Goal: Task Accomplishment & Management: Use online tool/utility

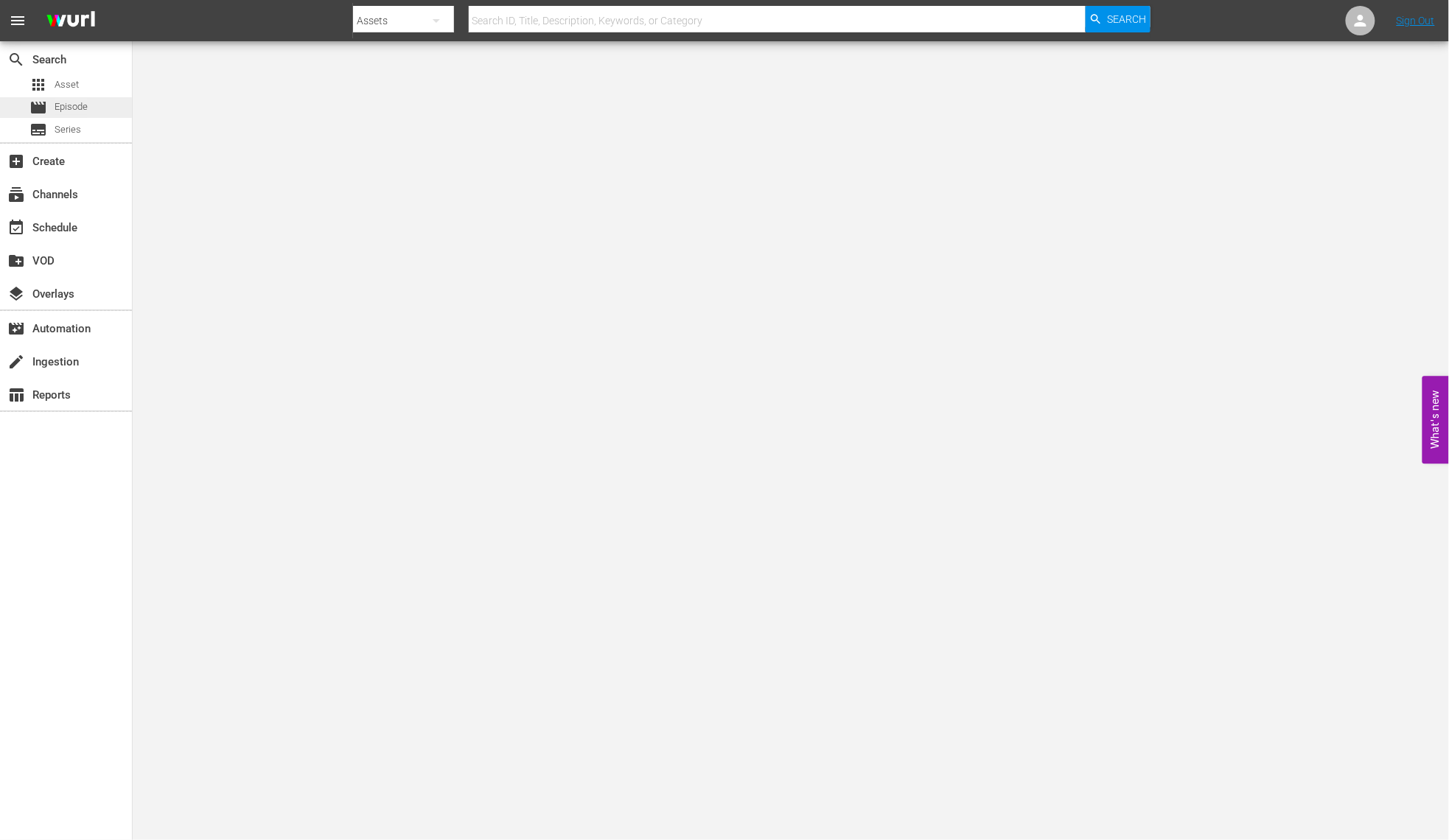
click at [69, 107] on span "Episode" at bounding box center [71, 107] width 33 height 15
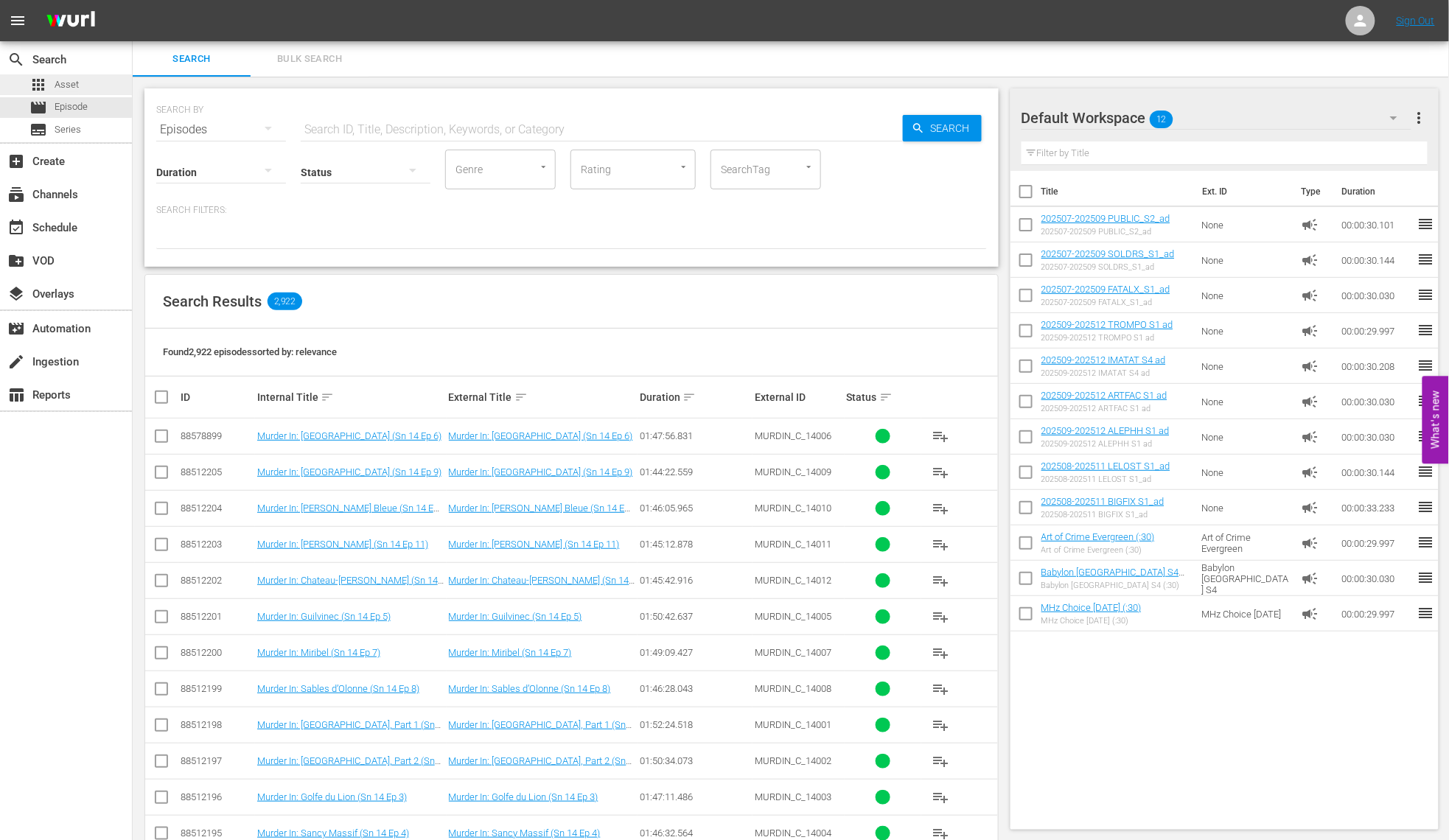
click at [62, 86] on span "Asset" at bounding box center [67, 85] width 25 height 15
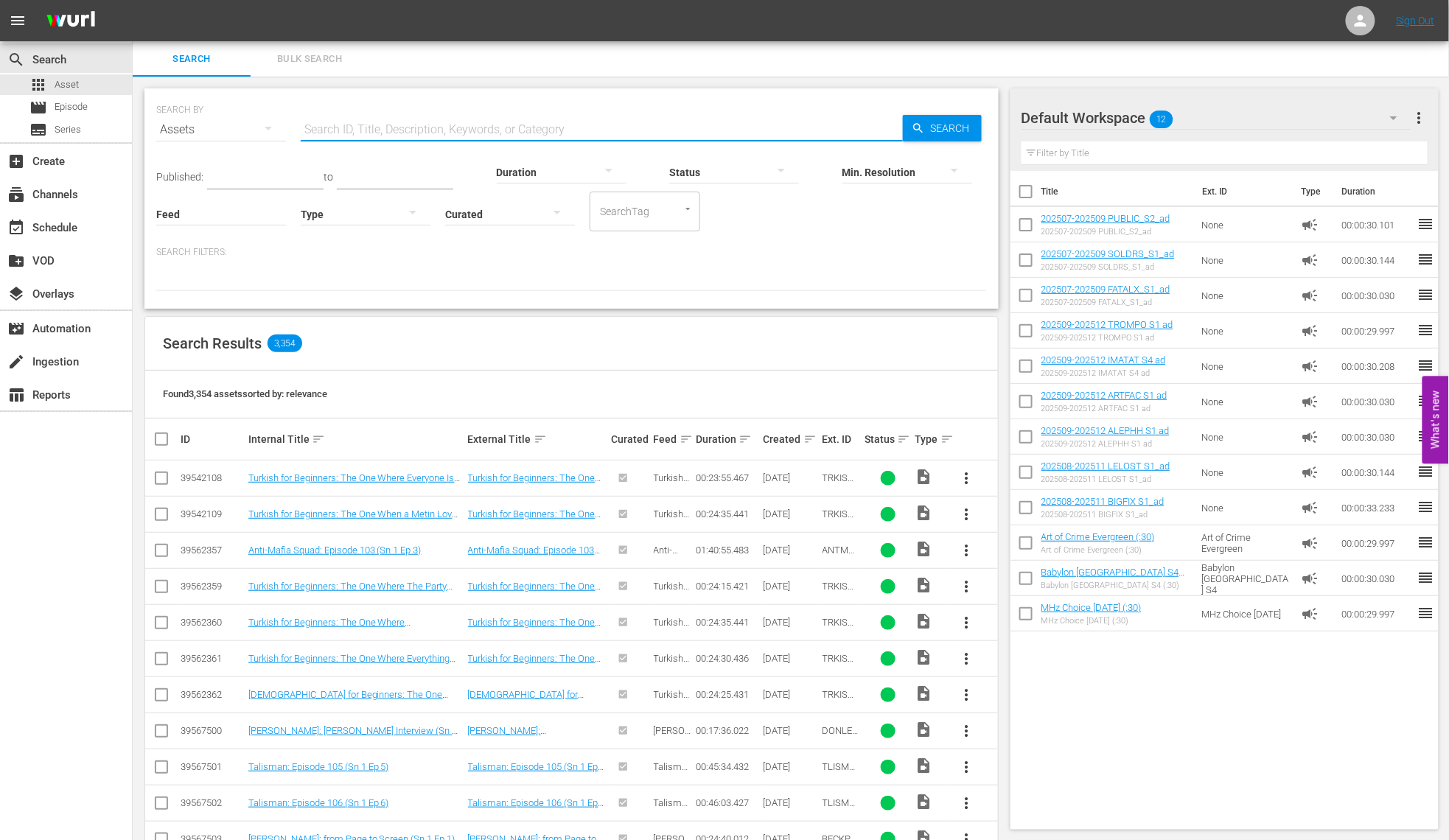
click at [355, 126] on input "text" at bounding box center [601, 130] width 602 height 36
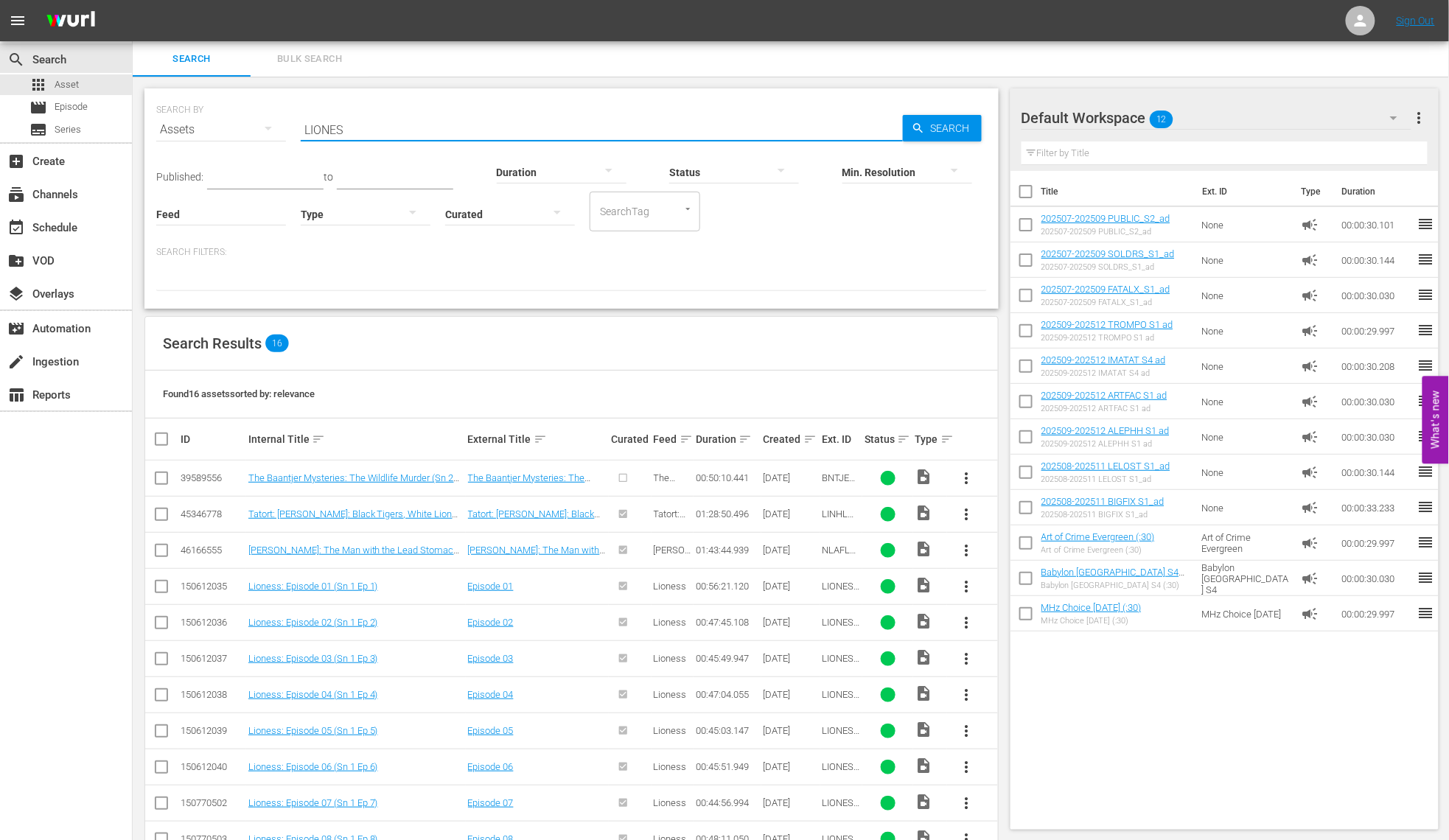
type input "LIONES"
click at [372, 214] on div at bounding box center [366, 214] width 130 height 41
click at [341, 232] on div "Ad" at bounding box center [366, 236] width 130 height 24
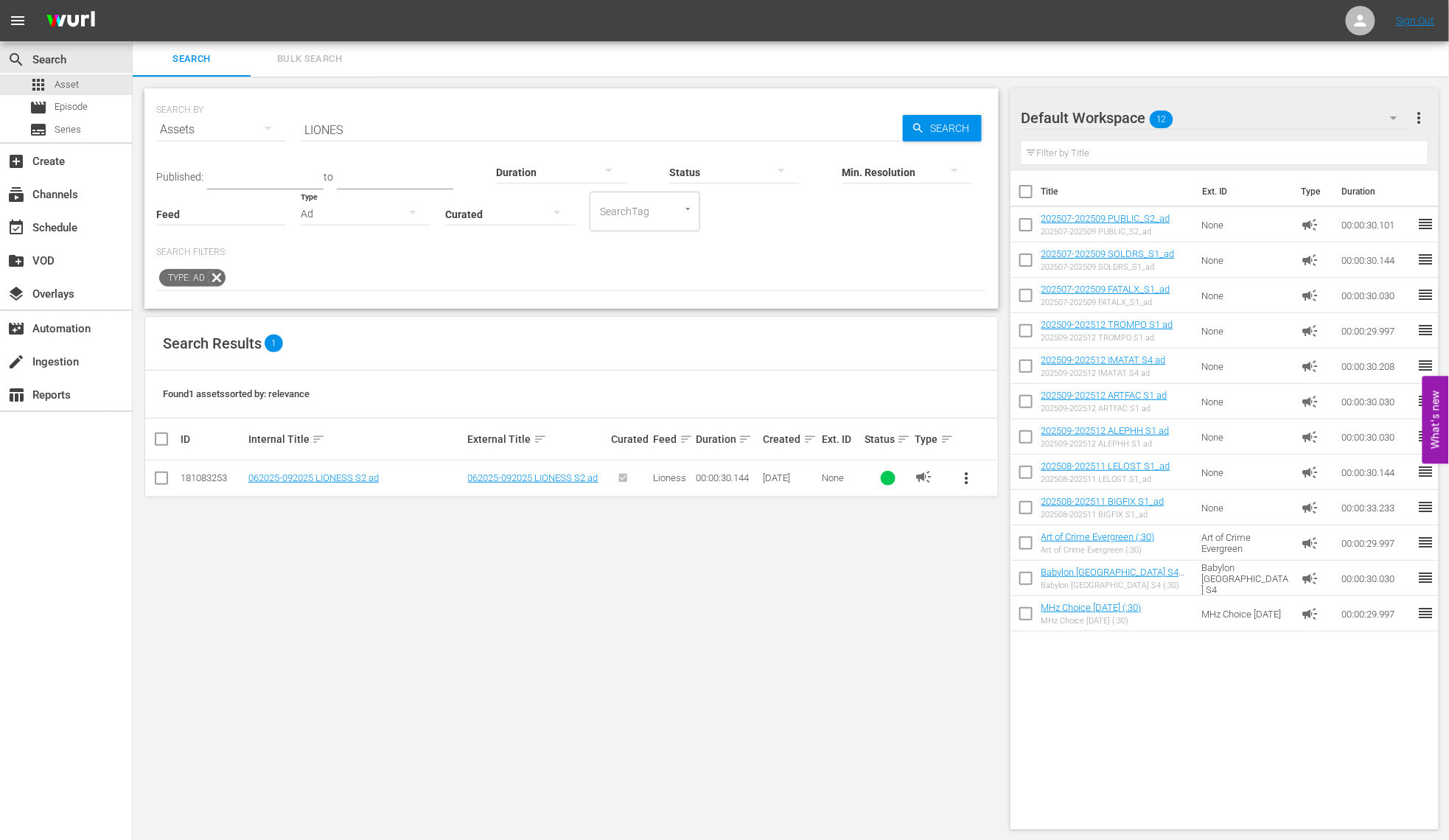
click at [963, 477] on span "more_vert" at bounding box center [966, 478] width 18 height 18
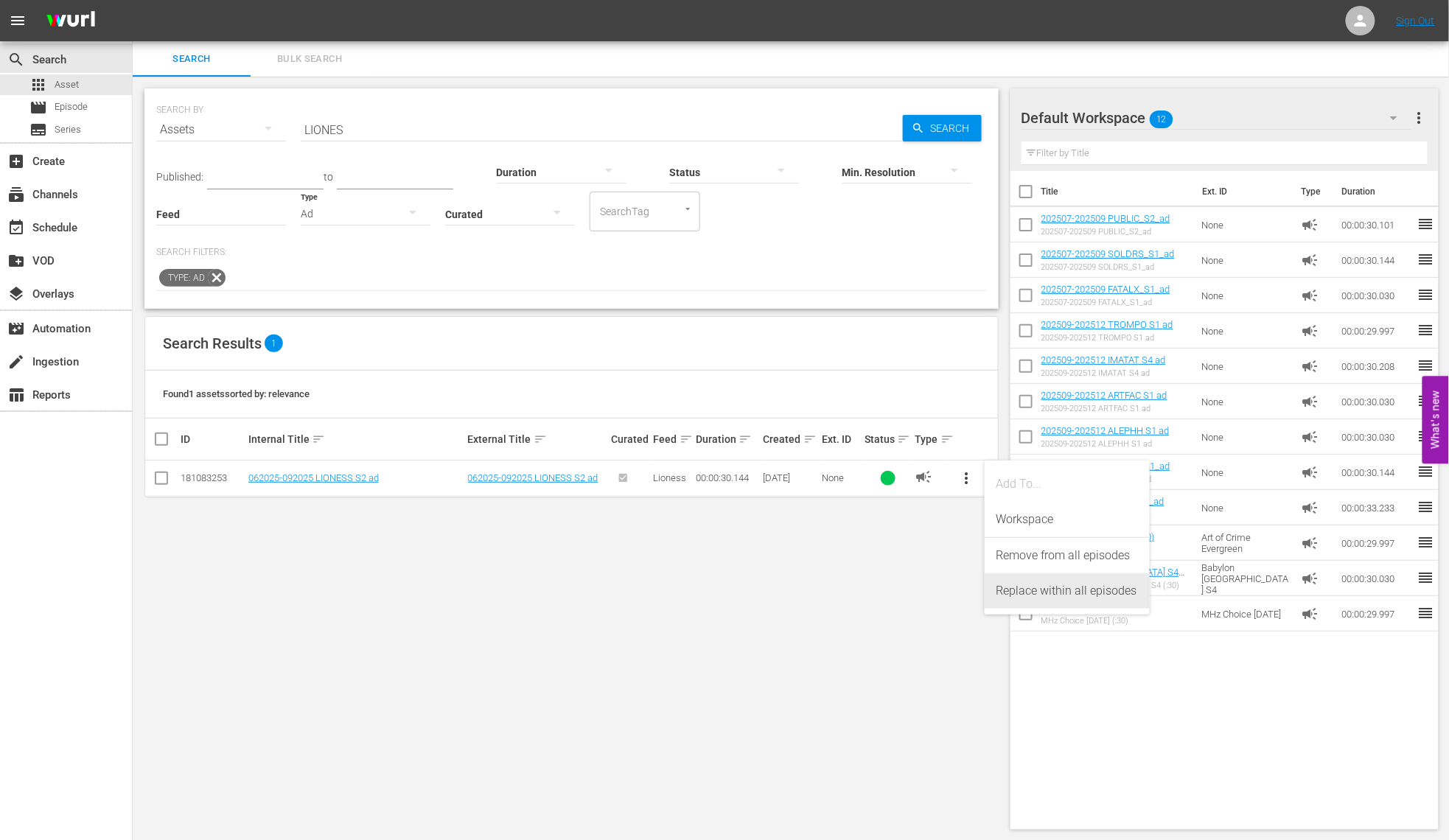
click at [1047, 596] on div "Replace within all episodes" at bounding box center [1067, 591] width 141 height 36
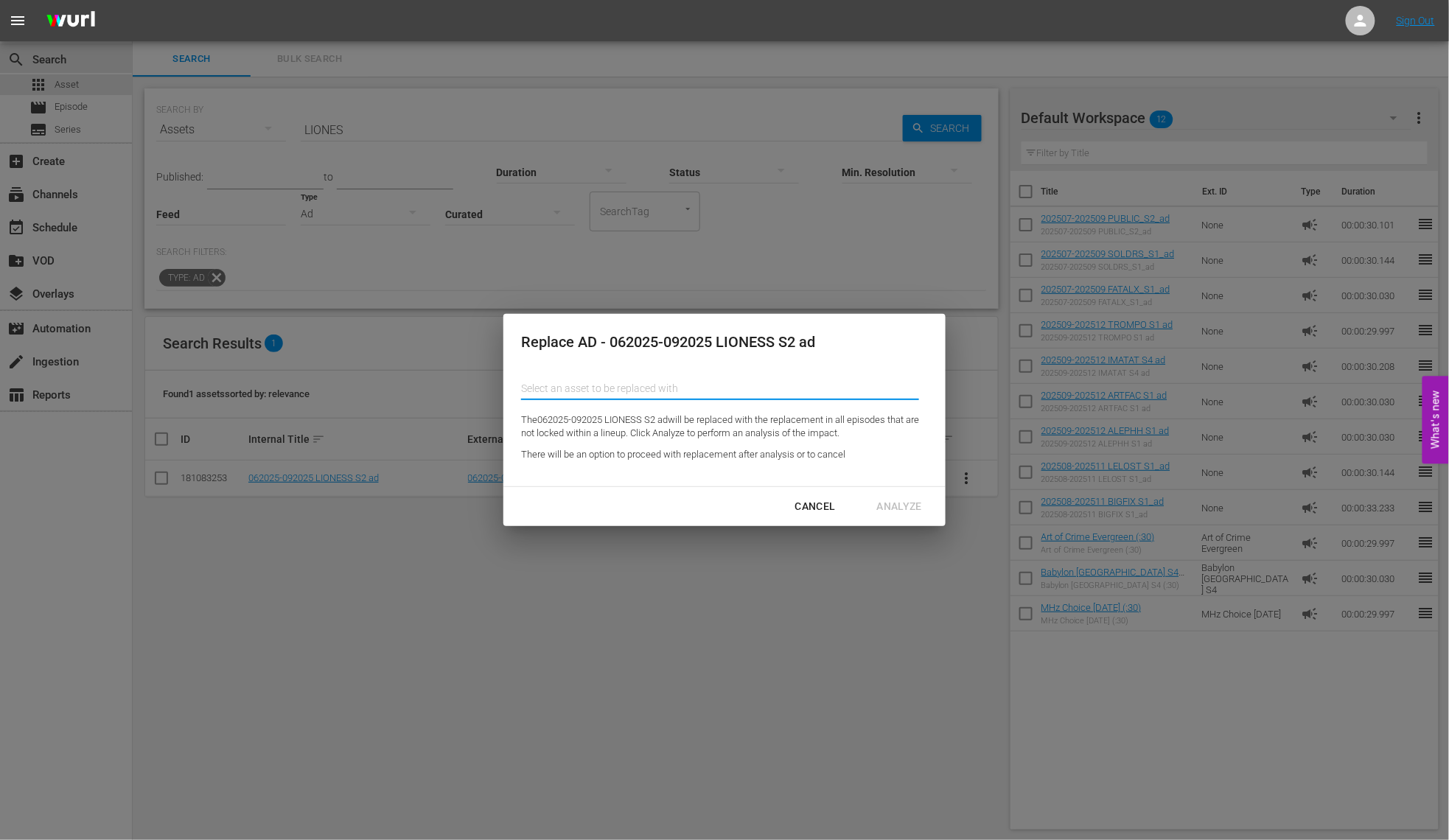
click at [585, 391] on input "text" at bounding box center [720, 388] width 398 height 36
click at [660, 429] on div "202509-202512 IMATAT S4 ad (190168718)" at bounding box center [640, 430] width 216 height 36
type input "202509-202512 IMATAT S4 ad (190168718)"
click at [889, 505] on div "Analyze" at bounding box center [899, 507] width 69 height 19
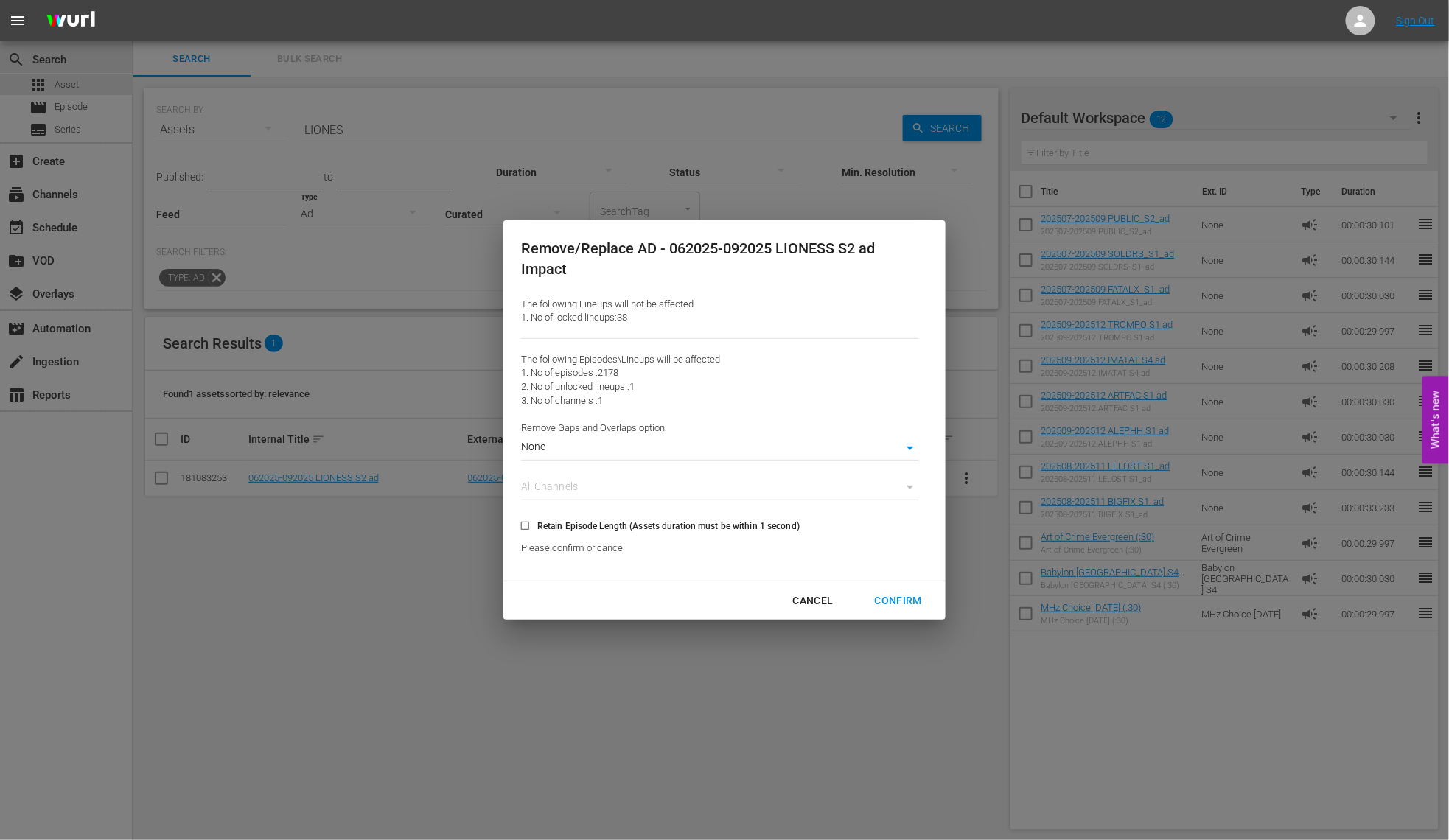
click at [599, 527] on span "Retain Episode Length (Assets duration must be within 1 second)" at bounding box center [668, 526] width 262 height 13
click at [537, 527] on input "Retain Episode Length (Assets duration must be within 1 second)" at bounding box center [525, 529] width 25 height 25
checkbox input "true"
click at [897, 601] on div "Confirm" at bounding box center [897, 601] width 71 height 19
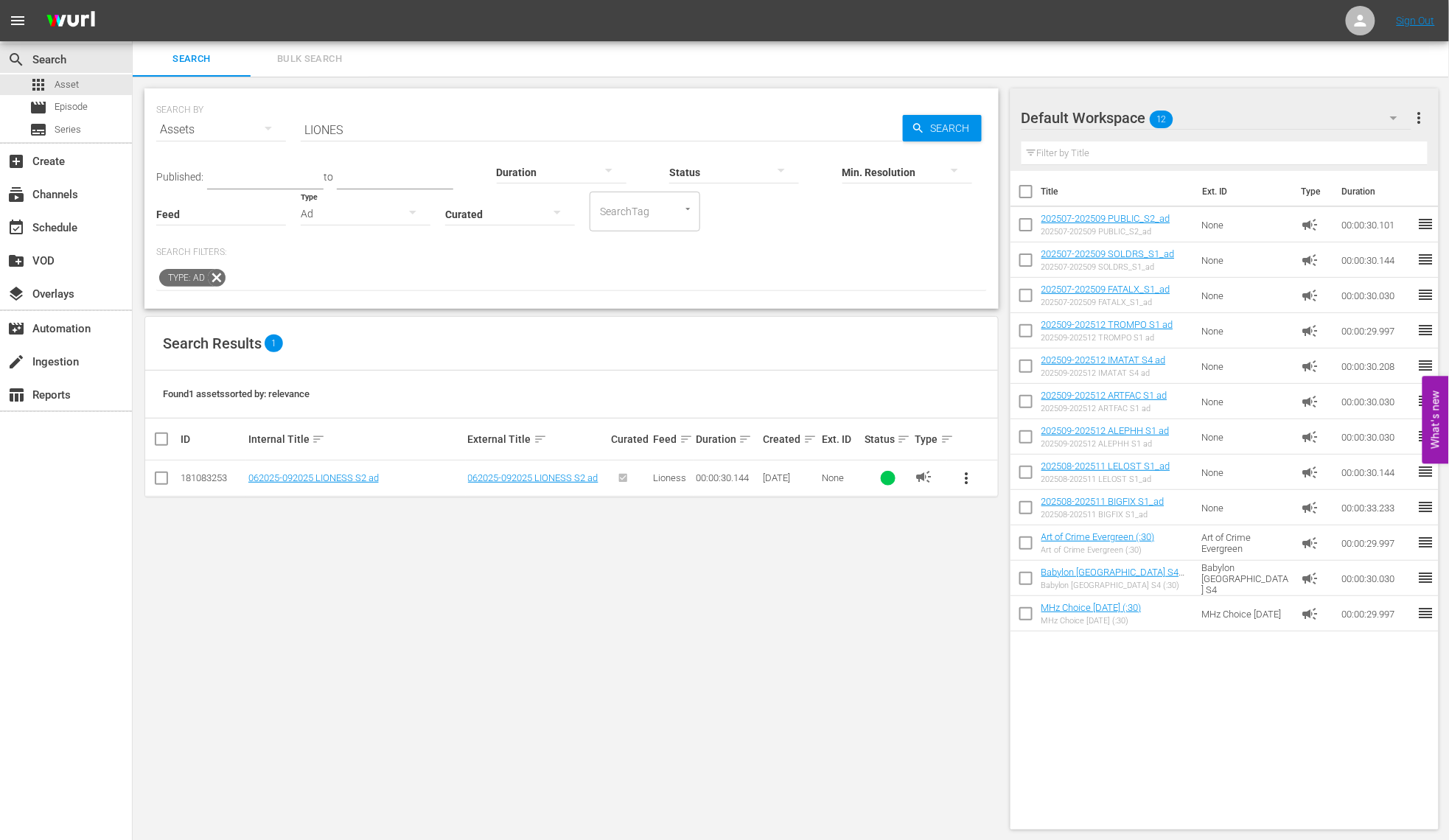
click at [337, 214] on div "Ad" at bounding box center [366, 214] width 130 height 41
click at [324, 278] on div "Promo" at bounding box center [366, 283] width 130 height 24
click at [968, 478] on span "more_vert" at bounding box center [966, 478] width 18 height 18
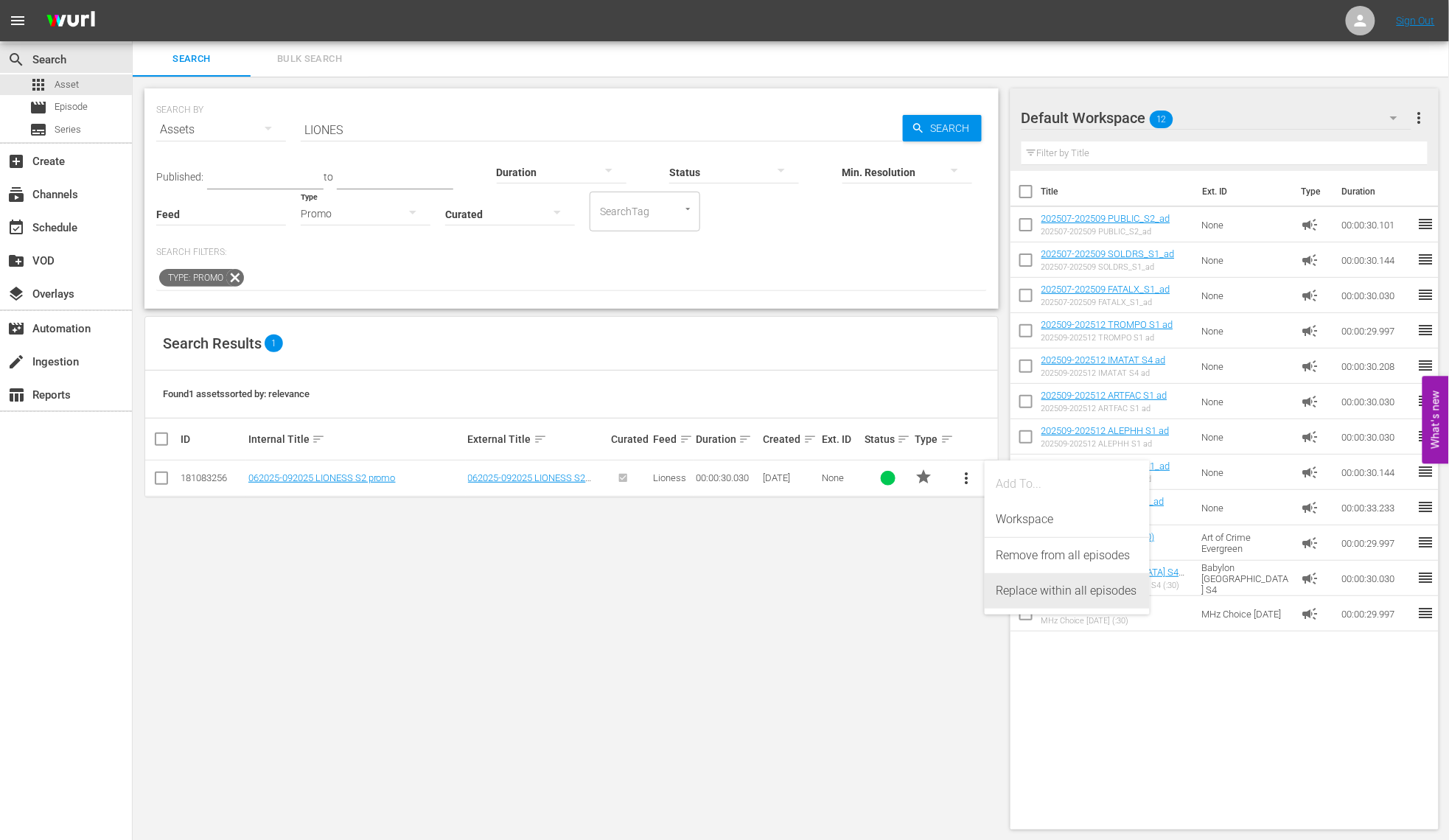
click at [1015, 596] on div "Replace within all episodes" at bounding box center [1067, 591] width 141 height 36
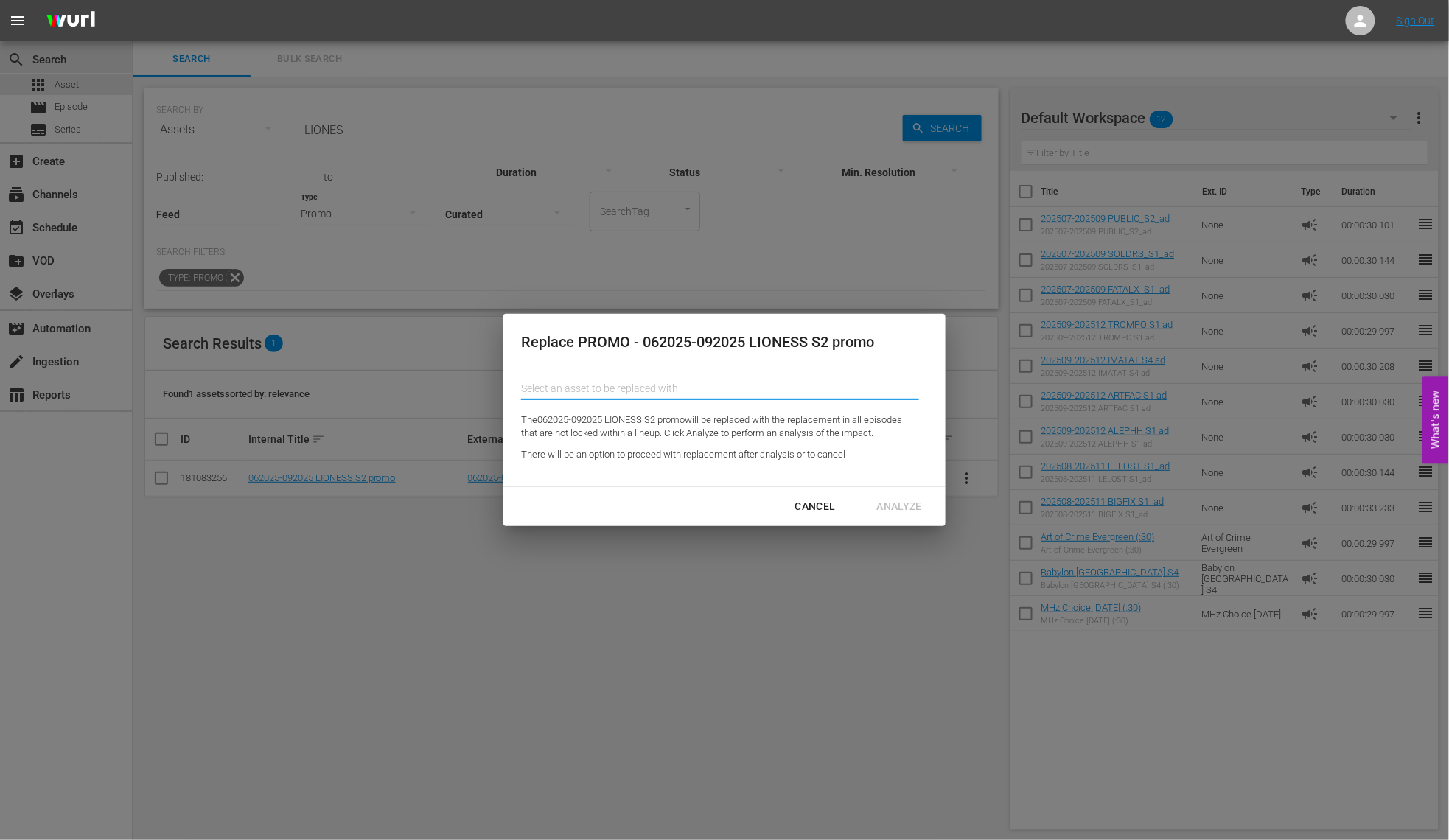
click at [633, 389] on input "text" at bounding box center [720, 388] width 398 height 36
click at [656, 431] on div "202509-202512 IMATAT S4 promo (190168719)" at bounding box center [640, 430] width 216 height 36
type input "202509-202512 IMATAT S4 promo (190168719)"
click at [903, 510] on div "Analyze" at bounding box center [899, 507] width 69 height 19
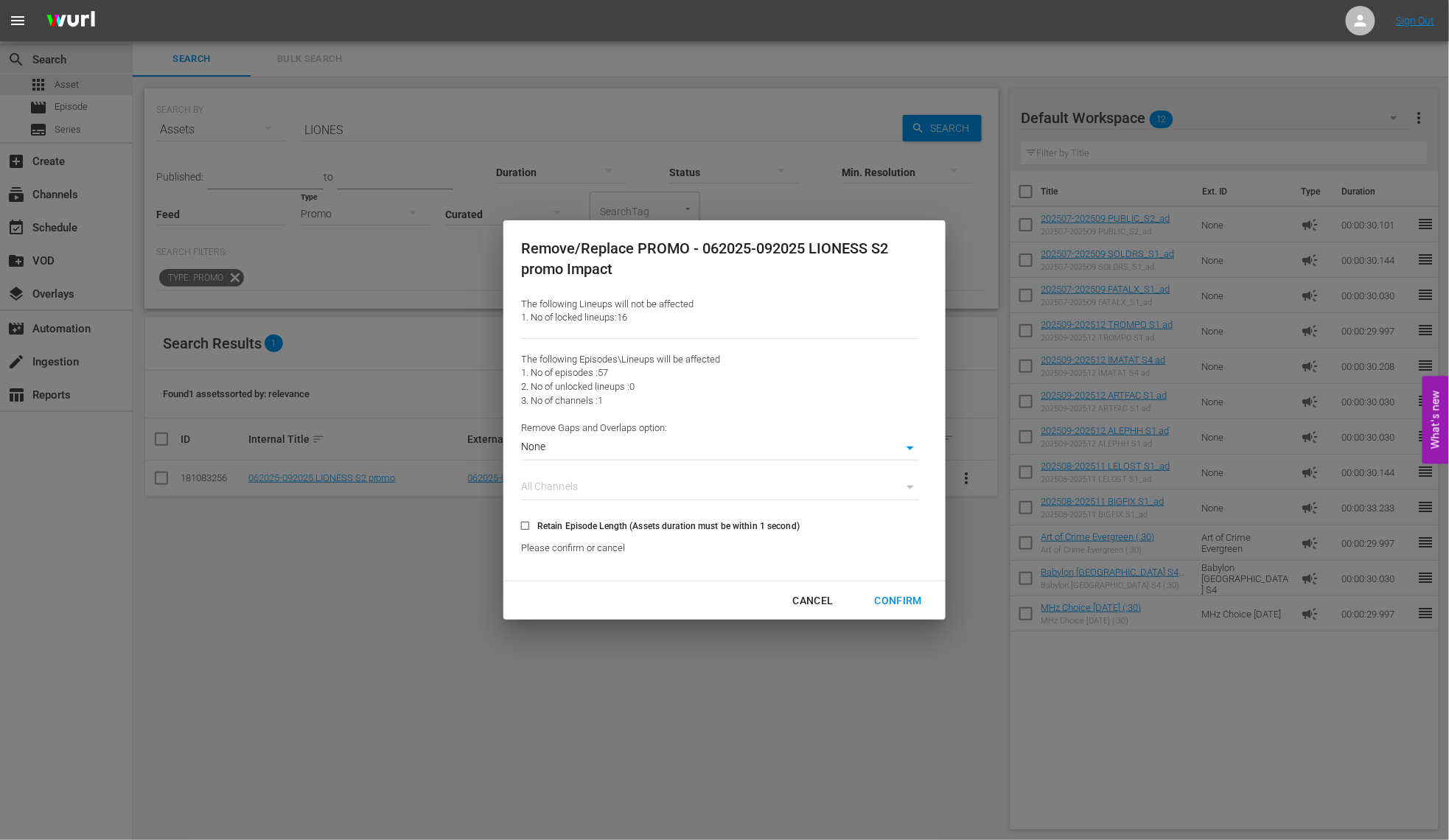
click at [525, 524] on input "Retain Episode Length (Assets duration must be within 1 second)" at bounding box center [525, 529] width 25 height 25
checkbox input "true"
click at [889, 600] on div "Confirm" at bounding box center [897, 601] width 71 height 19
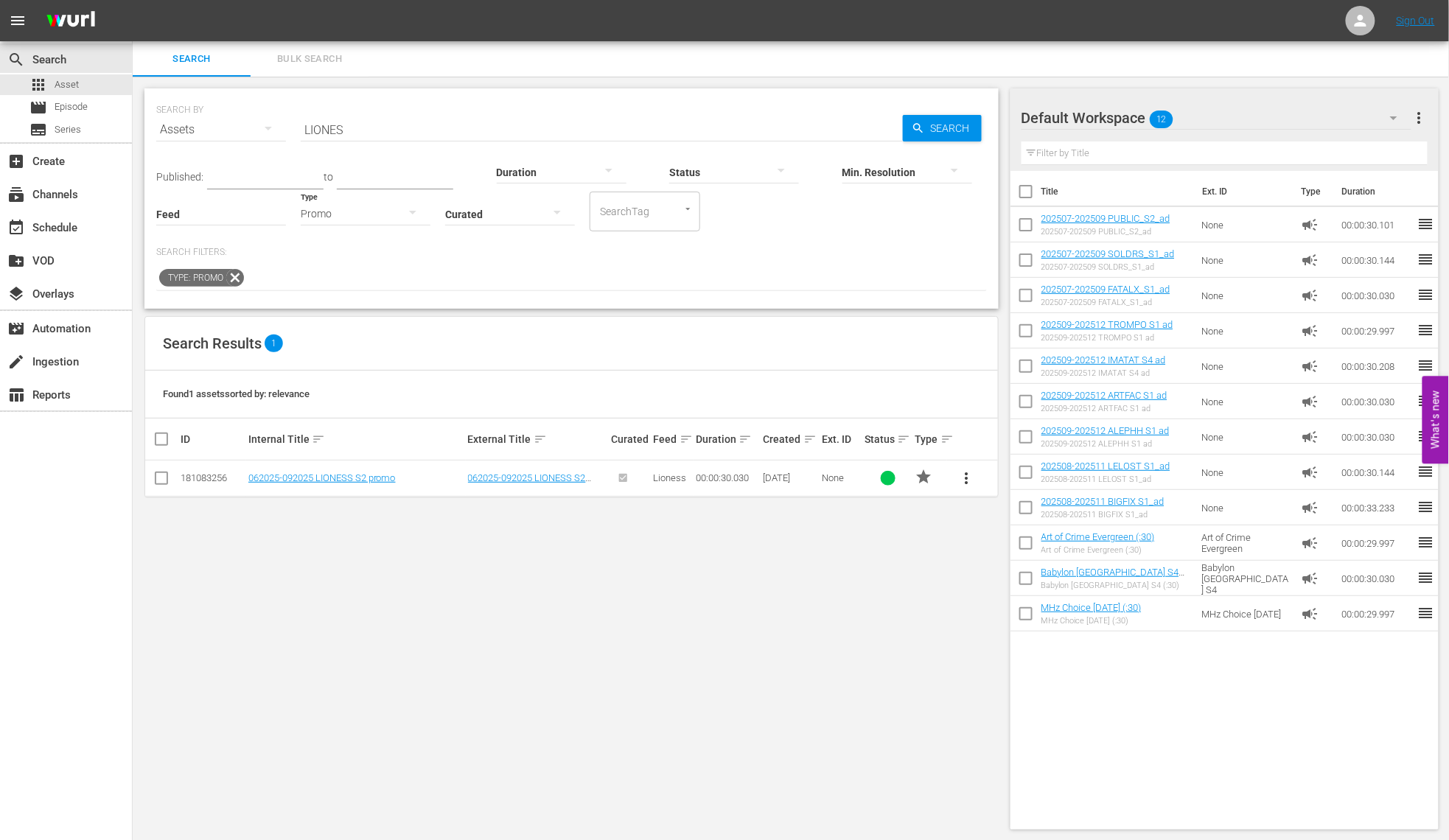
click at [370, 218] on div "Promo" at bounding box center [366, 214] width 130 height 41
click at [366, 243] on div "Ad" at bounding box center [366, 236] width 130 height 24
click at [350, 205] on div "Ad" at bounding box center [366, 214] width 130 height 41
click at [335, 285] on div "Promo" at bounding box center [366, 283] width 130 height 24
click at [326, 126] on input "LIONES" at bounding box center [601, 130] width 602 height 36
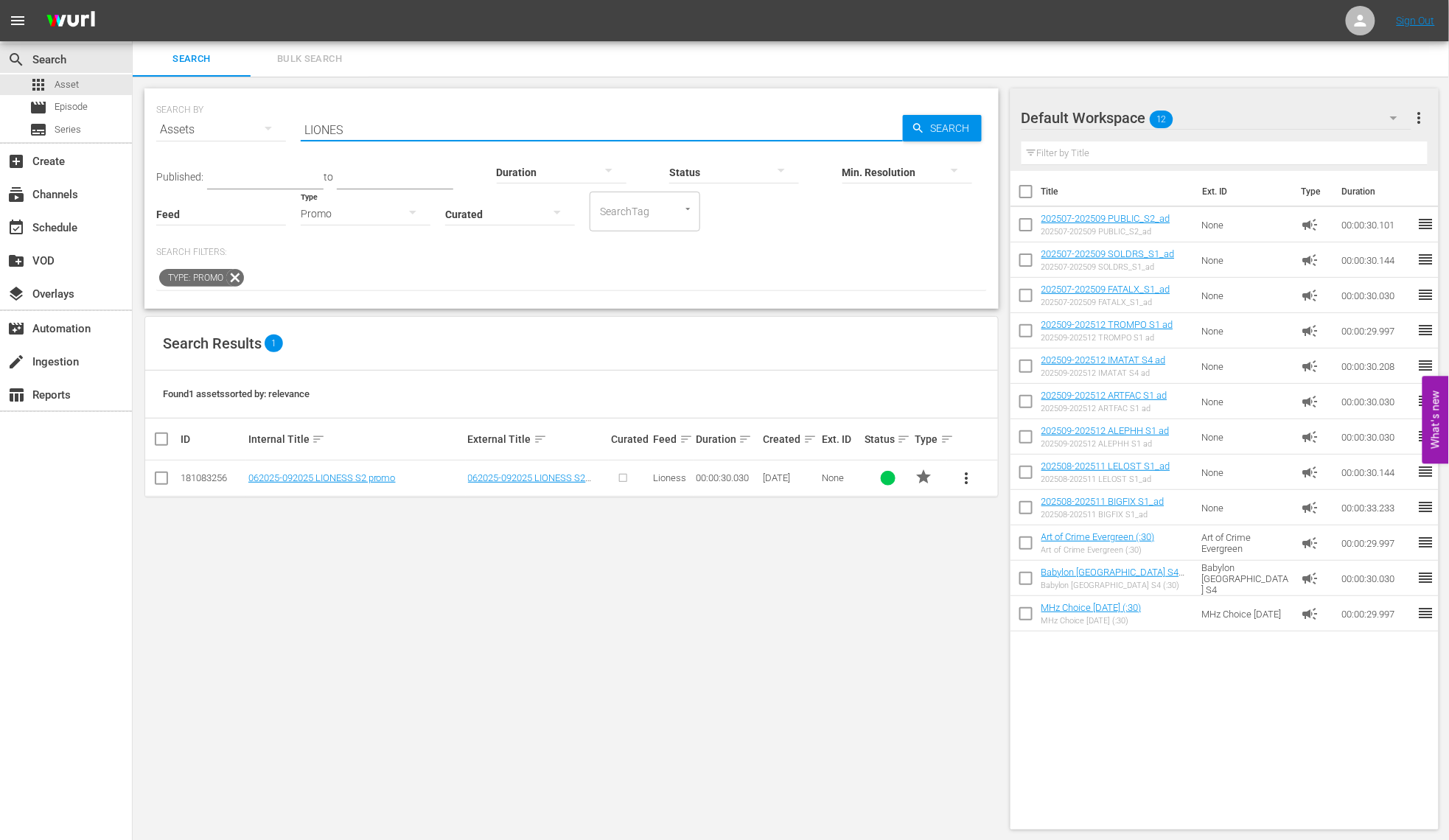
click at [326, 126] on input "LIONES" at bounding box center [601, 130] width 602 height 36
type input "BASTRD"
click at [963, 477] on span "more_vert" at bounding box center [966, 478] width 18 height 18
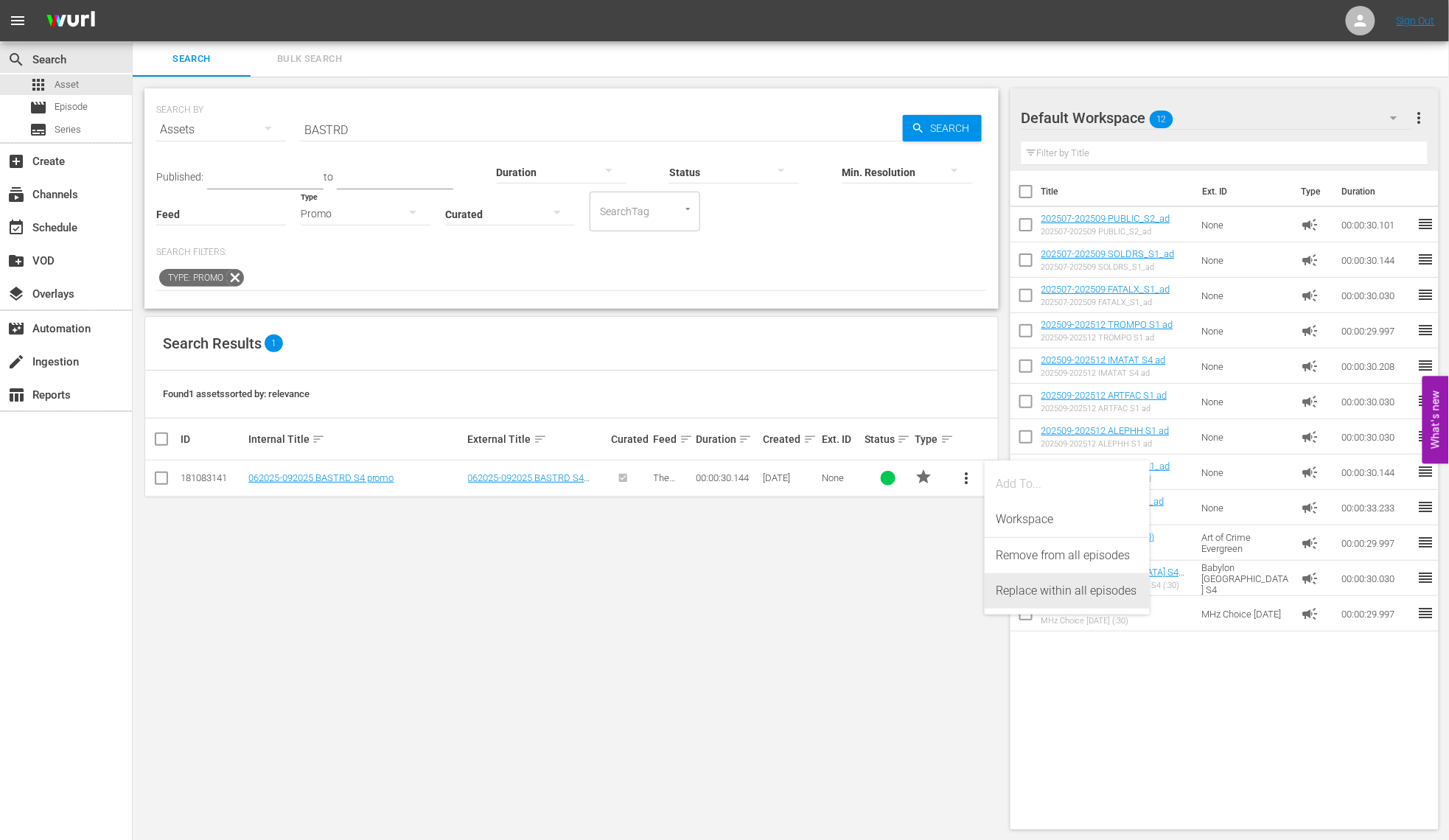
click at [1029, 594] on div "Replace within all episodes" at bounding box center [1067, 591] width 141 height 36
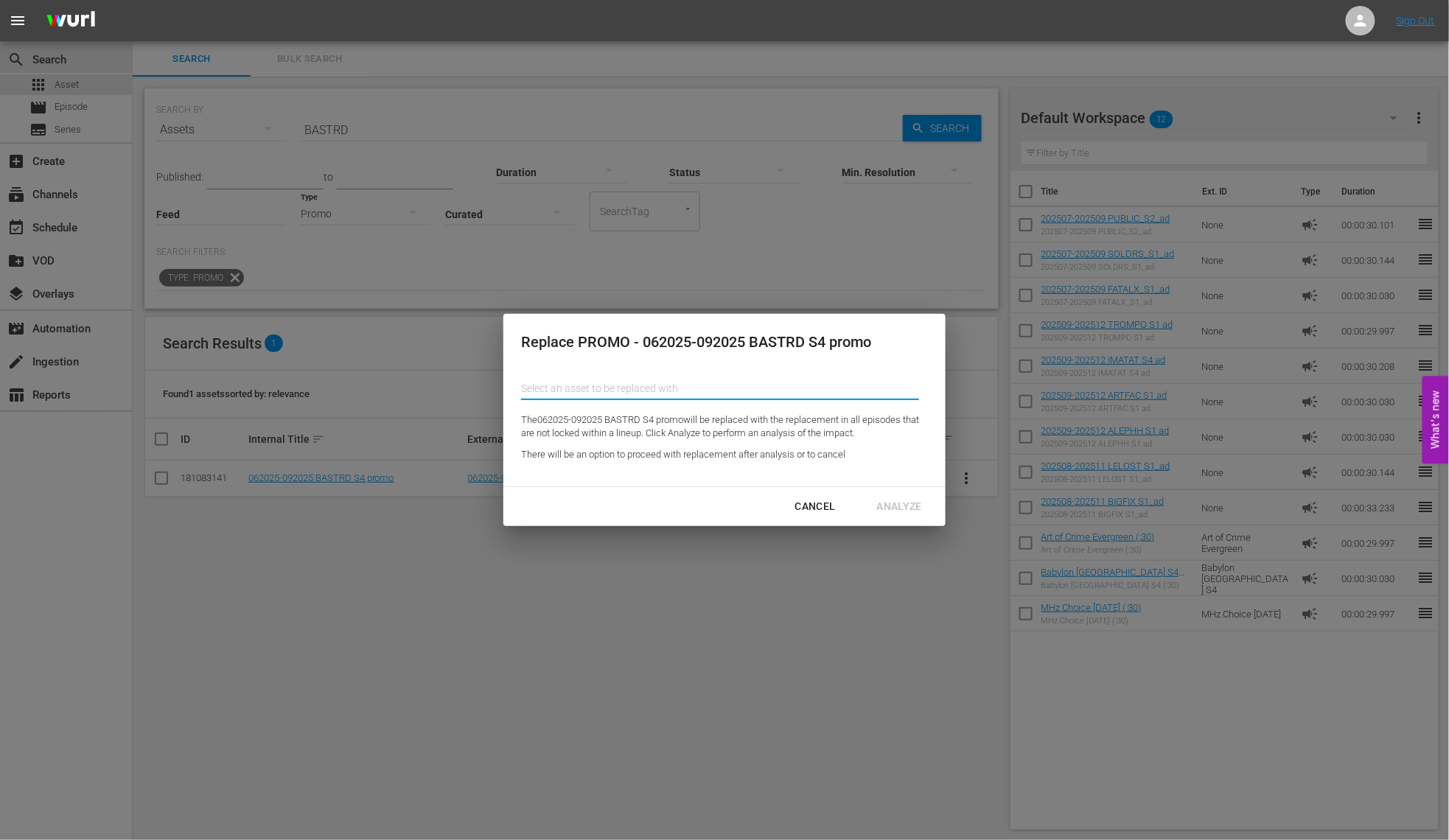
click at [585, 389] on input "text" at bounding box center [720, 388] width 398 height 36
click at [599, 434] on div "202509-202512 ALEPHH S1 promo (190168715)" at bounding box center [640, 430] width 216 height 36
type input "202509-202512 ALEPHH S1 promo (190168715)"
click at [889, 505] on div "Analyze" at bounding box center [899, 507] width 69 height 19
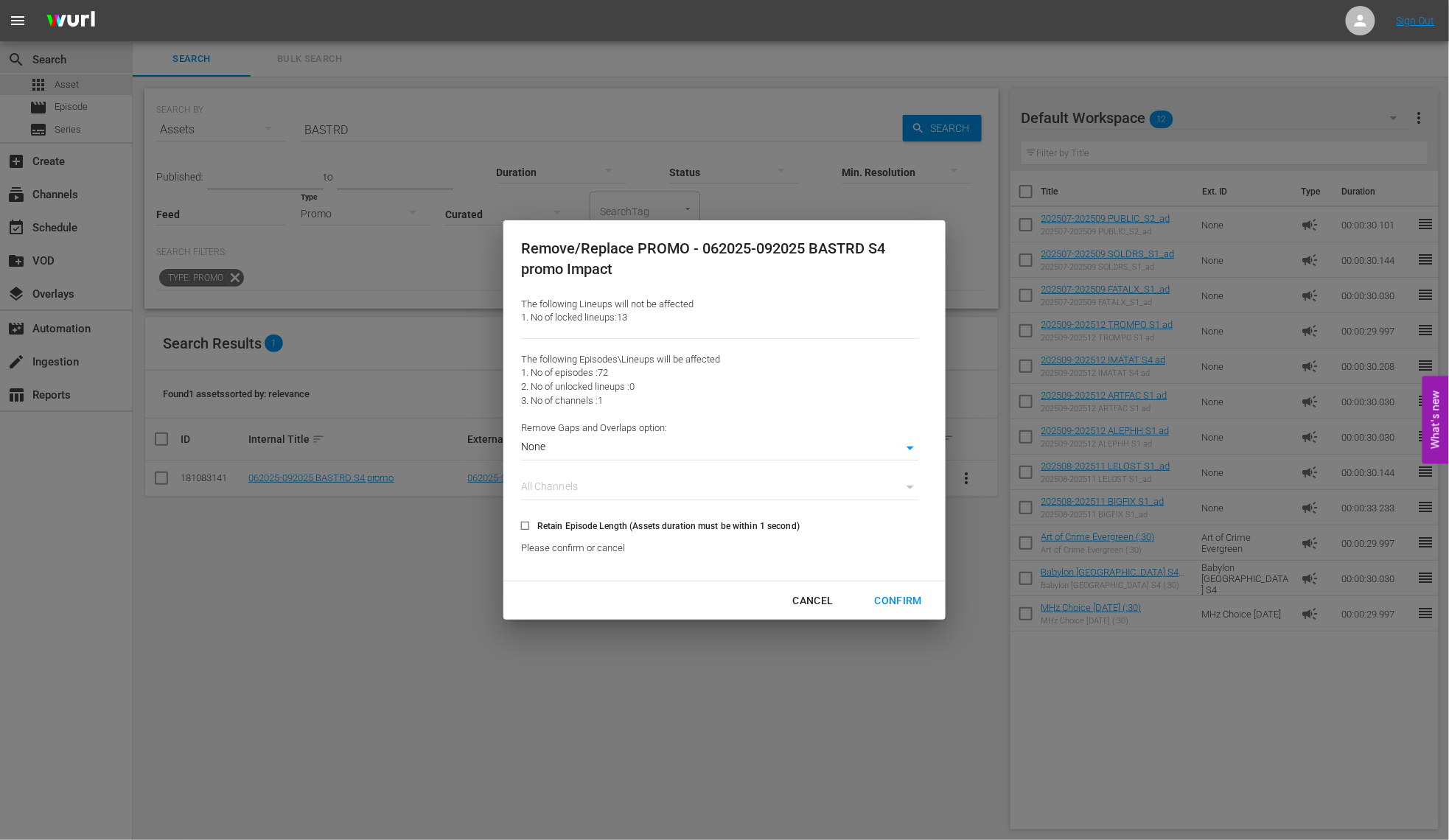
click at [525, 527] on input "Retain Episode Length (Assets duration must be within 1 second)" at bounding box center [525, 529] width 25 height 25
checkbox input "true"
click at [901, 596] on div "Confirm" at bounding box center [897, 601] width 71 height 19
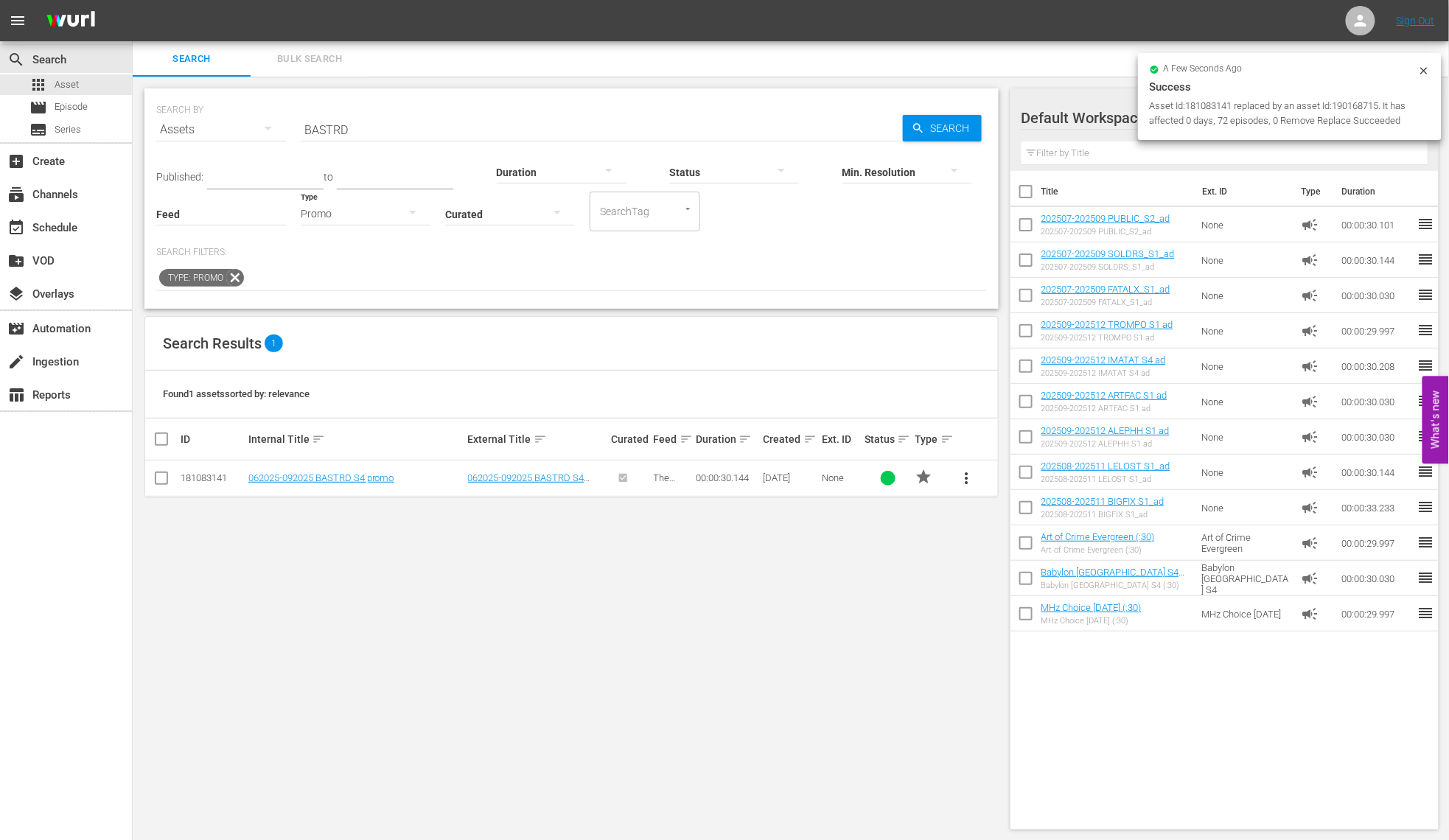
click at [376, 207] on div "Promo" at bounding box center [366, 214] width 130 height 41
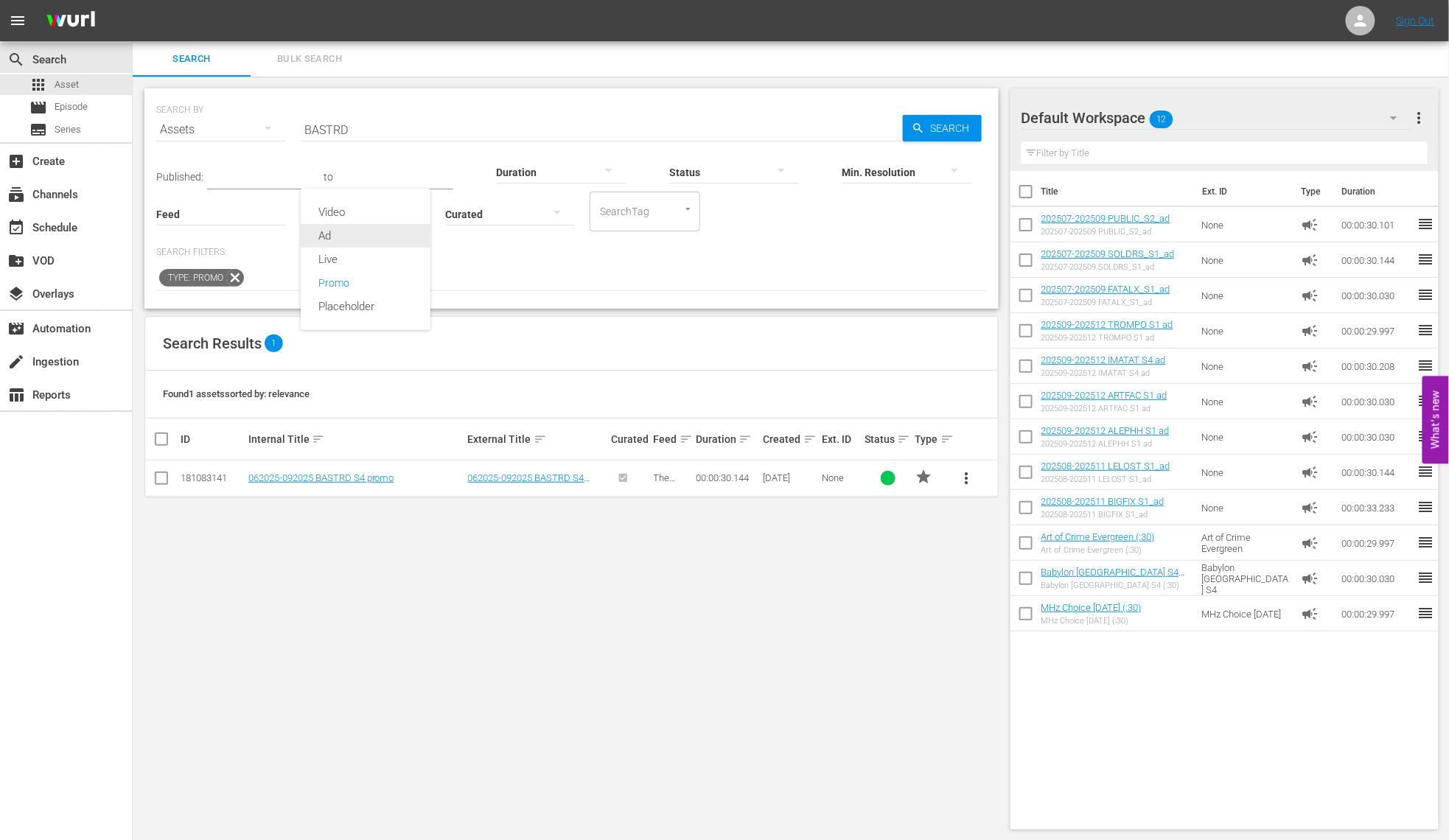
click at [337, 236] on div "Ad" at bounding box center [366, 236] width 130 height 24
click at [970, 479] on span "more_vert" at bounding box center [966, 478] width 18 height 18
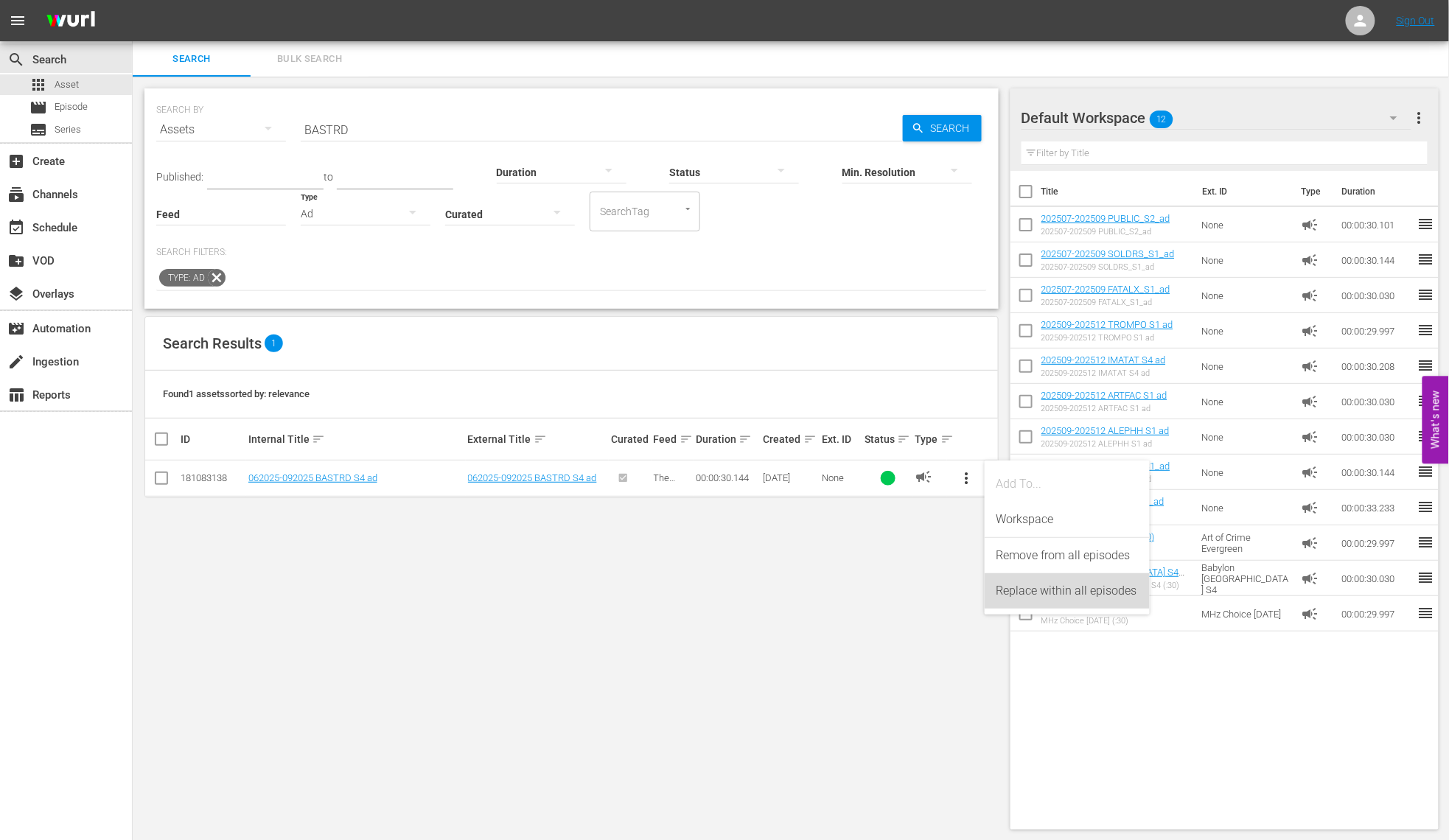
click at [1012, 596] on div "Replace within all episodes" at bounding box center [1067, 591] width 141 height 36
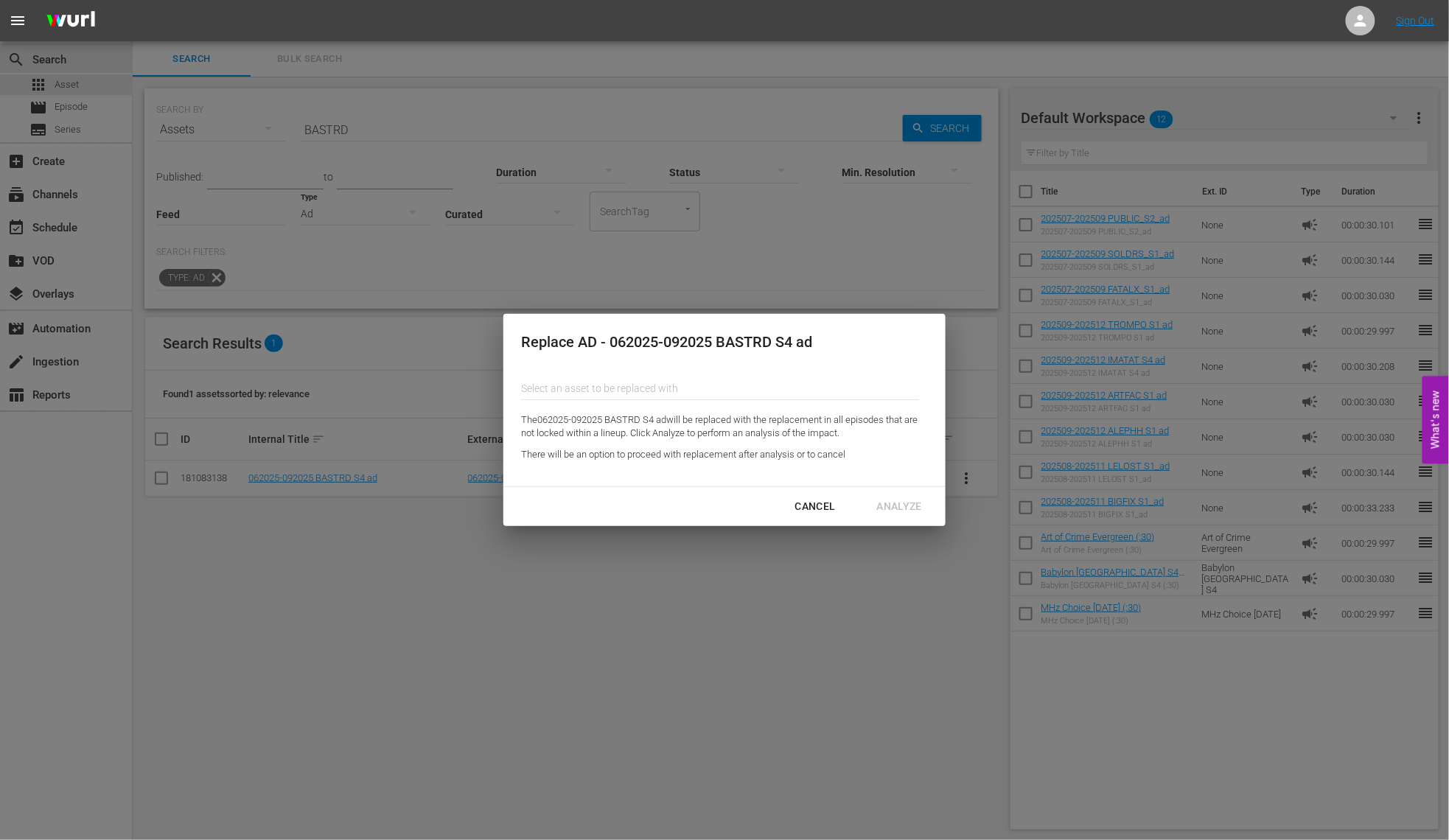
click at [630, 389] on input "text" at bounding box center [720, 388] width 398 height 36
click at [614, 426] on div "202509-202512 ALEPHH S1 ad (190168714)" at bounding box center [640, 430] width 216 height 36
type input "202509-202512 ALEPHH S1 ad (190168714)"
click at [897, 506] on div "Analyze" at bounding box center [899, 507] width 69 height 19
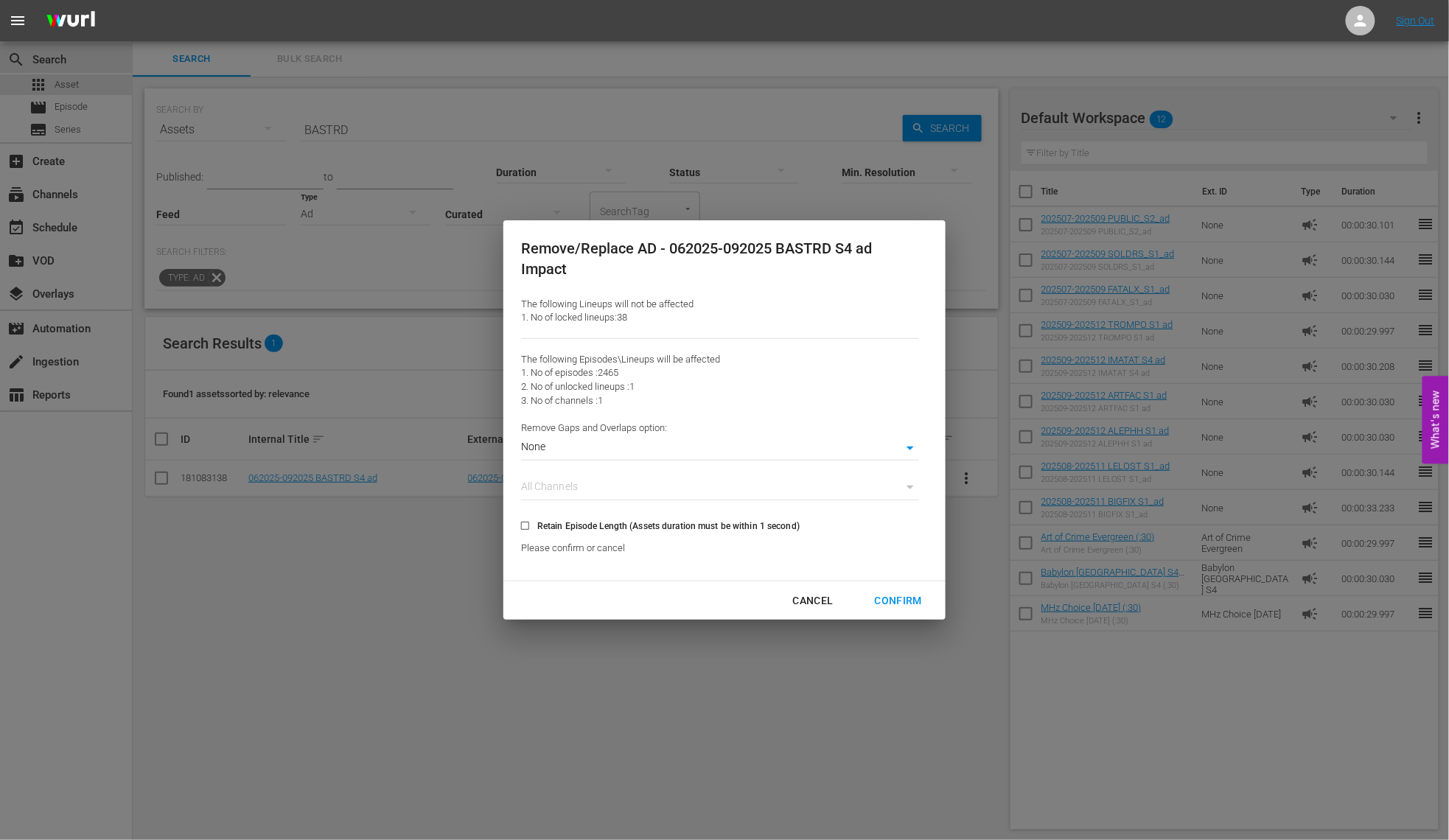
click at [882, 601] on div "Confirm" at bounding box center [897, 601] width 71 height 19
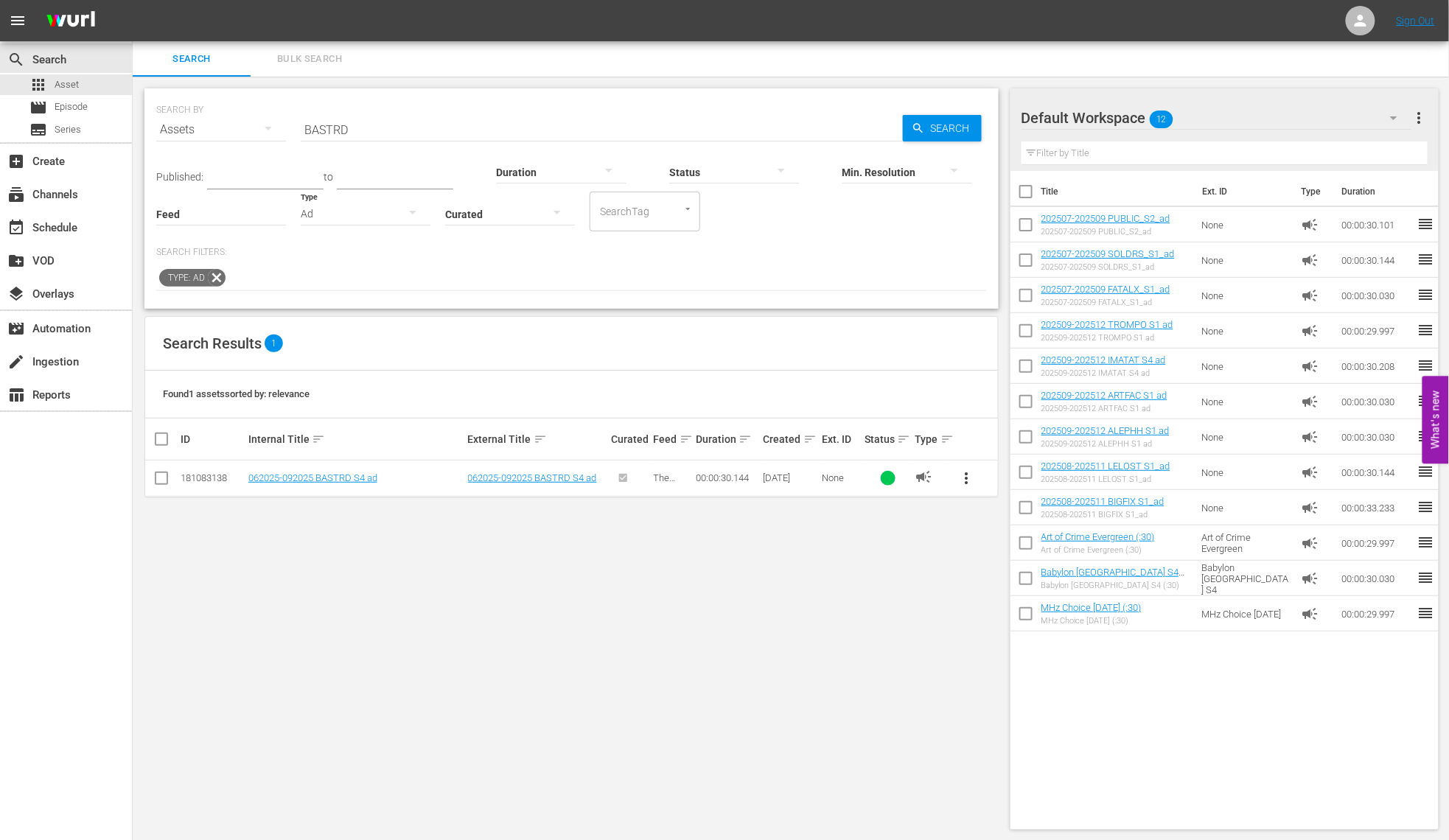
click at [342, 211] on div "Ad" at bounding box center [366, 214] width 130 height 41
click at [336, 278] on div "Promo" at bounding box center [366, 283] width 130 height 24
click at [322, 214] on div "Promo" at bounding box center [366, 214] width 130 height 41
click at [336, 238] on div "Ad" at bounding box center [366, 236] width 130 height 24
click at [334, 130] on input "BASTRD" at bounding box center [601, 130] width 602 height 36
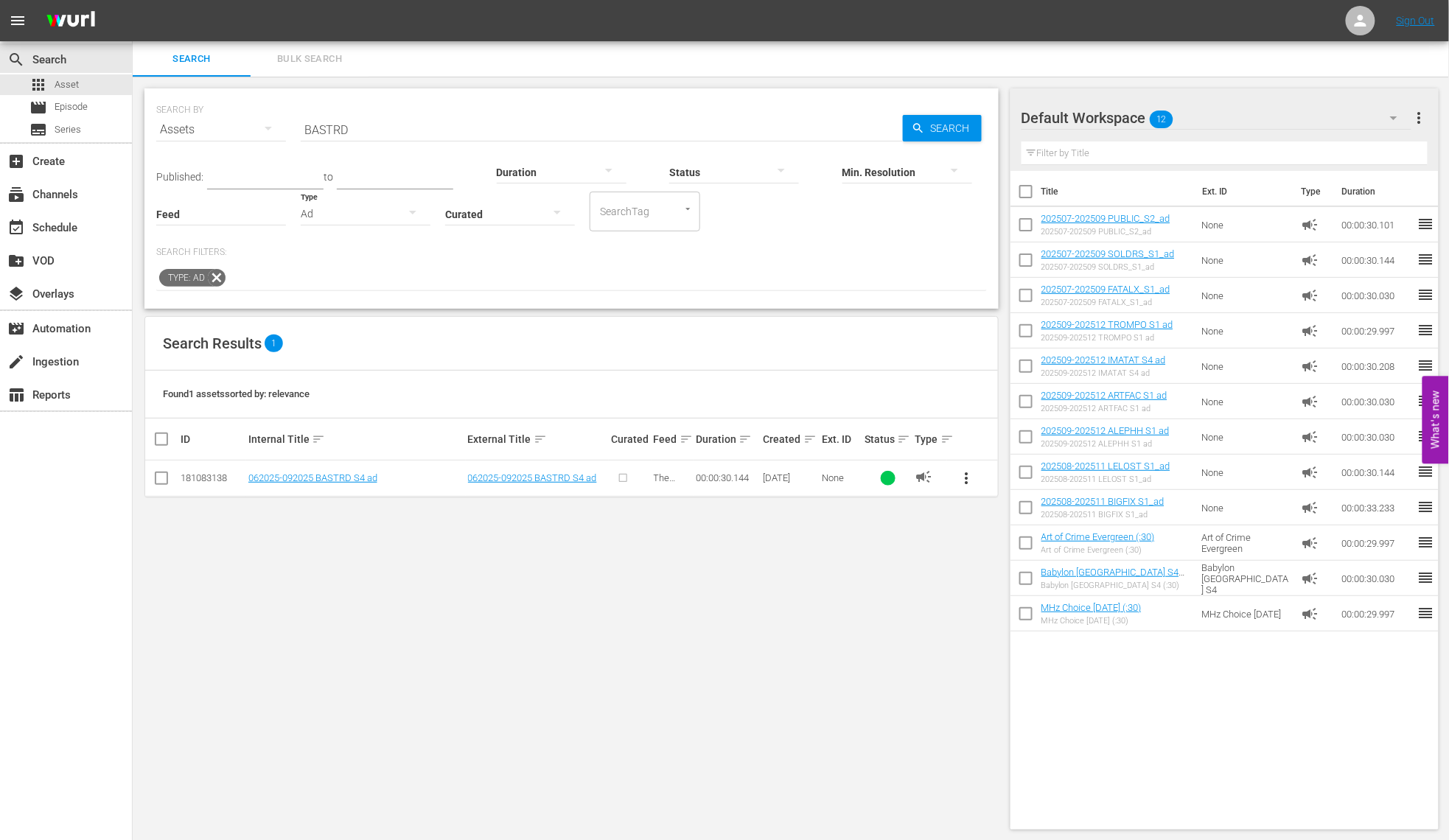
click at [334, 130] on input "BASTRD" at bounding box center [601, 130] width 602 height 36
type input "PARDIS"
click at [963, 479] on span "more_vert" at bounding box center [966, 478] width 18 height 18
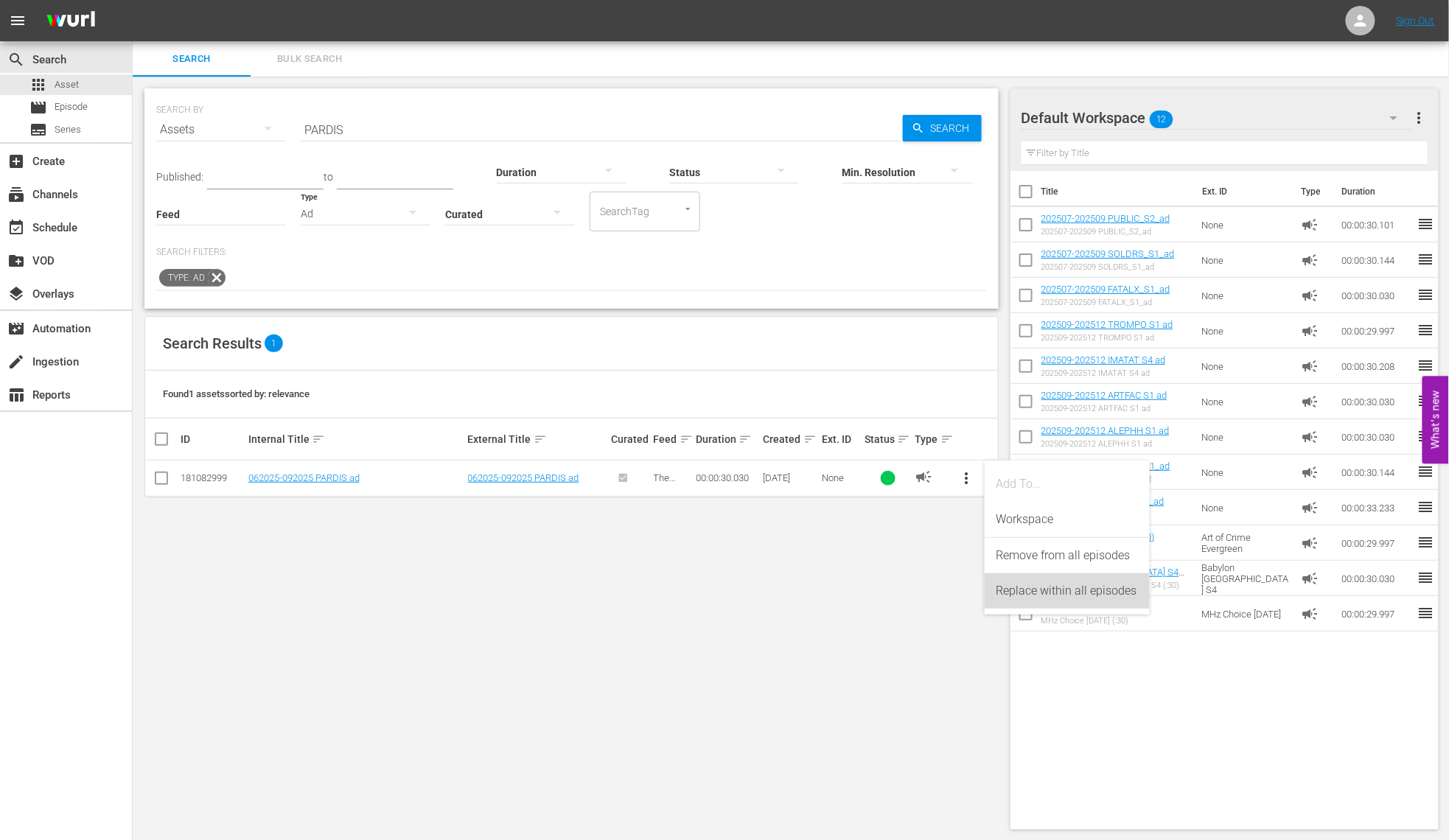
click at [1008, 591] on div "Replace within all episodes" at bounding box center [1067, 591] width 141 height 36
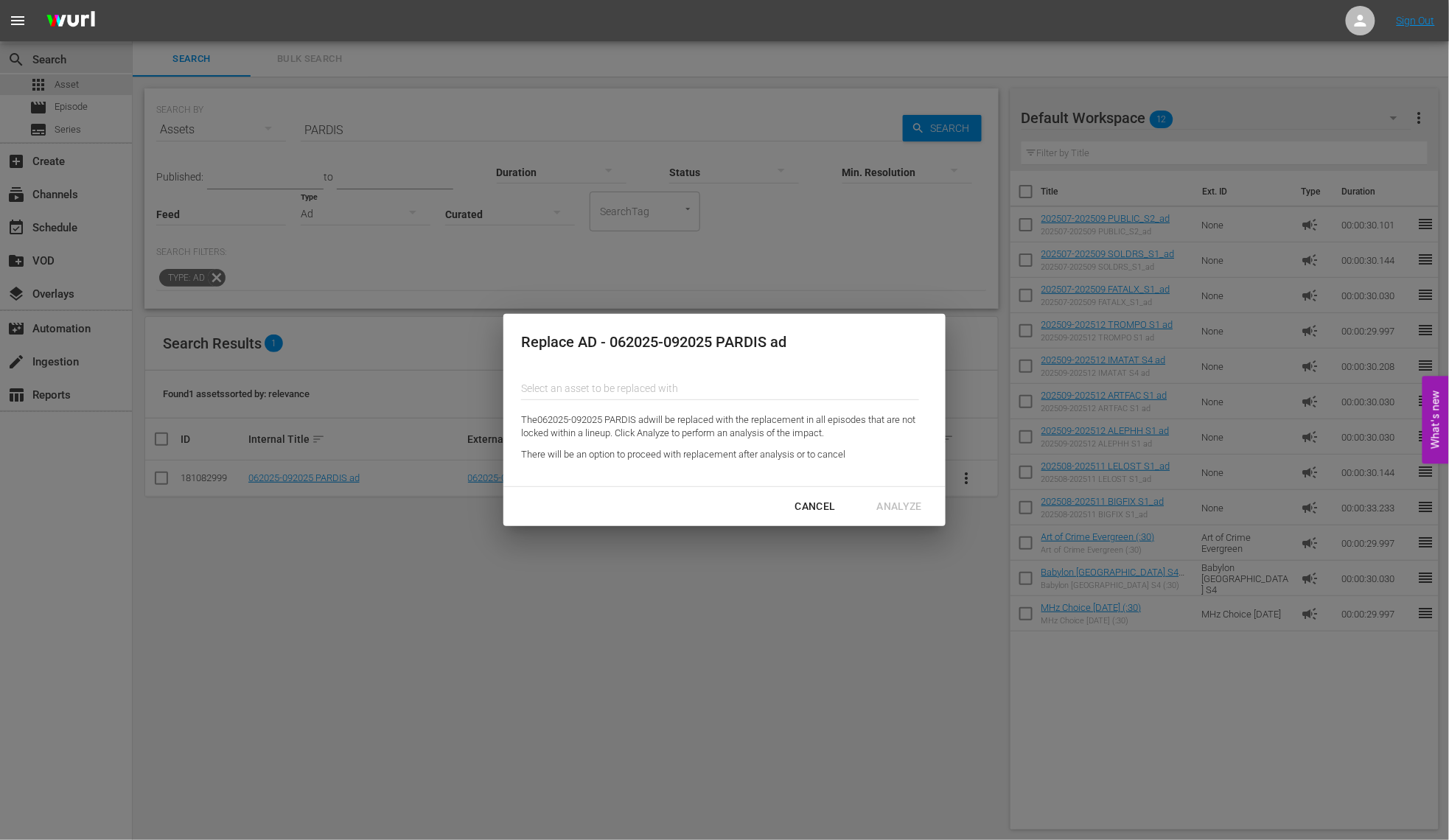
click at [619, 380] on input "text" at bounding box center [720, 388] width 398 height 36
click at [694, 427] on div "202509-202512 ARTFAC S1 ad (190168716)" at bounding box center [640, 430] width 216 height 36
type input "202509-202512 ARTFAC S1 ad (190168716)"
click at [910, 510] on div "Analyze" at bounding box center [899, 507] width 69 height 19
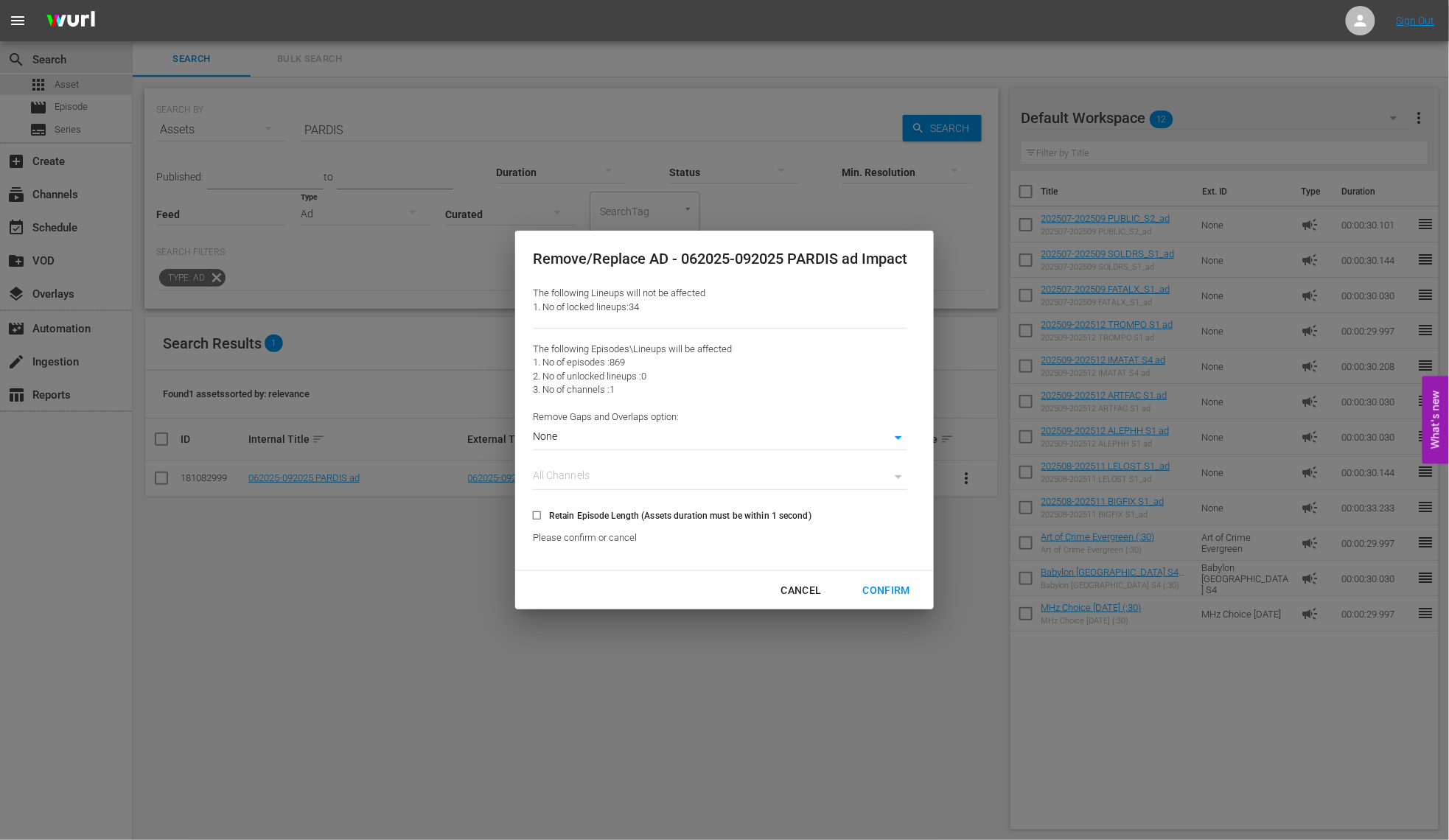
click at [535, 515] on input "Retain Episode Length (Assets duration must be within 1 second)" at bounding box center [537, 519] width 25 height 25
checkbox input "true"
click at [881, 593] on div "Confirm" at bounding box center [886, 591] width 71 height 19
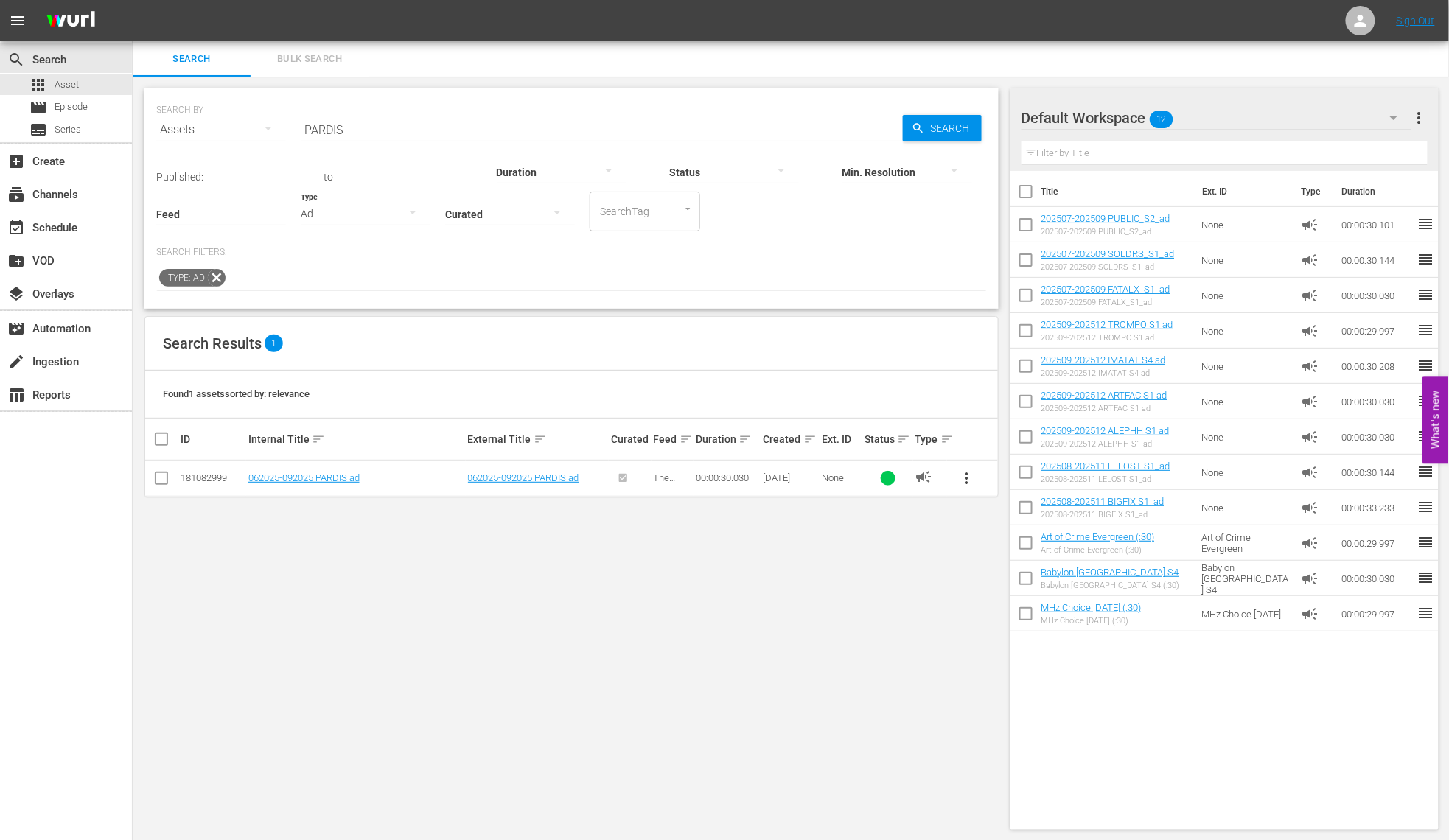
click at [338, 219] on div "Ad" at bounding box center [366, 214] width 130 height 41
click at [338, 276] on div "Promo" at bounding box center [366, 283] width 130 height 24
click at [964, 479] on span "more_vert" at bounding box center [966, 478] width 18 height 18
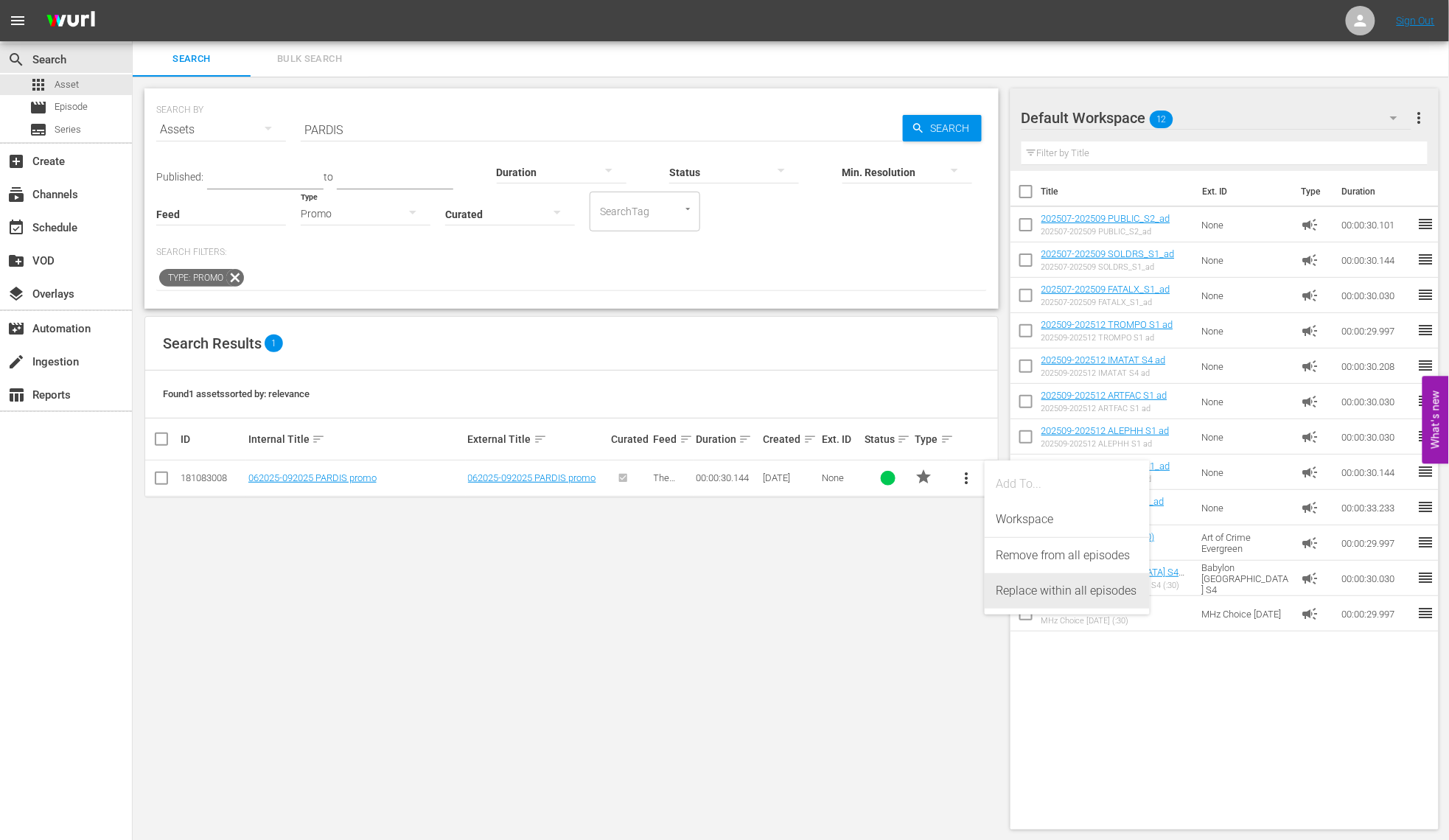
click at [1018, 595] on div "Replace within all episodes" at bounding box center [1067, 591] width 141 height 36
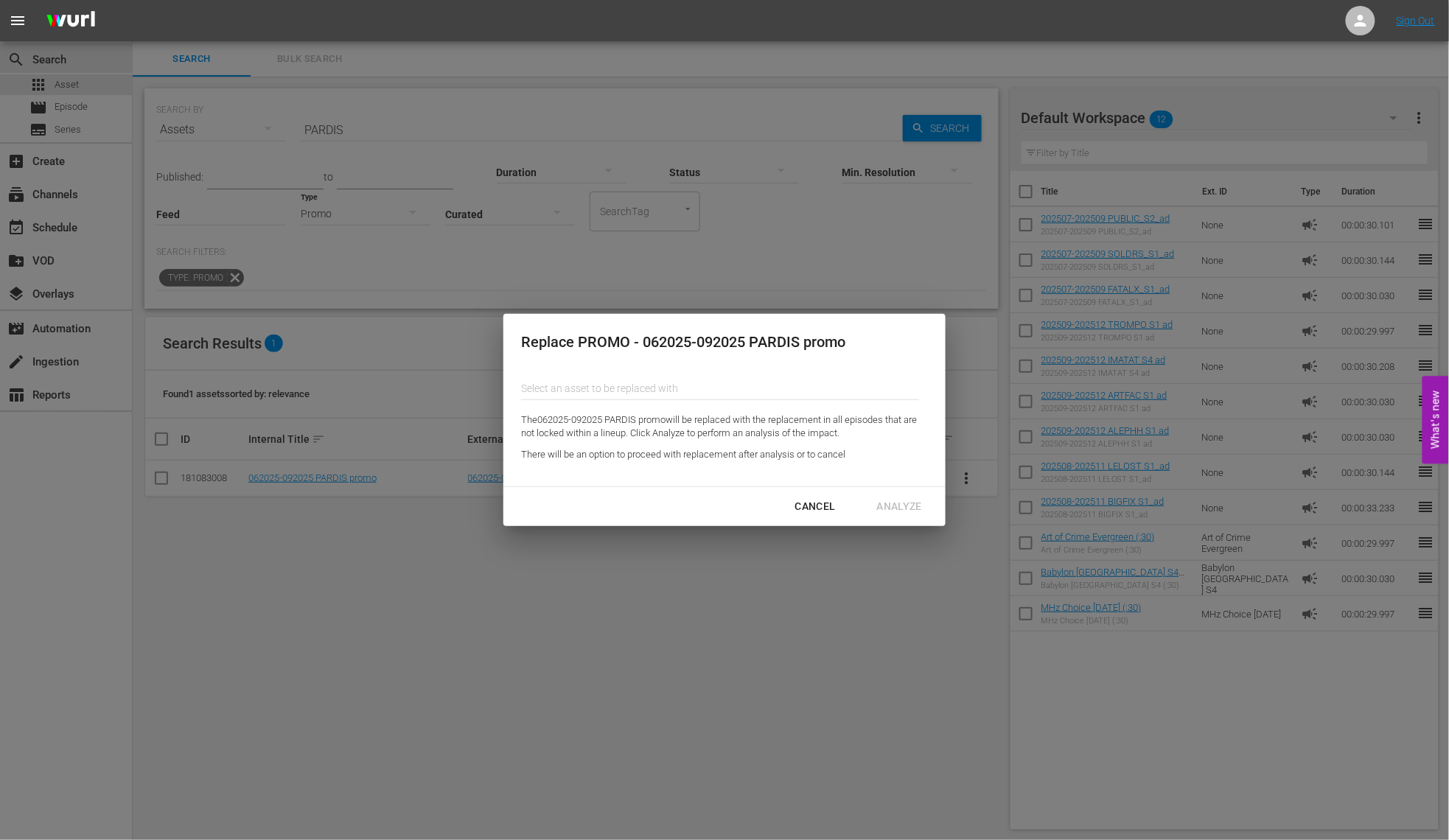
click at [664, 387] on input "text" at bounding box center [720, 388] width 398 height 36
click at [679, 428] on div "202509-202512 ARTFAC S1 promo (190168717)" at bounding box center [640, 430] width 216 height 36
type input "202509-202512 ARTFAC S1 promo (190168717)"
click at [897, 502] on div "Analyze" at bounding box center [899, 507] width 69 height 19
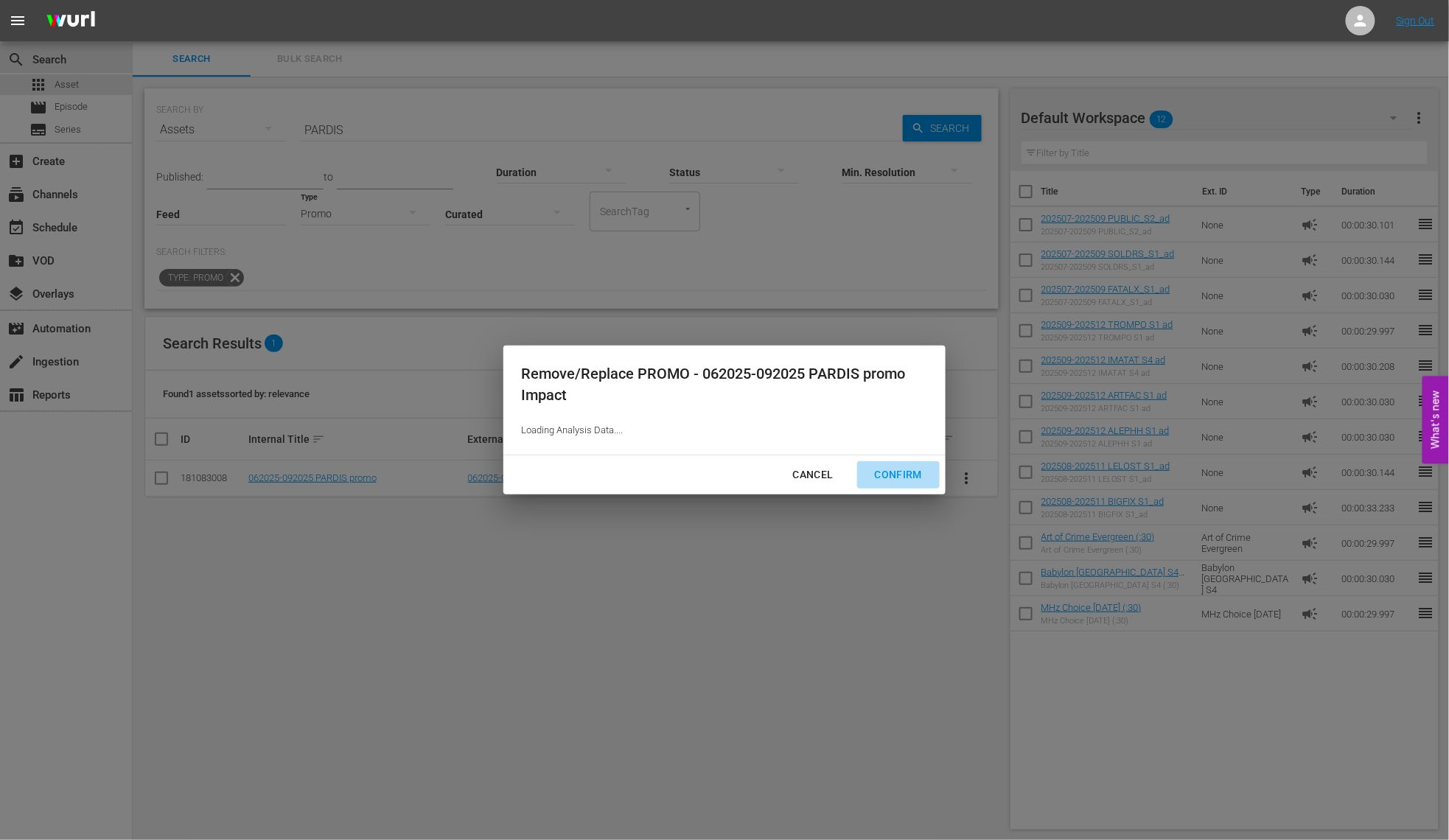
click at [886, 477] on div "Confirm" at bounding box center [897, 475] width 71 height 19
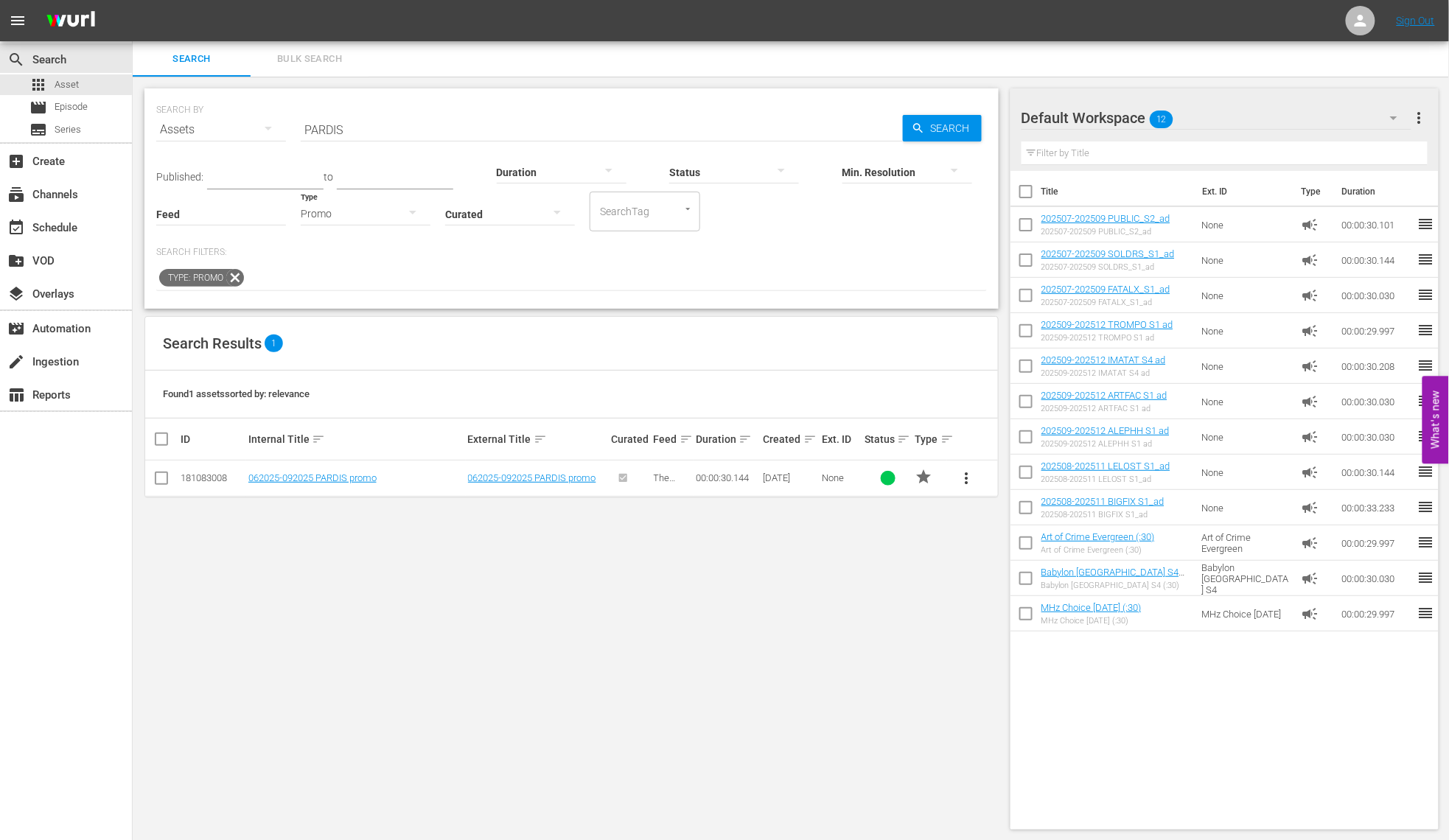
click at [361, 218] on div "Promo" at bounding box center [366, 214] width 130 height 41
click at [350, 236] on div "Ad" at bounding box center [366, 236] width 130 height 24
click at [372, 211] on div "Ad" at bounding box center [366, 214] width 130 height 41
click at [360, 279] on div "Promo" at bounding box center [366, 283] width 130 height 24
click at [323, 124] on input "PARDIS" at bounding box center [601, 130] width 602 height 36
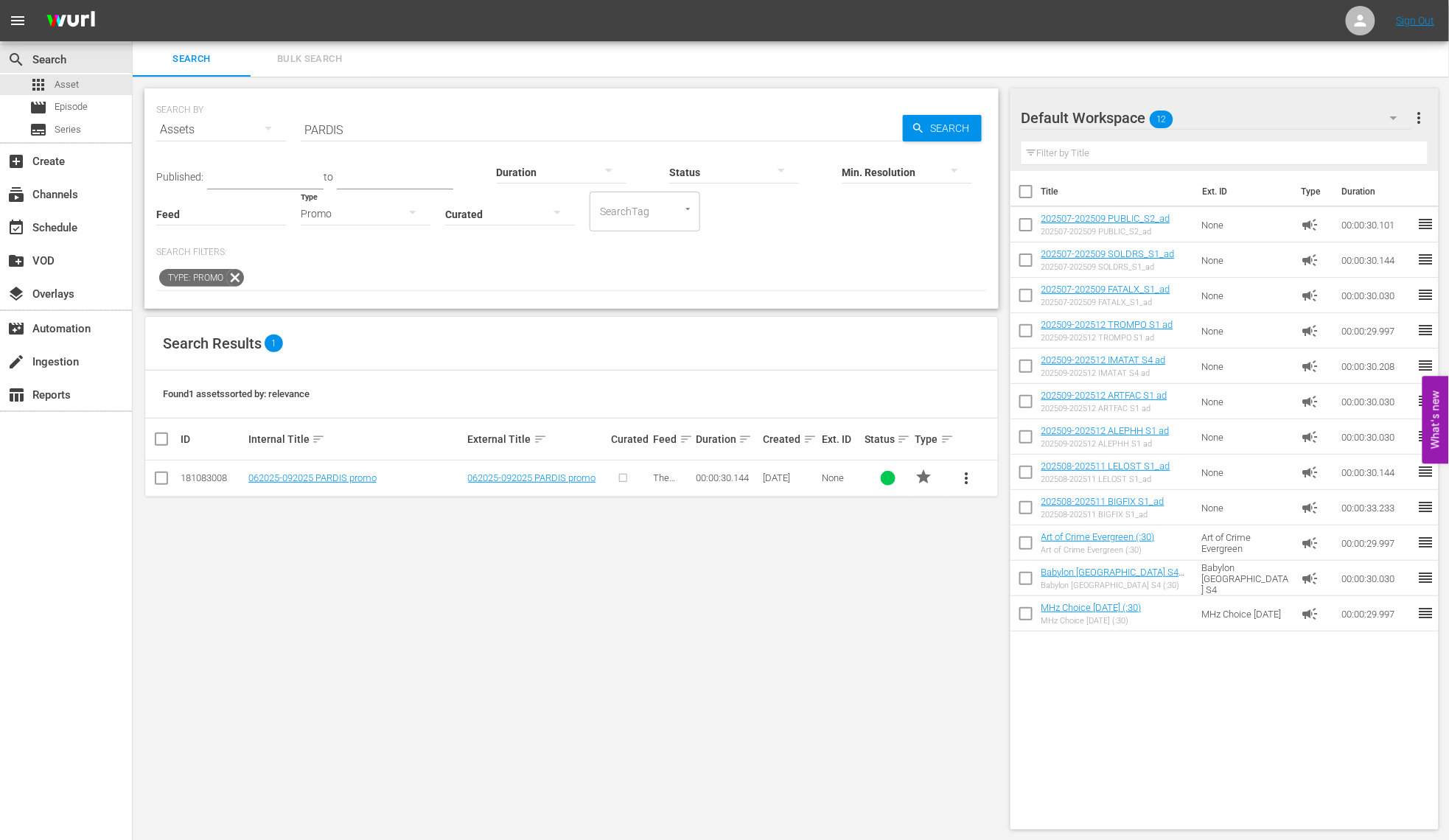
click at [323, 124] on input "PARDIS" at bounding box center [601, 130] width 602 height 36
type input "MAKARI"
click at [968, 485] on span "more_vert" at bounding box center [966, 478] width 18 height 18
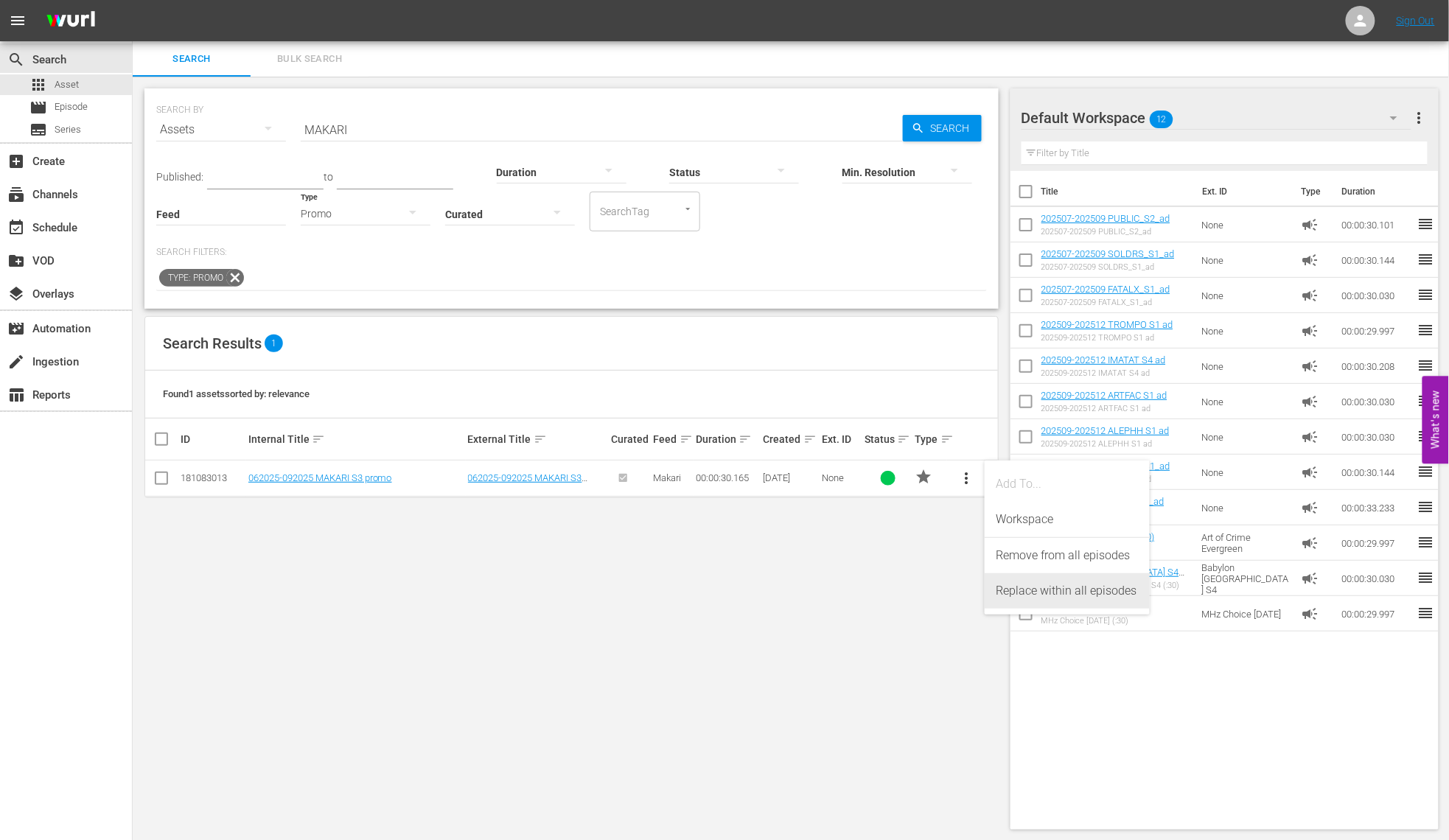
click at [1032, 582] on div "Replace within all episodes" at bounding box center [1067, 591] width 141 height 36
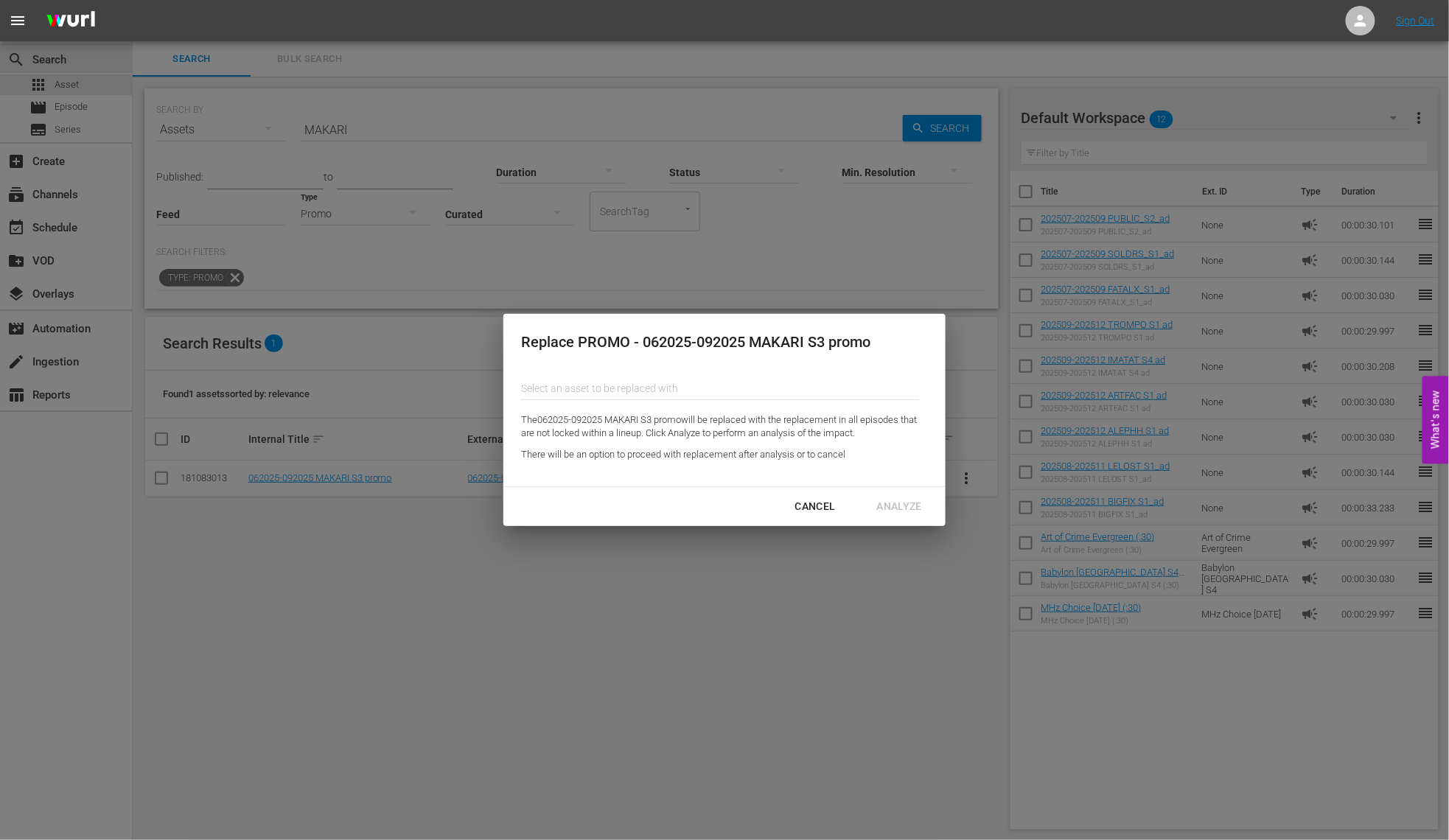
click at [671, 390] on input "text" at bounding box center [720, 388] width 398 height 36
click at [682, 431] on div "202509-202512 TROMPO S1 promo (190168721)" at bounding box center [640, 430] width 216 height 36
type input "202509-202512 TROMPO S1 promo (190168721)"
click at [903, 507] on div "Analyze" at bounding box center [899, 507] width 69 height 19
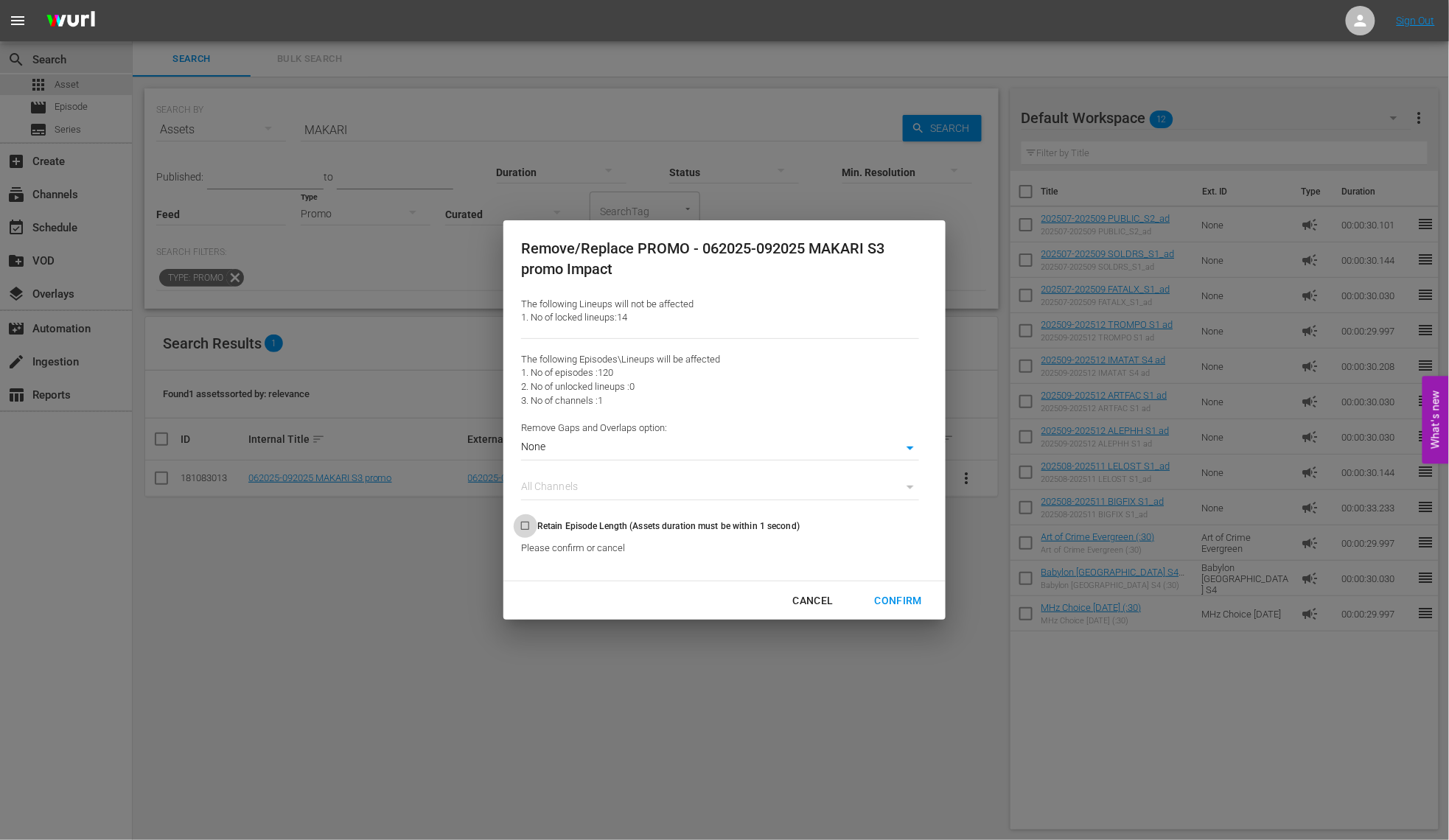
click at [520, 525] on input "Retain Episode Length (Assets duration must be within 1 second)" at bounding box center [525, 529] width 25 height 25
checkbox input "true"
click at [900, 601] on div "Confirm" at bounding box center [897, 601] width 71 height 19
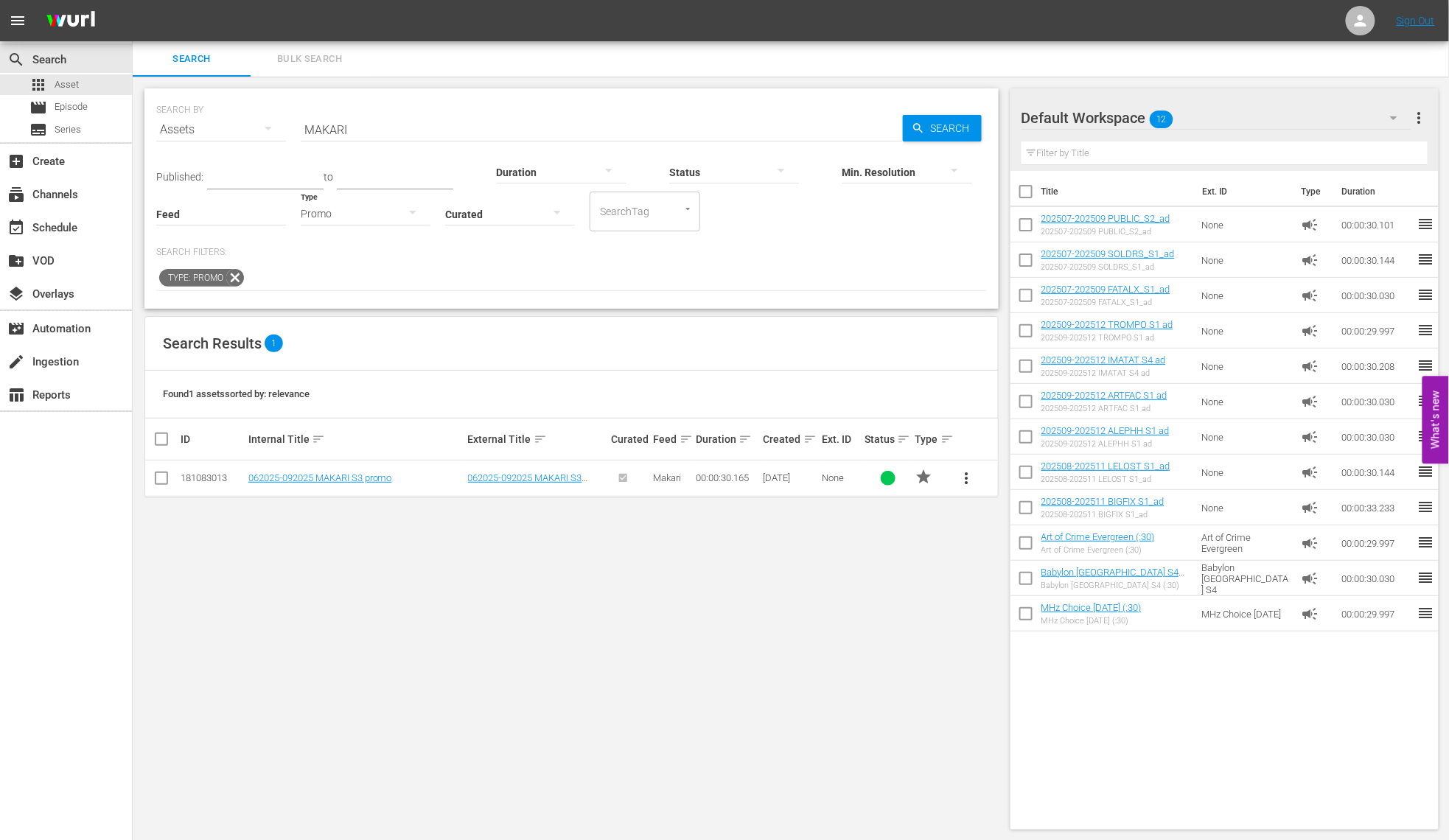
click at [355, 210] on div "Promo" at bounding box center [366, 214] width 130 height 41
click at [338, 232] on div "Ad" at bounding box center [366, 236] width 130 height 24
click at [971, 481] on span "more_vert" at bounding box center [966, 478] width 18 height 18
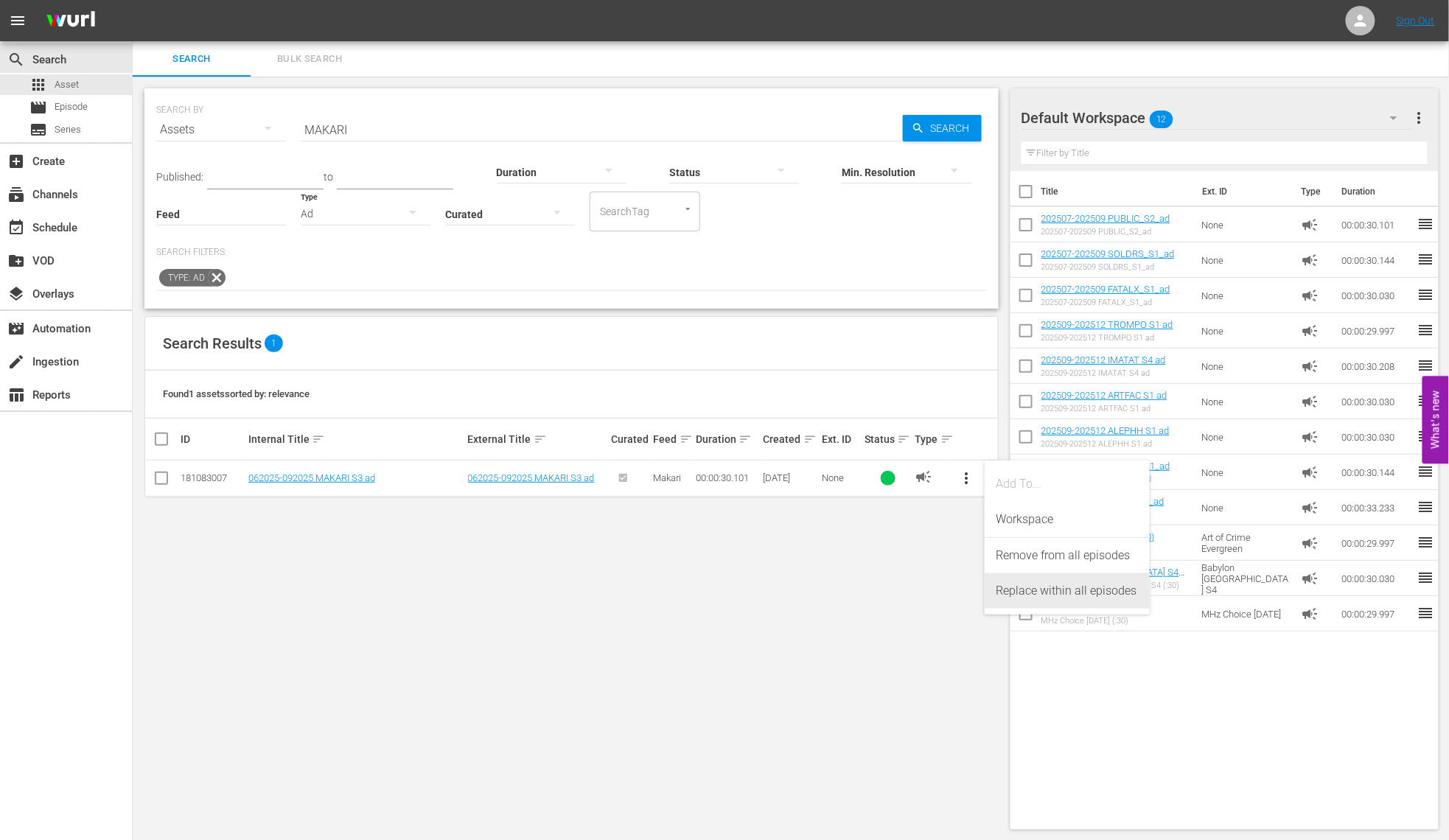
click at [1021, 585] on div "Replace within all episodes" at bounding box center [1067, 591] width 141 height 36
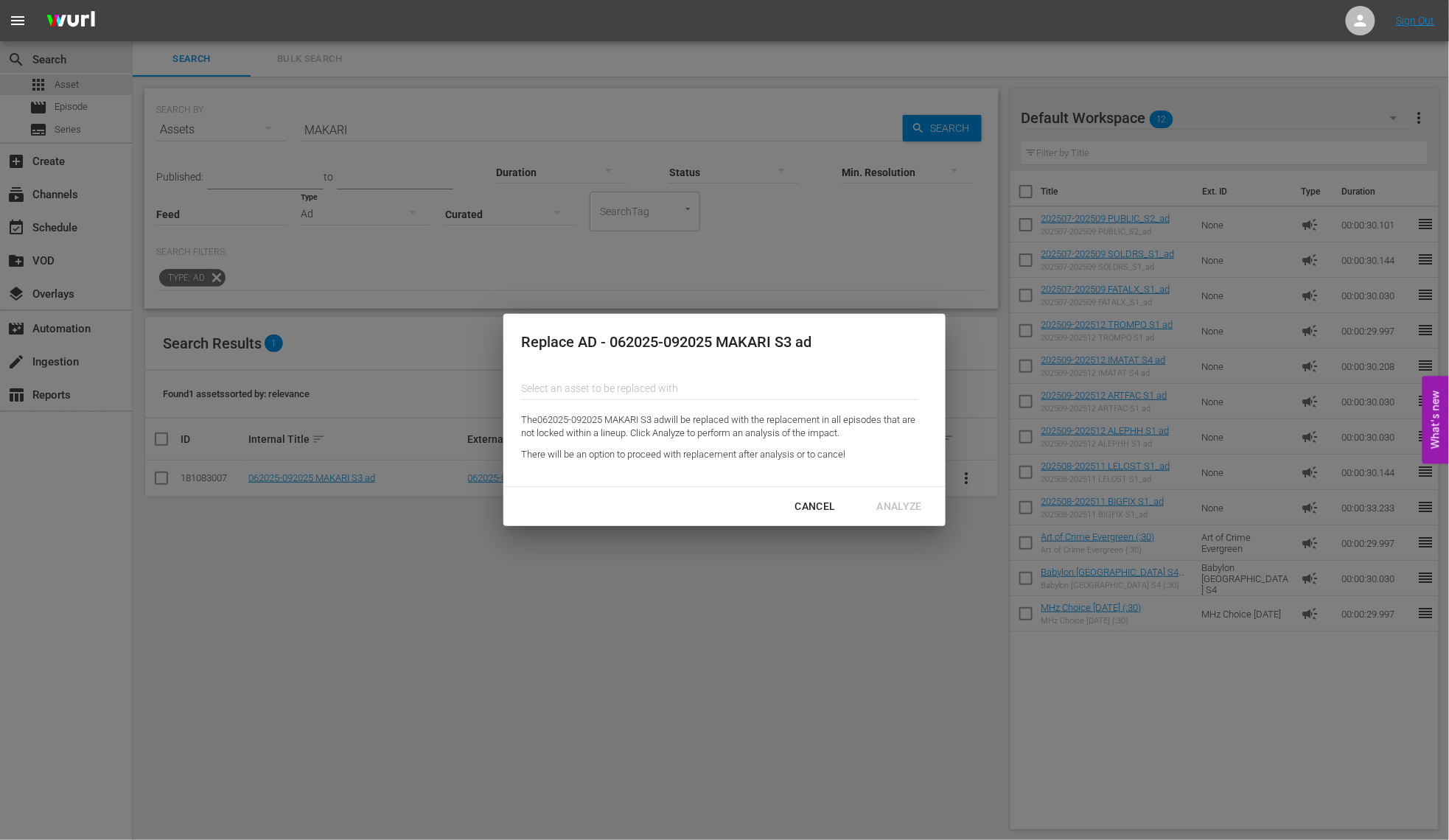
click at [669, 384] on input "text" at bounding box center [720, 388] width 398 height 36
click at [676, 446] on div "202509-202512 TROMPO S1 ad (190168720)" at bounding box center [640, 430] width 216 height 36
type input "202509-202512 TROMPO S1 ad (190168720)"
click at [906, 511] on div "Analyze" at bounding box center [899, 507] width 69 height 19
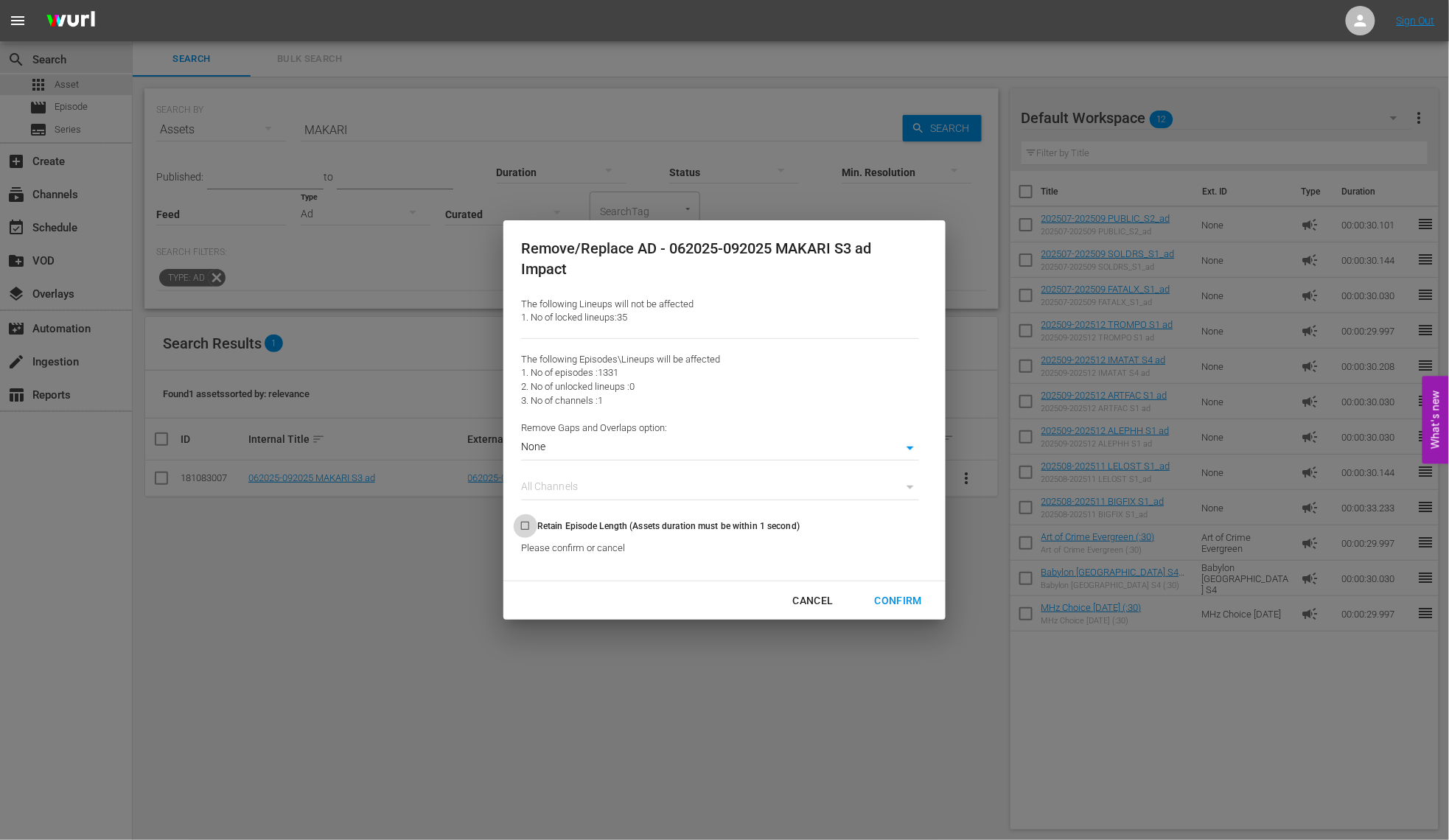
click at [526, 527] on input "Retain Episode Length (Assets duration must be within 1 second)" at bounding box center [525, 529] width 25 height 25
checkbox input "true"
click at [913, 598] on div "Confirm" at bounding box center [897, 601] width 71 height 19
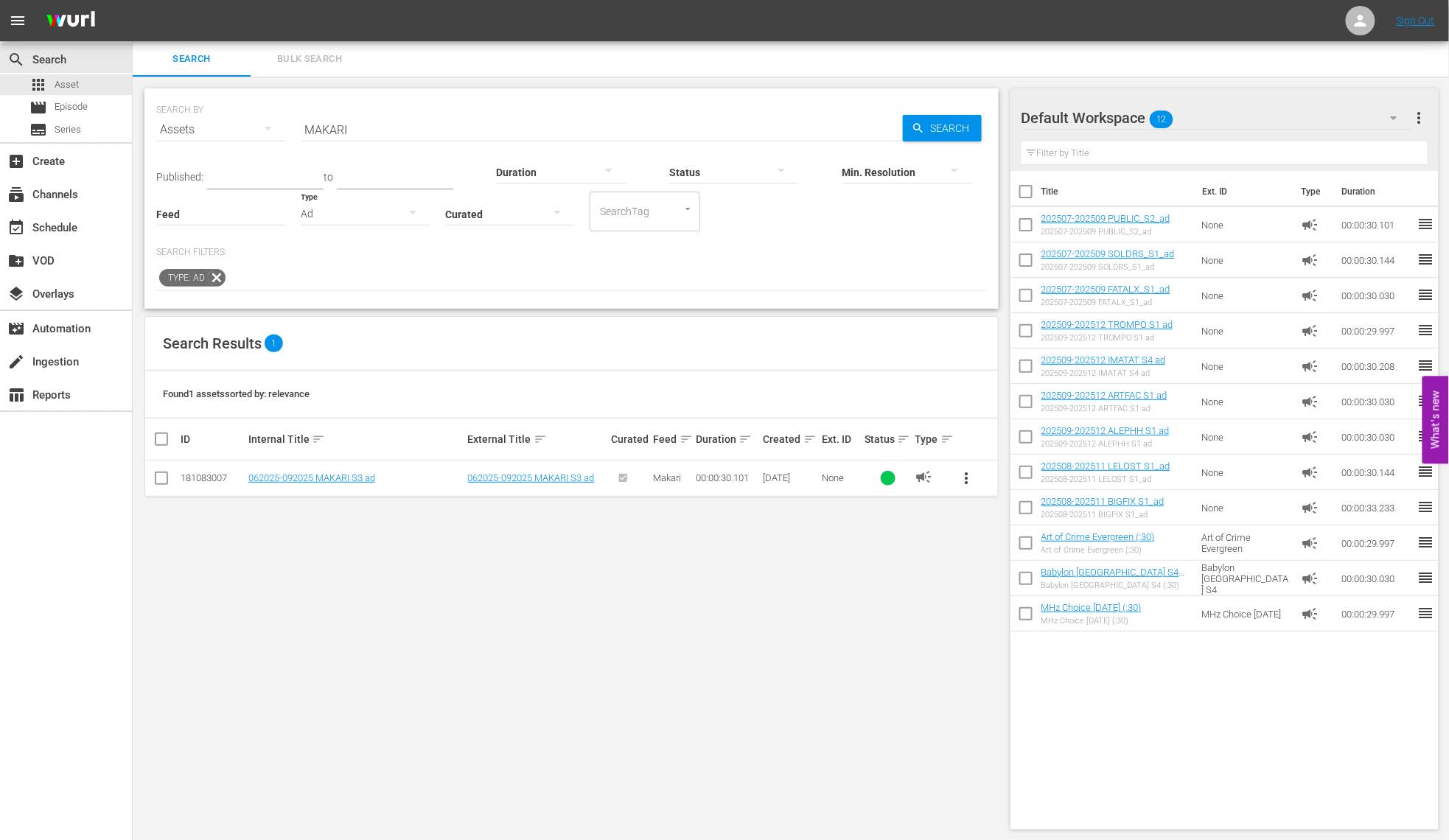
click at [350, 224] on hr at bounding box center [366, 224] width 130 height 1
click at [336, 217] on div "Ad" at bounding box center [366, 214] width 130 height 41
click at [347, 278] on div "Promo" at bounding box center [366, 283] width 130 height 24
click at [340, 215] on div "Promo" at bounding box center [366, 214] width 130 height 41
click at [346, 239] on div "Ad" at bounding box center [366, 236] width 130 height 24
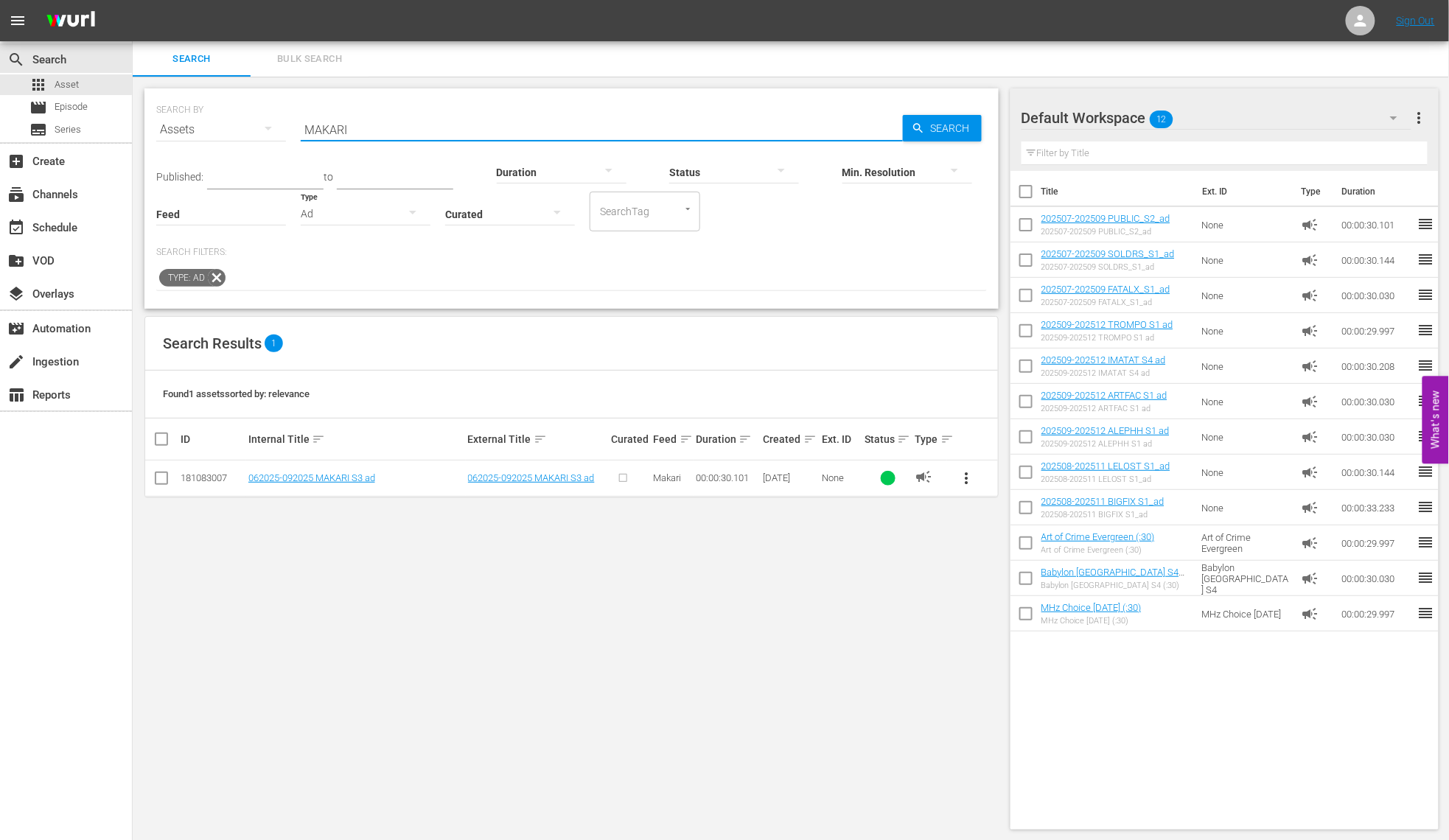
click at [342, 128] on input "MAKARI" at bounding box center [601, 130] width 602 height 36
click at [333, 220] on div "Ad" at bounding box center [366, 214] width 130 height 41
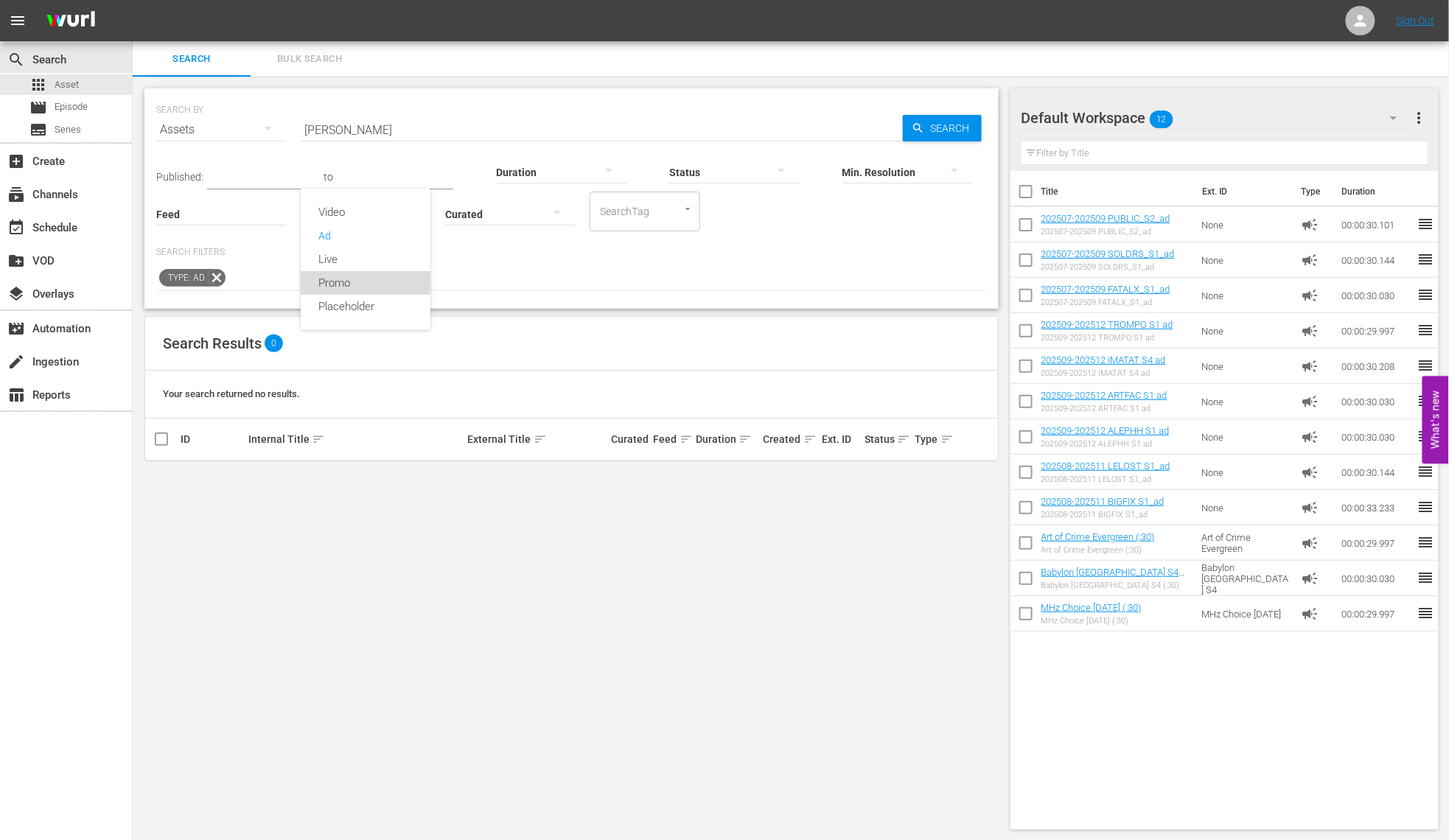
click at [349, 283] on div "Promo" at bounding box center [366, 283] width 130 height 24
click at [355, 133] on input "[PERSON_NAME]" at bounding box center [601, 130] width 602 height 36
paste input "noli"
type input "Cannoli"
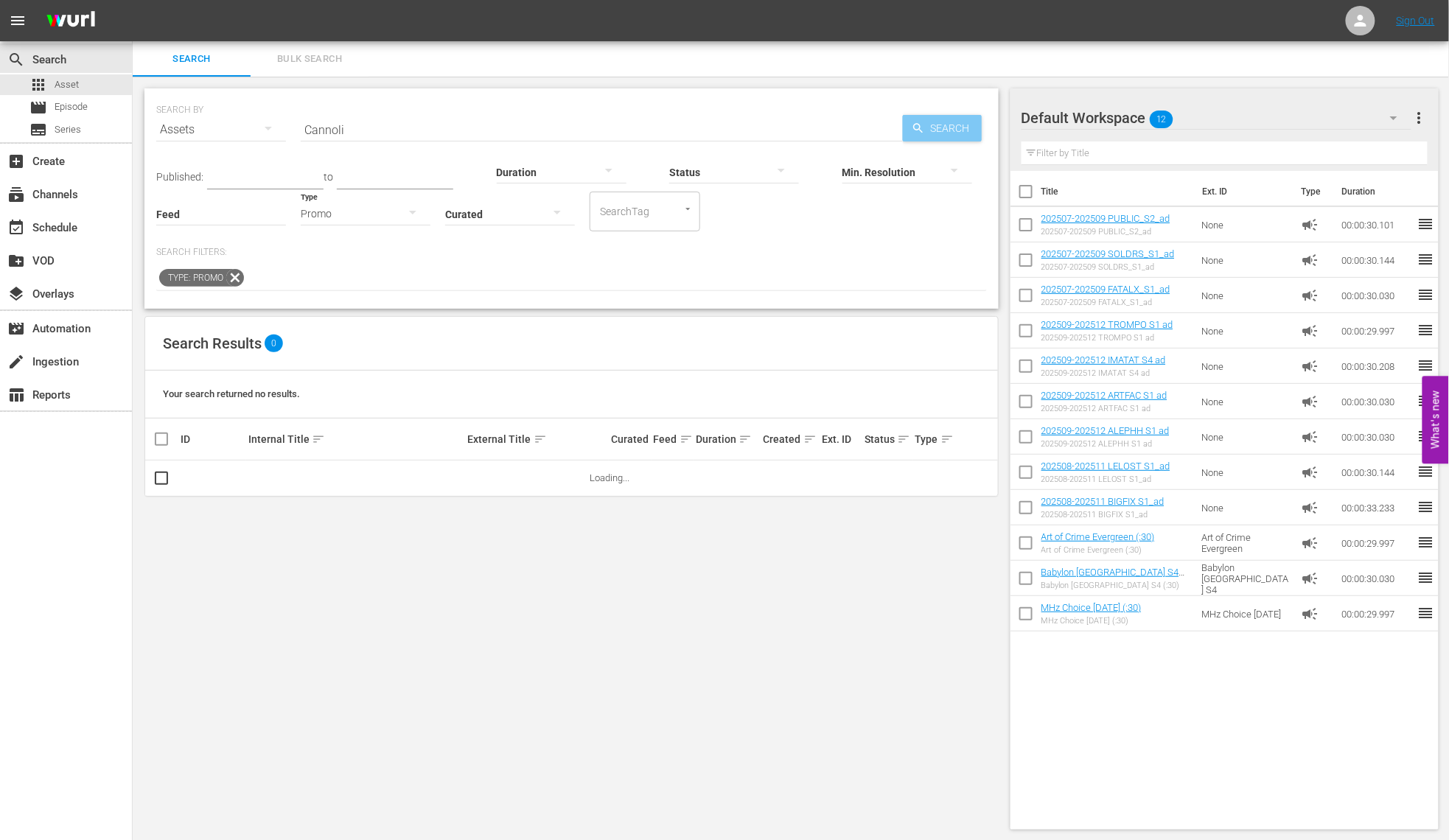
click at [953, 133] on span "Search" at bounding box center [953, 128] width 57 height 26
click at [346, 220] on div "Promo" at bounding box center [366, 214] width 130 height 41
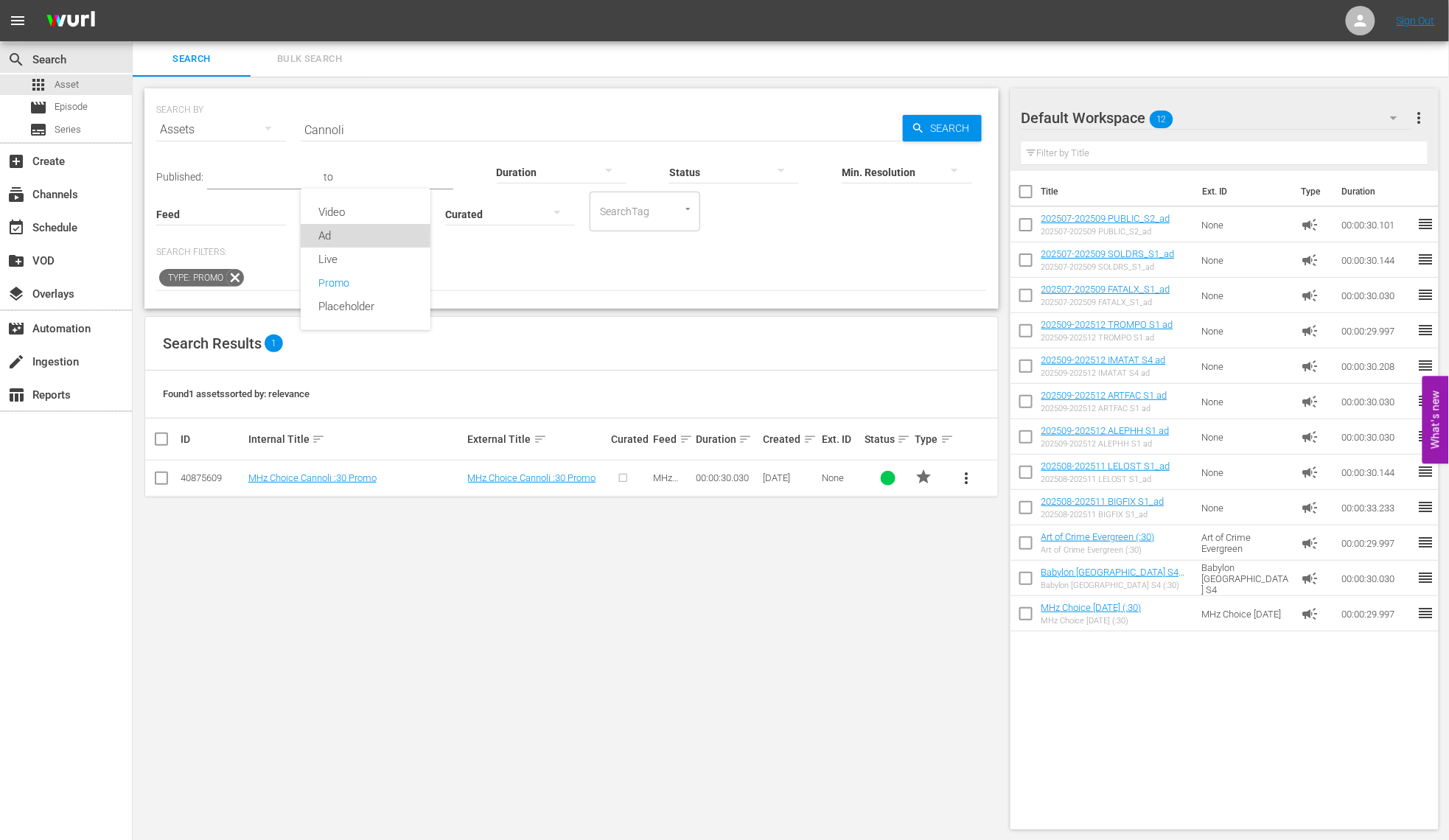
click at [339, 235] on div "Ad" at bounding box center [366, 236] width 130 height 24
click at [959, 487] on button "more_vert" at bounding box center [967, 479] width 36 height 36
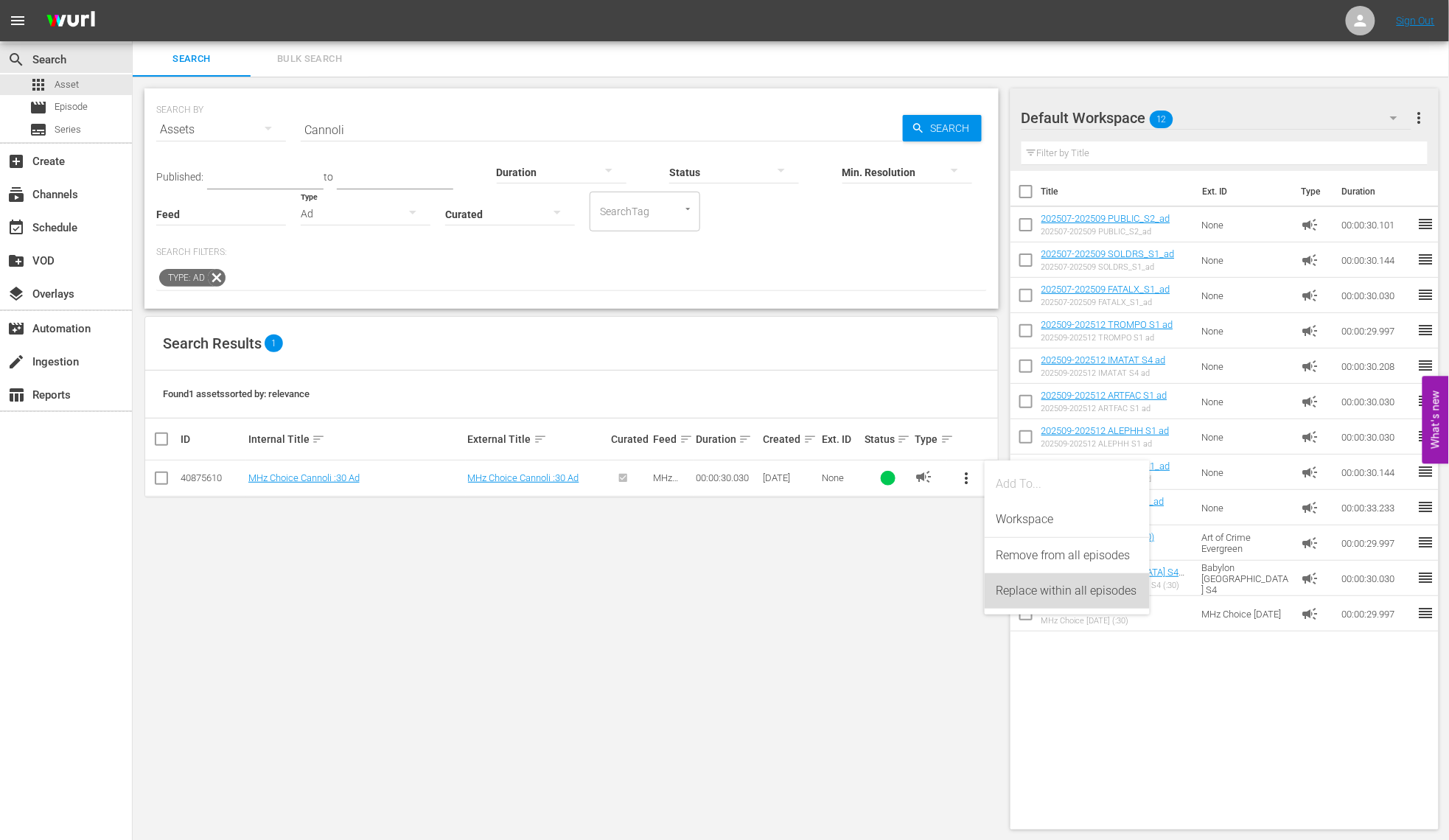
click at [1057, 594] on div "Replace within all episodes" at bounding box center [1067, 591] width 141 height 36
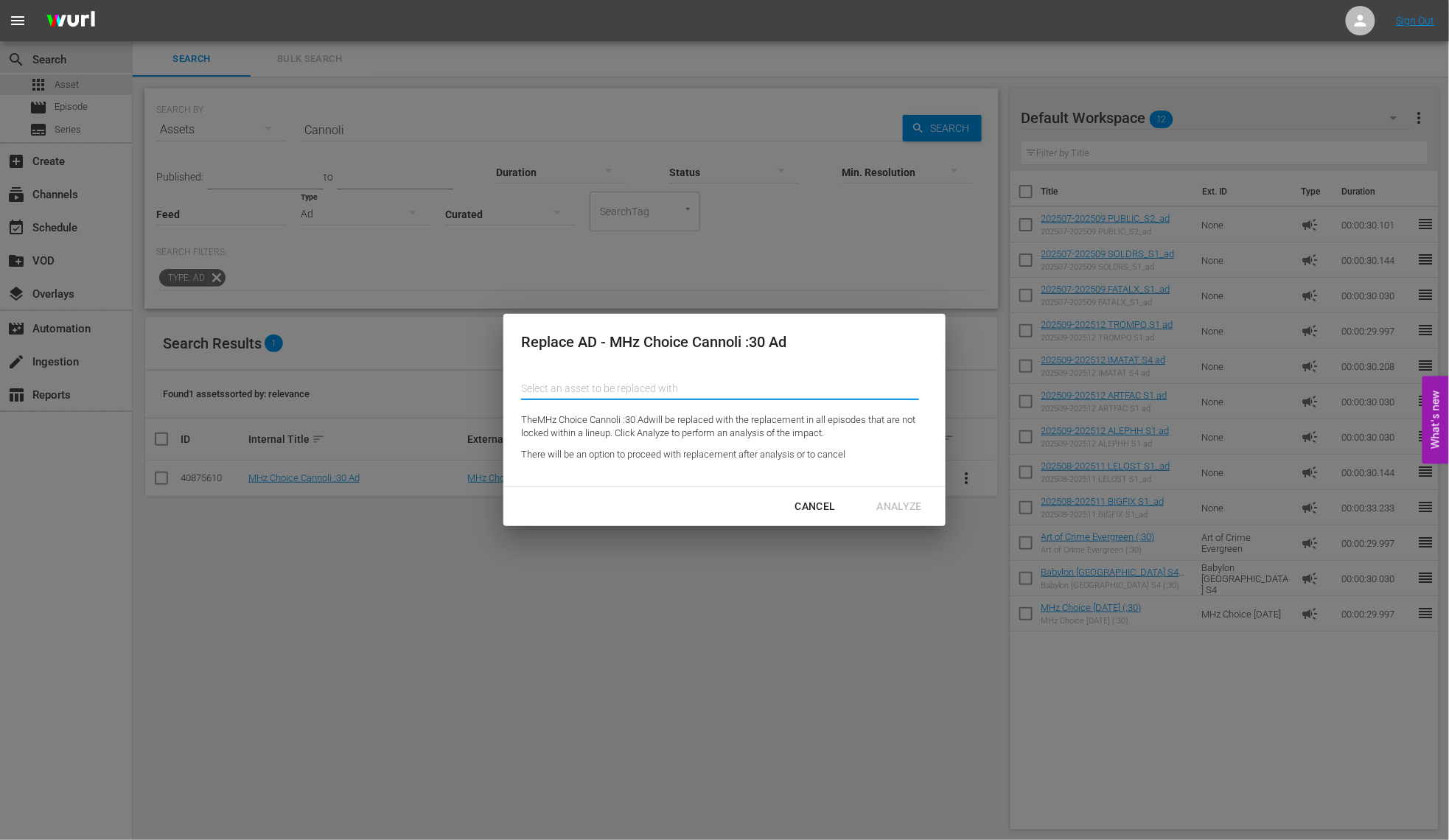
click at [629, 384] on input "text" at bounding box center [720, 388] width 398 height 36
click at [628, 420] on div "202509-202512 IMATAT S4 ad (190168718)" at bounding box center [640, 430] width 216 height 36
type input "202509-202512 IMATAT S4 ad (190168718)"
click at [896, 508] on div "Analyze" at bounding box center [899, 507] width 69 height 19
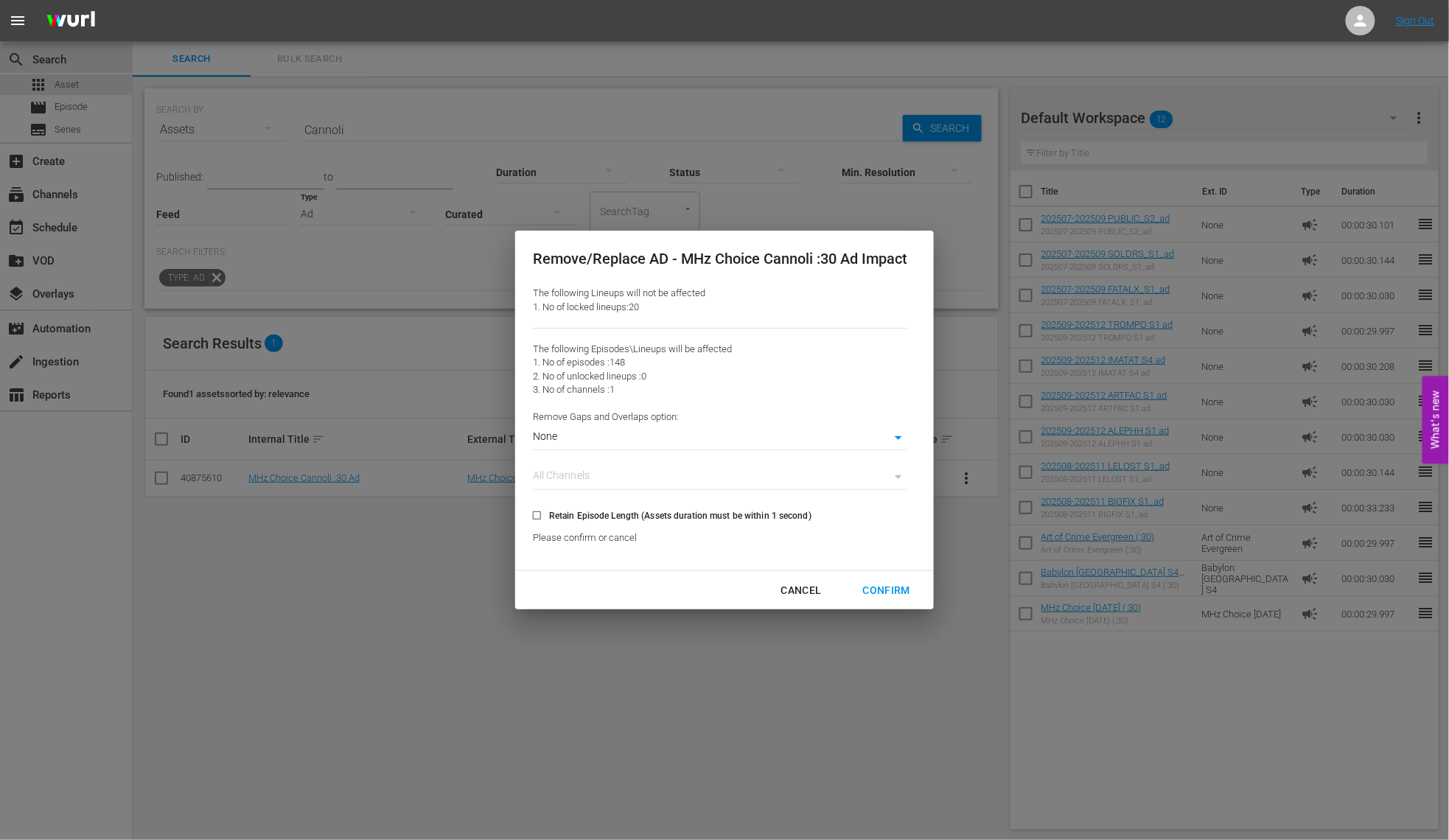
click at [535, 515] on input "Retain Episode Length (Assets duration must be within 1 second)" at bounding box center [537, 519] width 25 height 25
checkbox input "true"
click at [886, 583] on div "Confirm" at bounding box center [886, 591] width 71 height 19
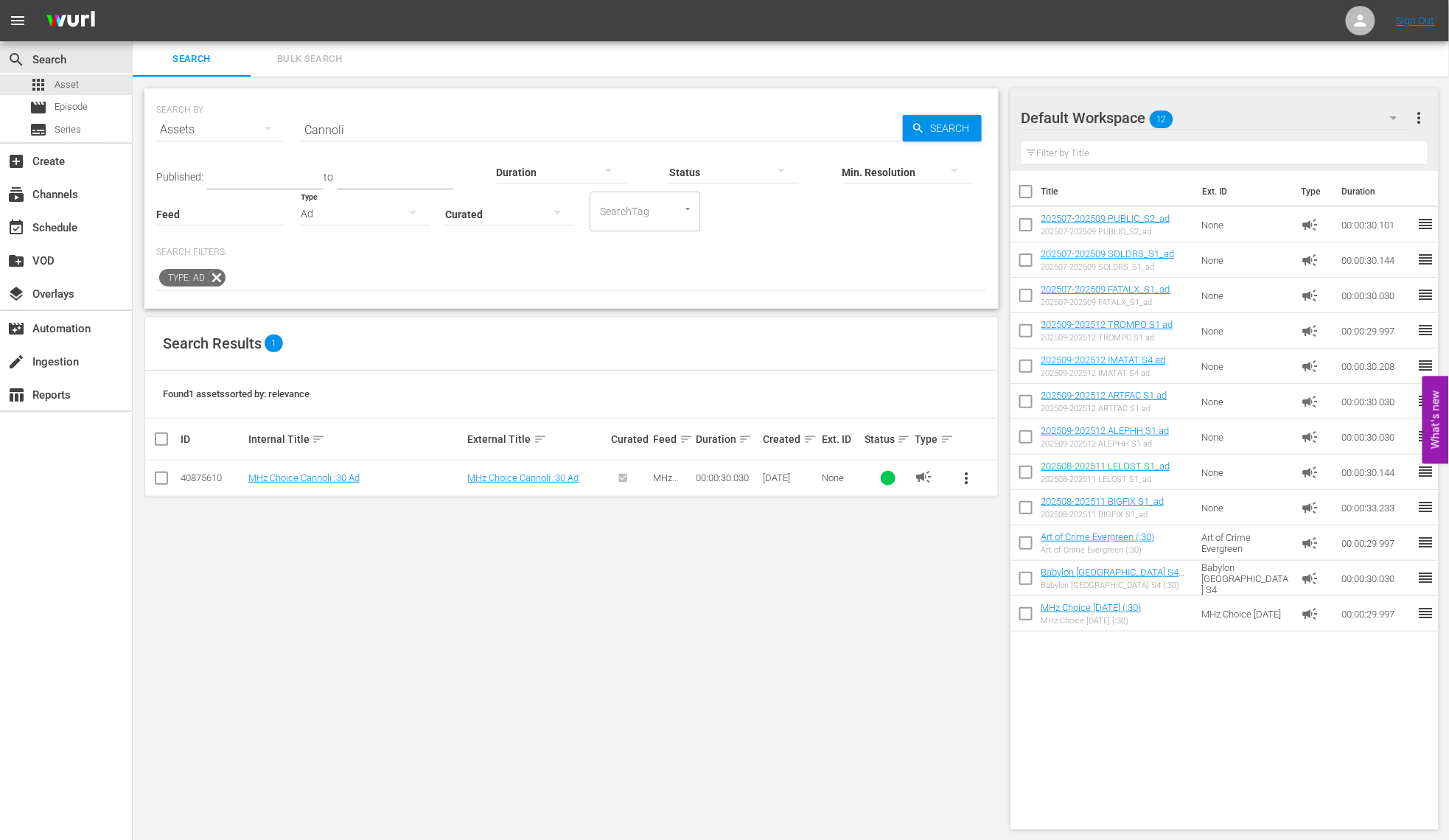
click at [342, 218] on div "Ad" at bounding box center [366, 214] width 130 height 41
click at [345, 279] on div "Promo" at bounding box center [366, 283] width 130 height 24
click at [322, 221] on div "Promo" at bounding box center [366, 214] width 130 height 41
click at [345, 239] on div "Ad" at bounding box center [366, 236] width 130 height 24
click at [320, 127] on input "Cannoli" at bounding box center [601, 130] width 602 height 36
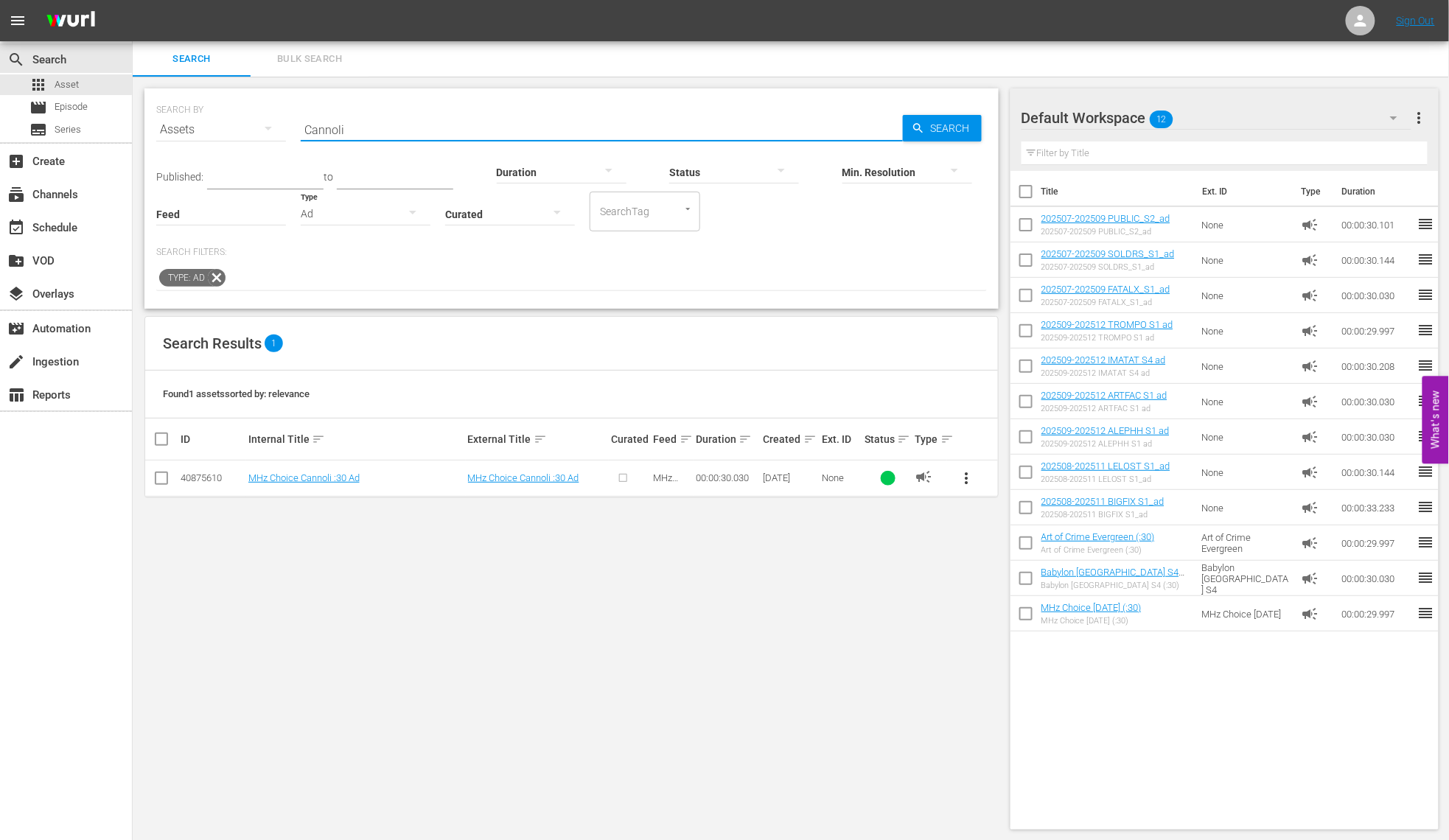
click at [320, 127] on input "Cannoli" at bounding box center [601, 130] width 602 height 36
type input "Coffee"
click at [965, 478] on span "more_vert" at bounding box center [966, 478] width 18 height 18
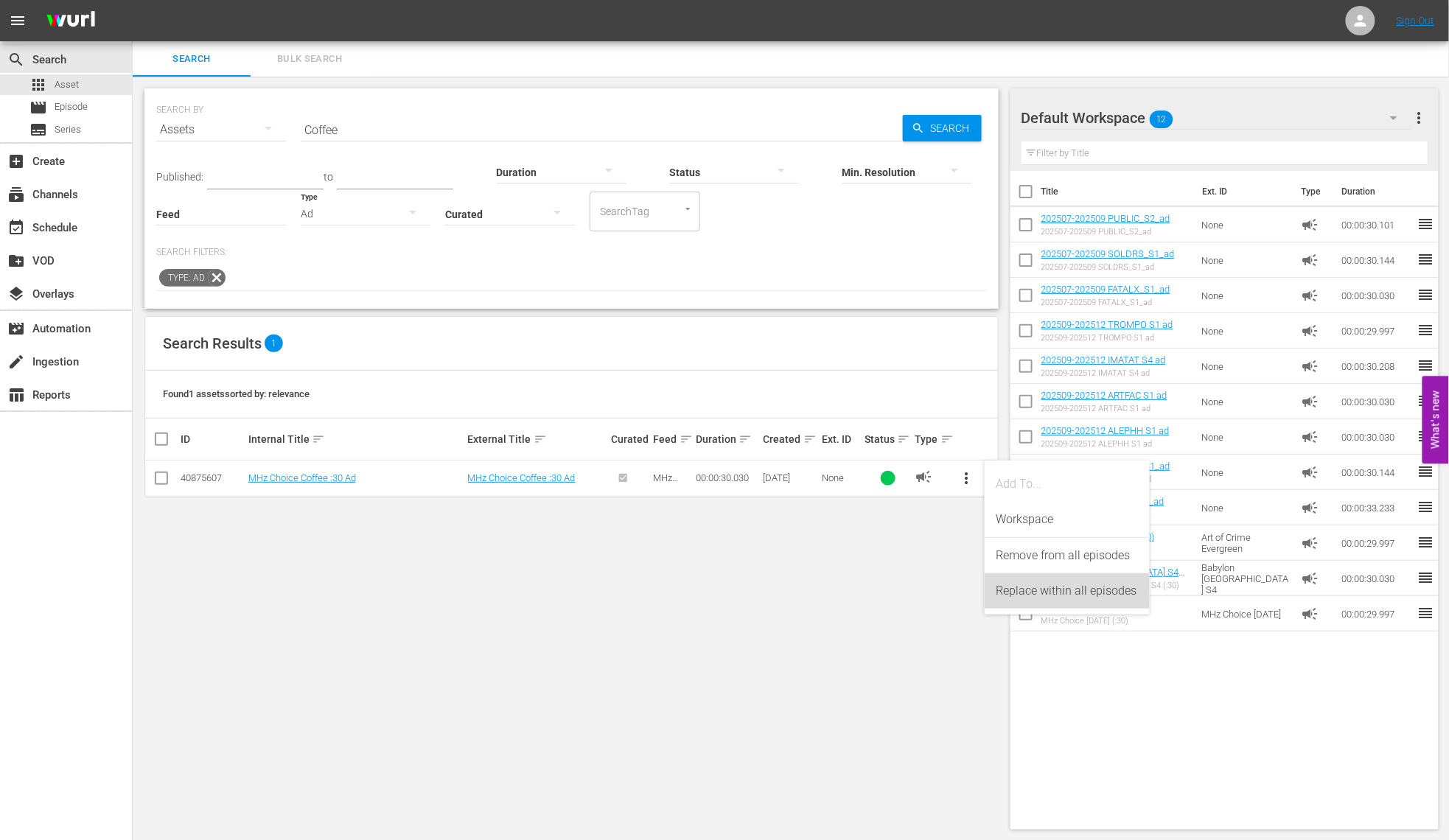
click at [1021, 592] on div "Replace within all episodes" at bounding box center [1067, 591] width 141 height 36
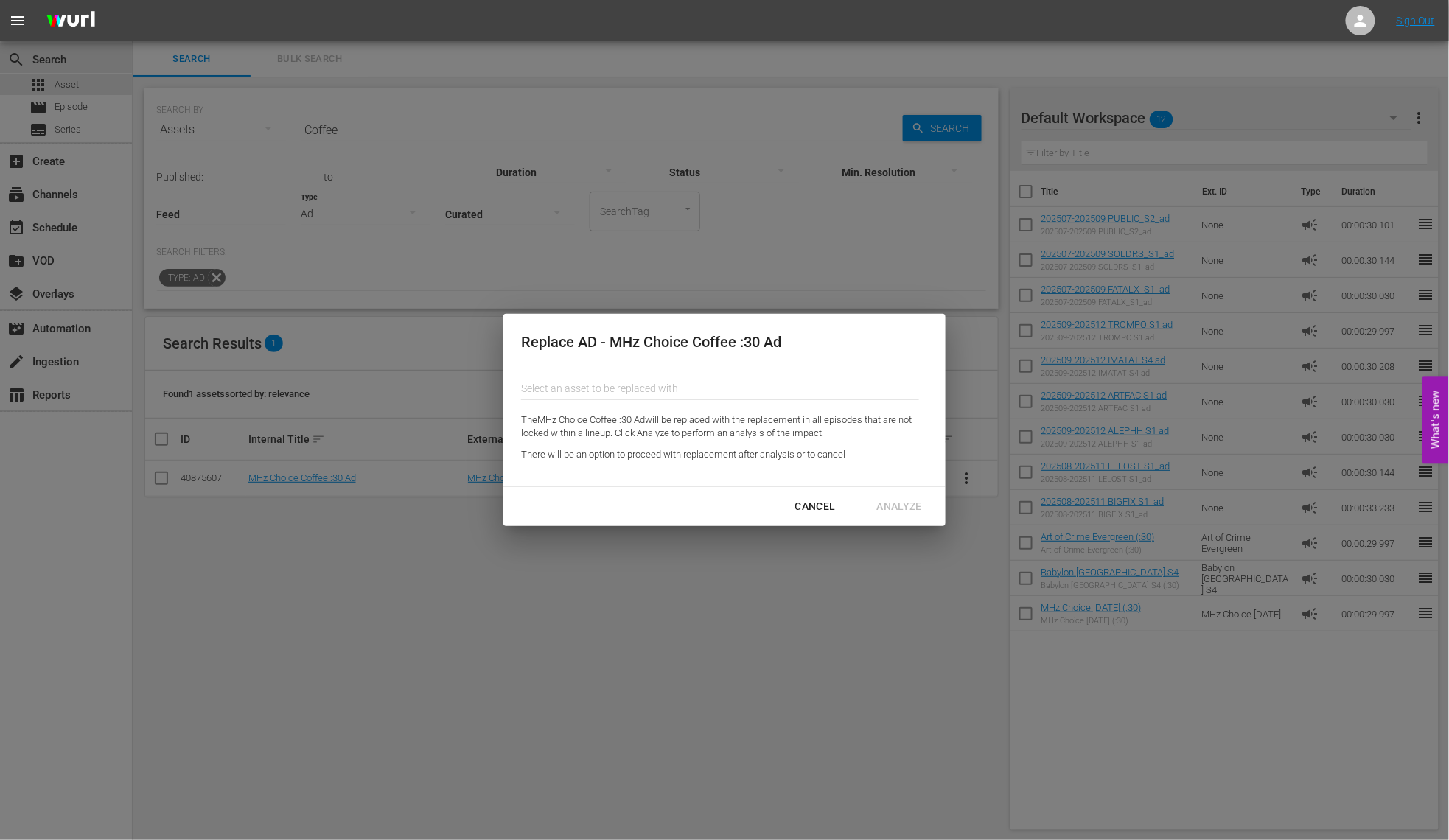
click at [571, 387] on input "text" at bounding box center [720, 388] width 398 height 36
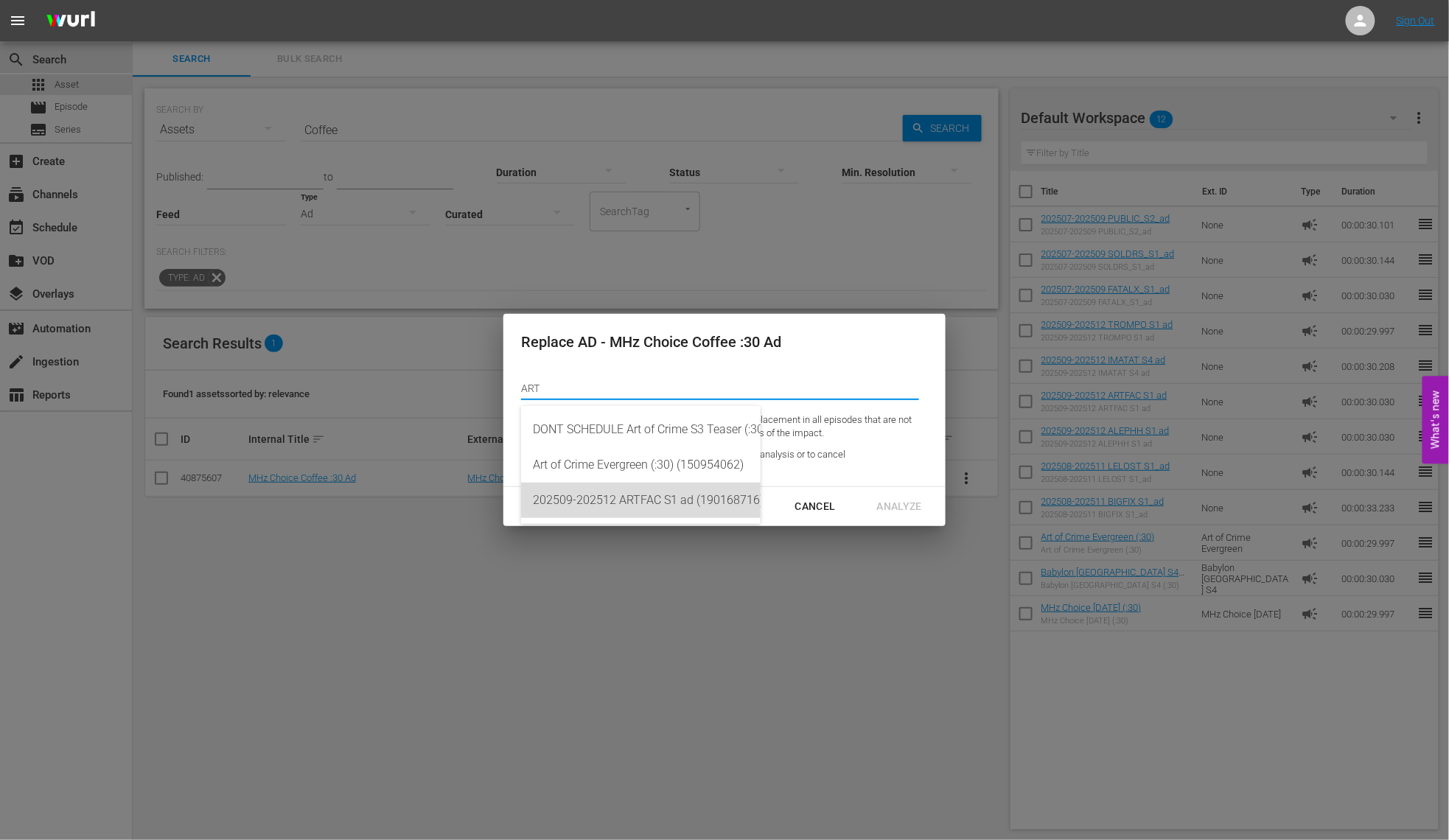
click at [661, 496] on div "202509-202512 ARTFAC S1 ad (190168716)" at bounding box center [640, 501] width 216 height 36
type input "202509-202512 ARTFAC S1 ad (190168716)"
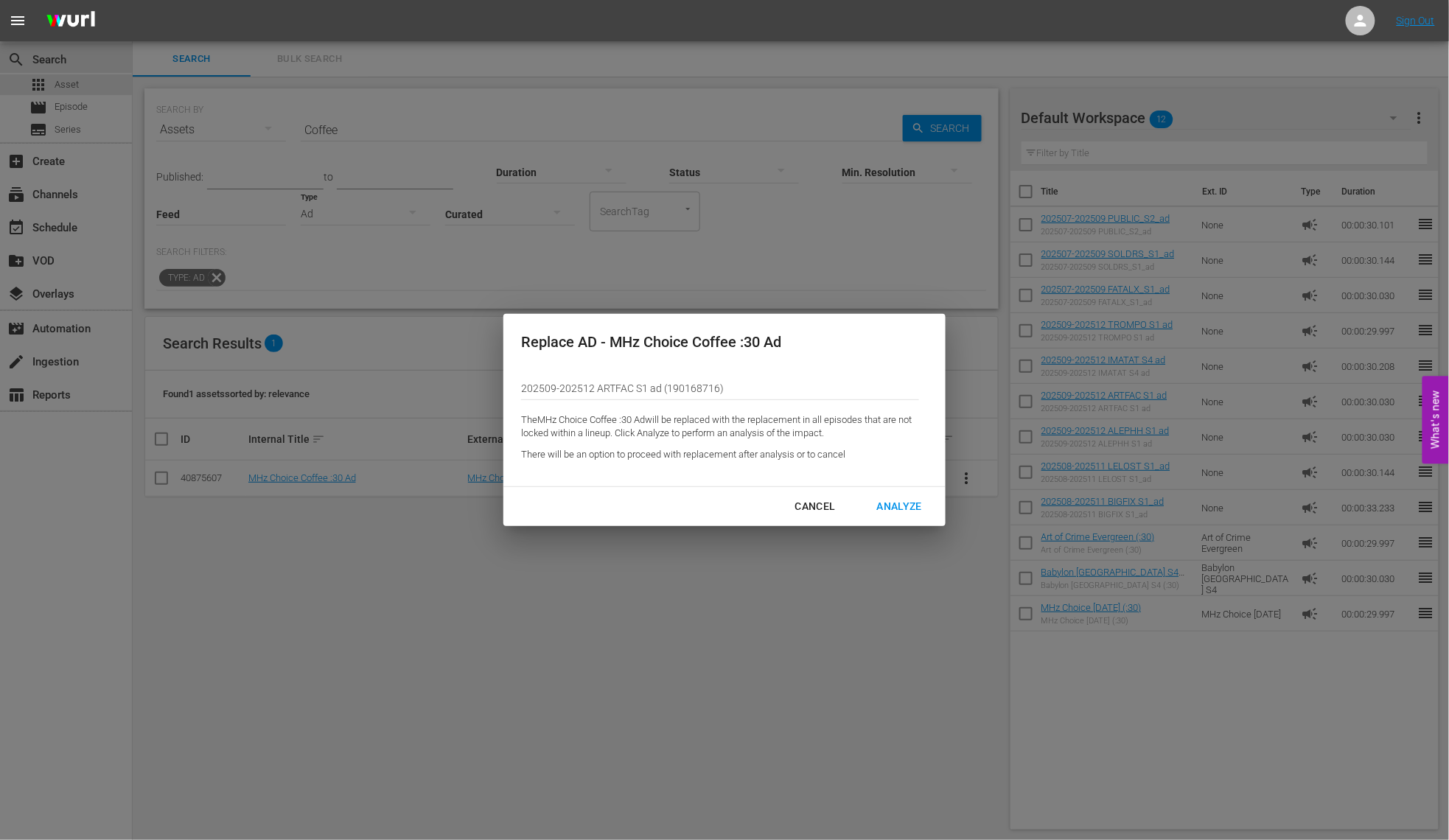
click at [902, 509] on div "Analyze" at bounding box center [899, 507] width 69 height 19
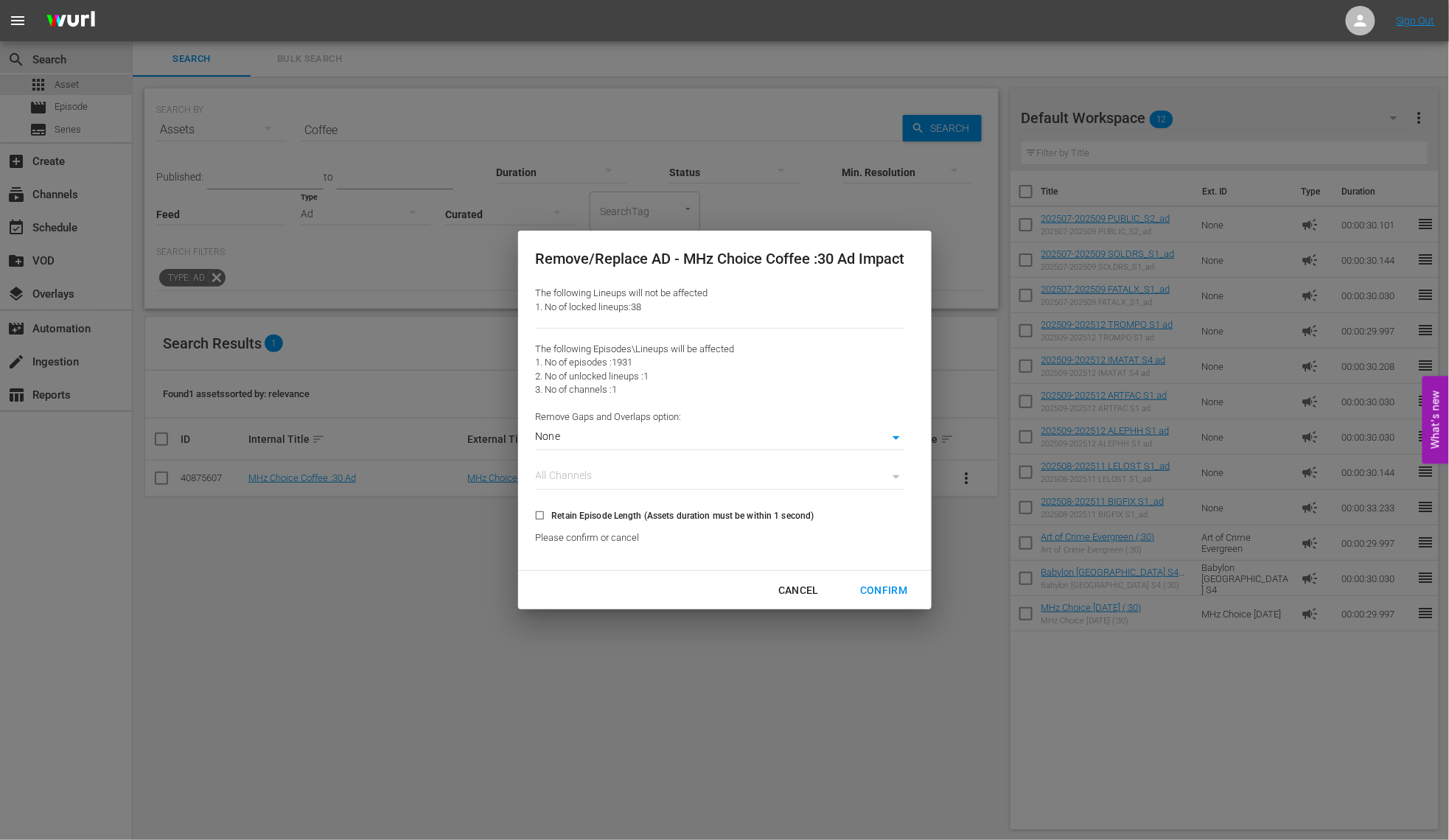
click at [536, 515] on input "Retain Episode Length (Assets duration must be within 1 second)" at bounding box center [540, 519] width 25 height 25
checkbox input "true"
click at [893, 589] on div "Confirm" at bounding box center [883, 591] width 71 height 19
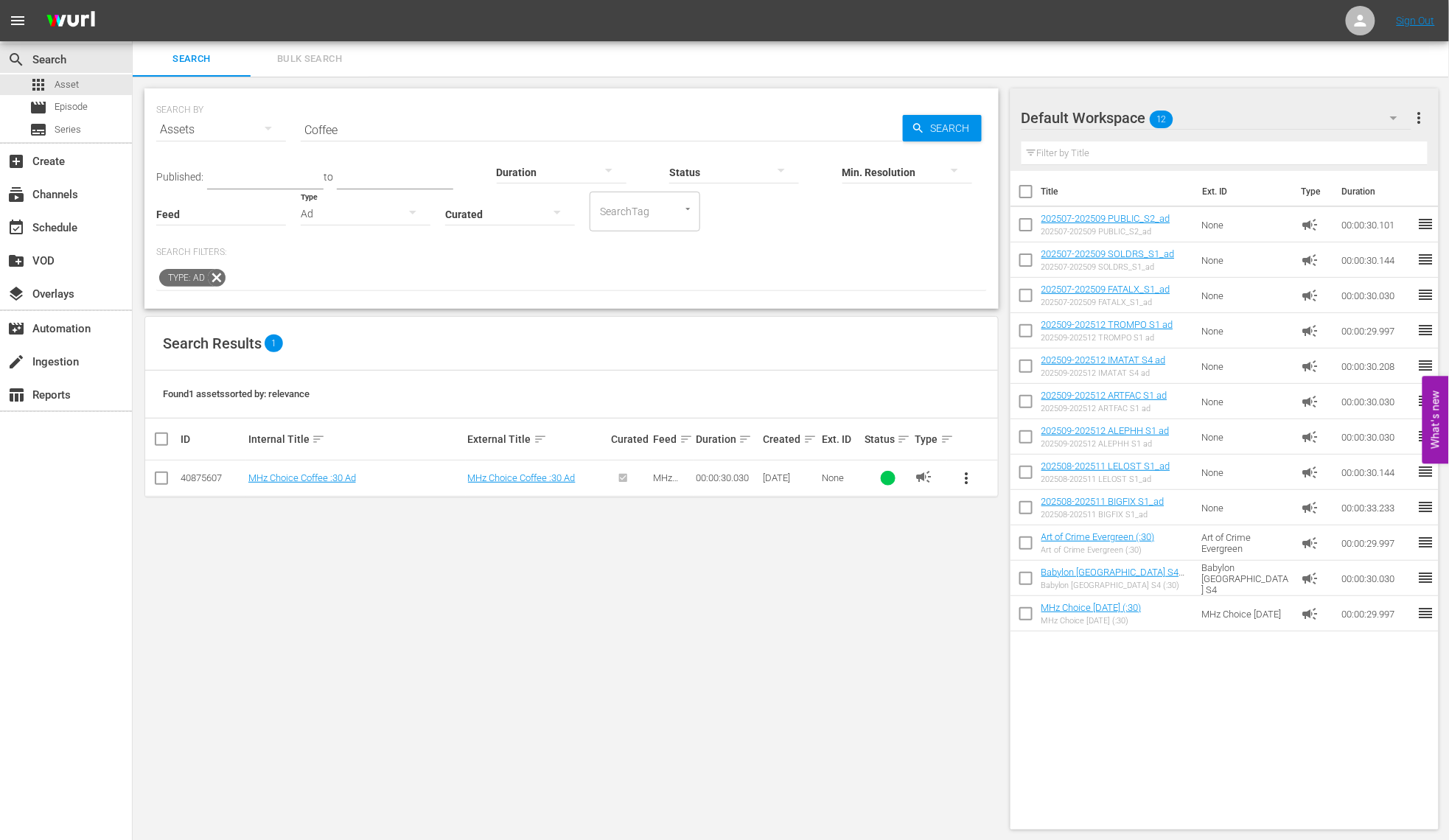
click at [387, 216] on div "Ad" at bounding box center [366, 214] width 130 height 41
click at [352, 281] on div "Promo" at bounding box center [366, 283] width 130 height 24
click at [339, 216] on div "Promo" at bounding box center [366, 214] width 130 height 41
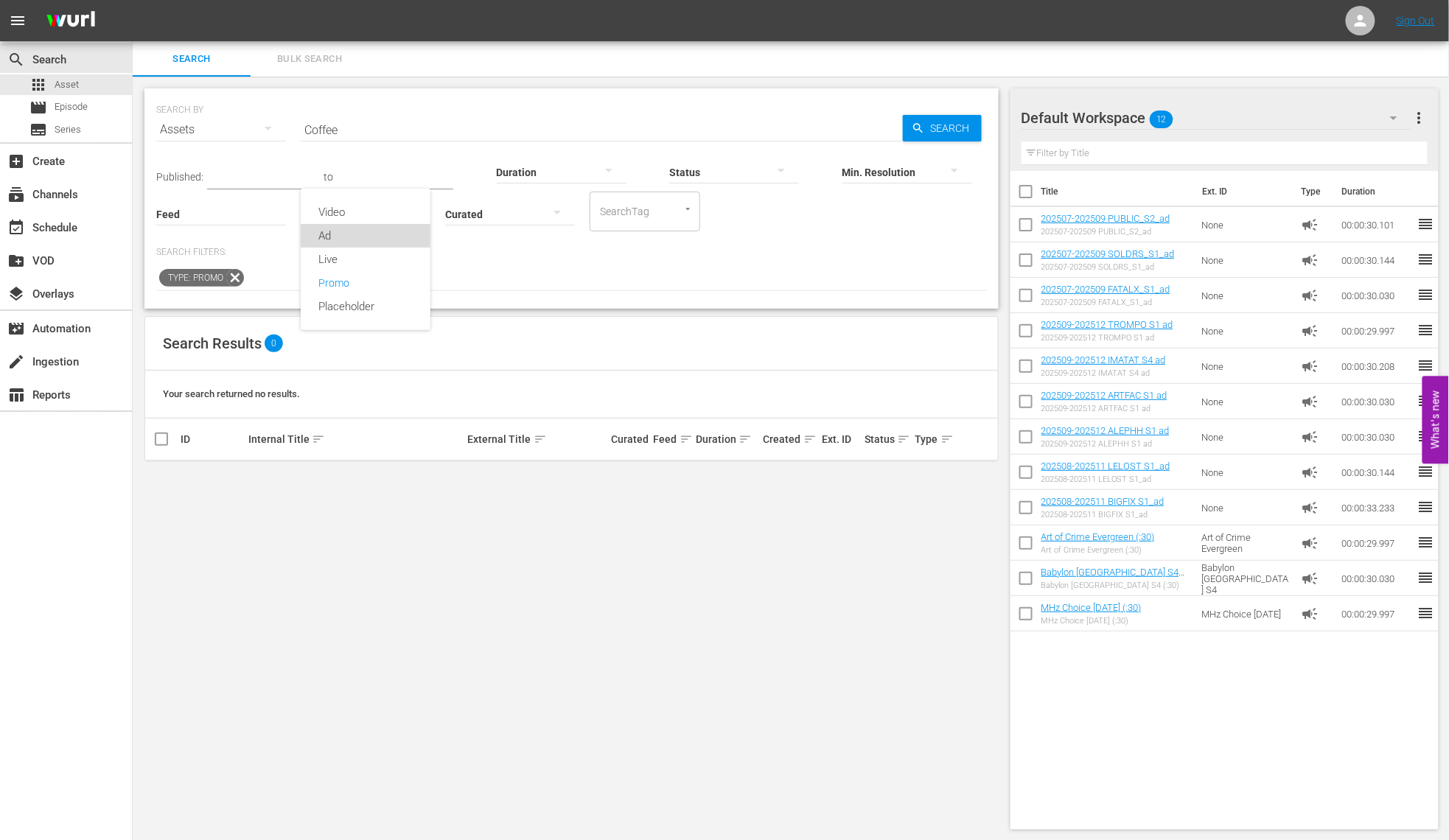
click at [341, 233] on div "Ad" at bounding box center [366, 236] width 130 height 24
